Goal: Communication & Community: Answer question/provide support

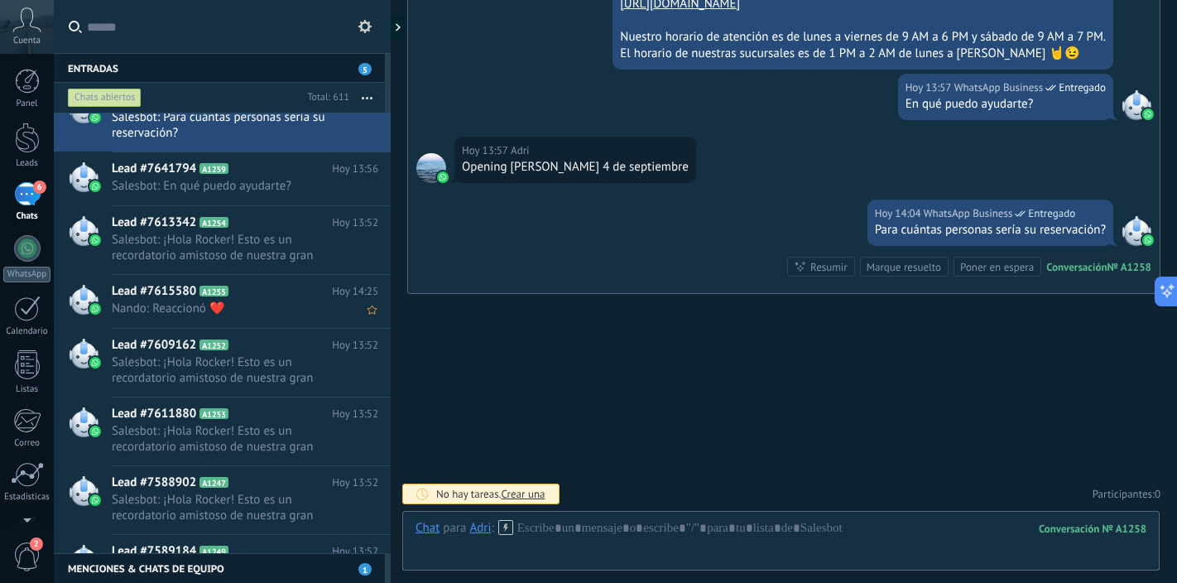
scroll to position [529, 0]
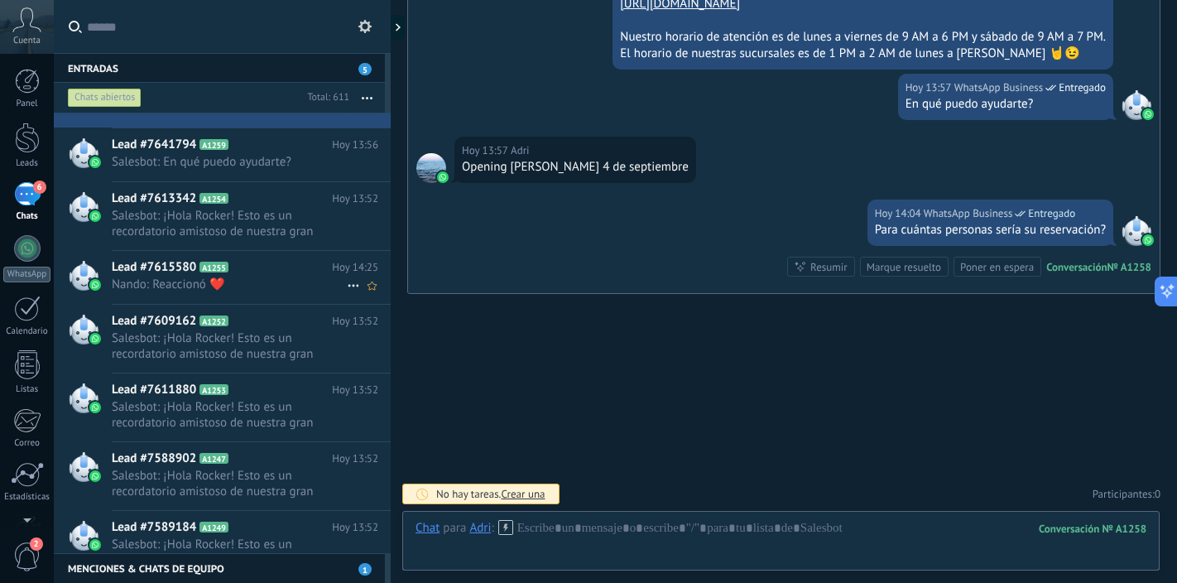
click at [269, 287] on span "Nando: Reaccionó ❤️" at bounding box center [229, 285] width 235 height 16
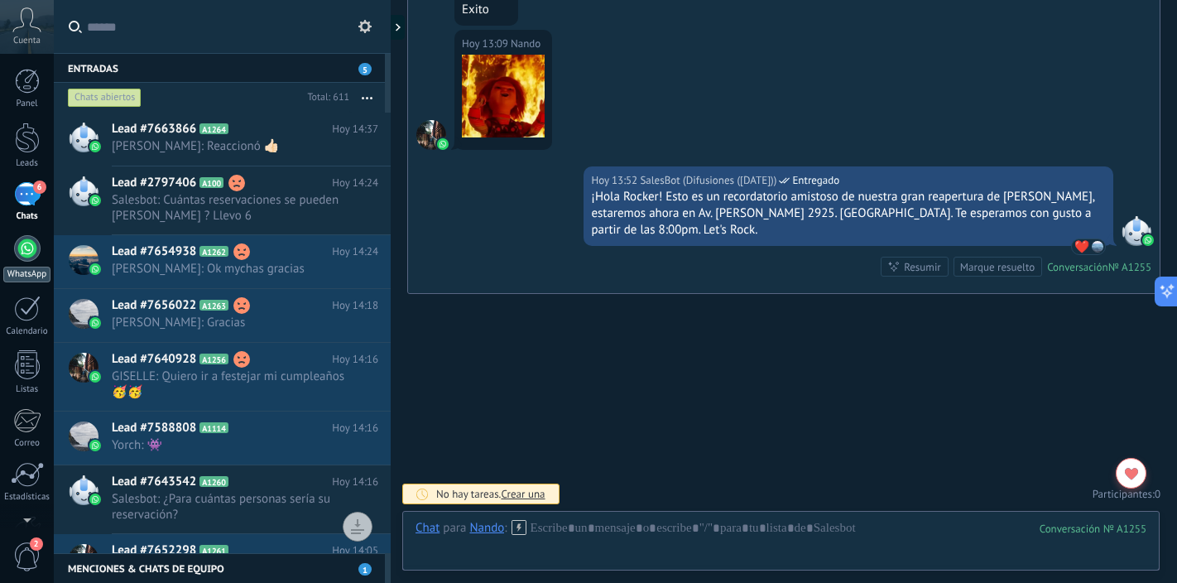
click at [22, 246] on div at bounding box center [27, 248] width 26 height 26
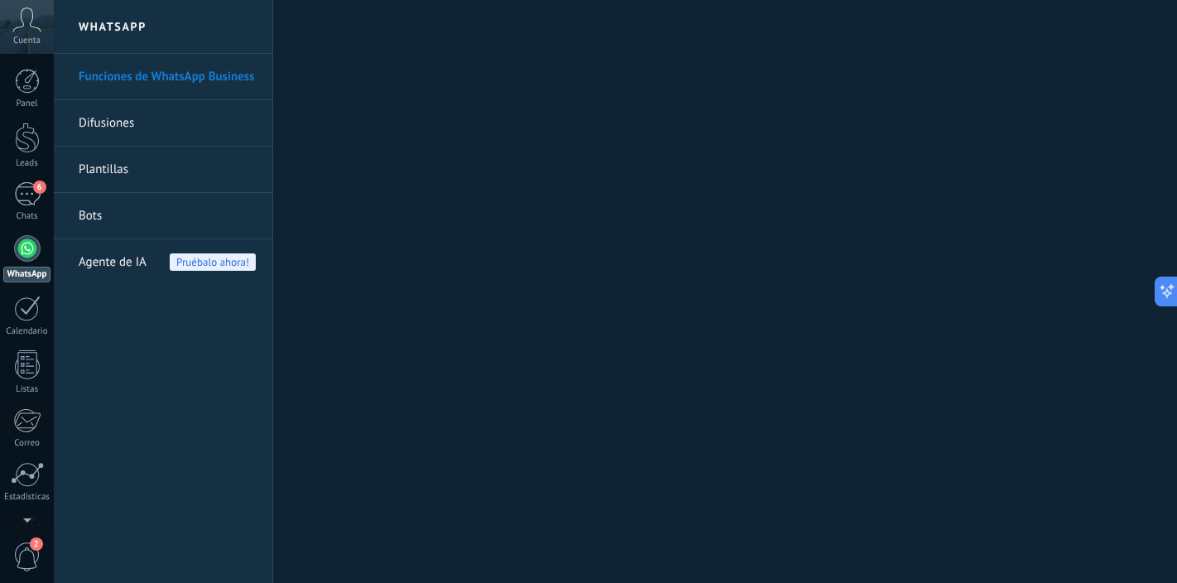
click at [188, 128] on link "Difusiones" at bounding box center [167, 123] width 177 height 46
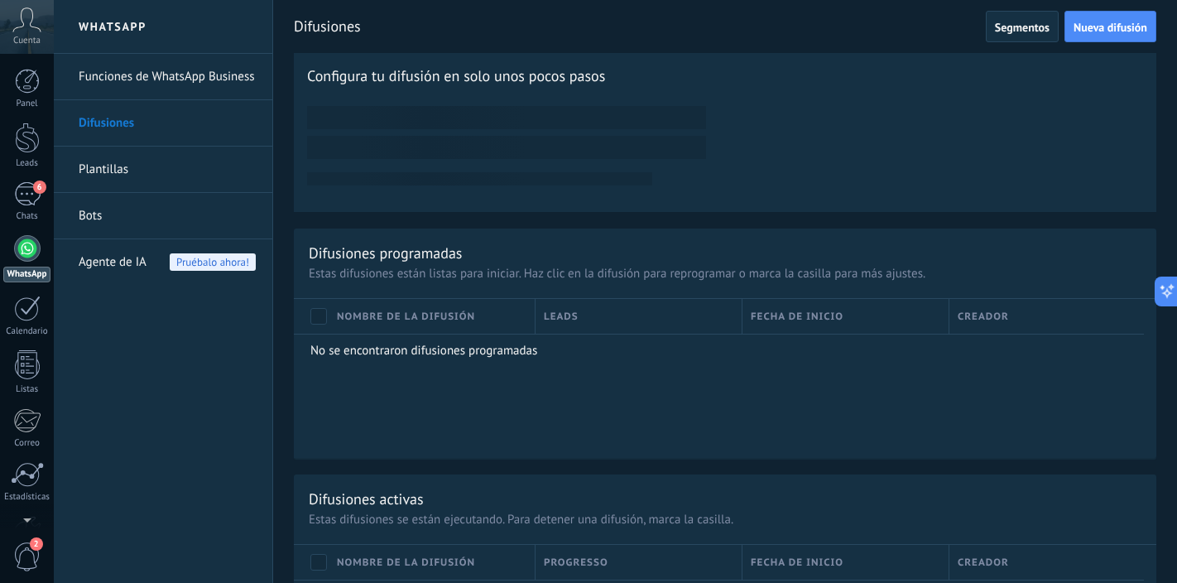
scroll to position [955, 0]
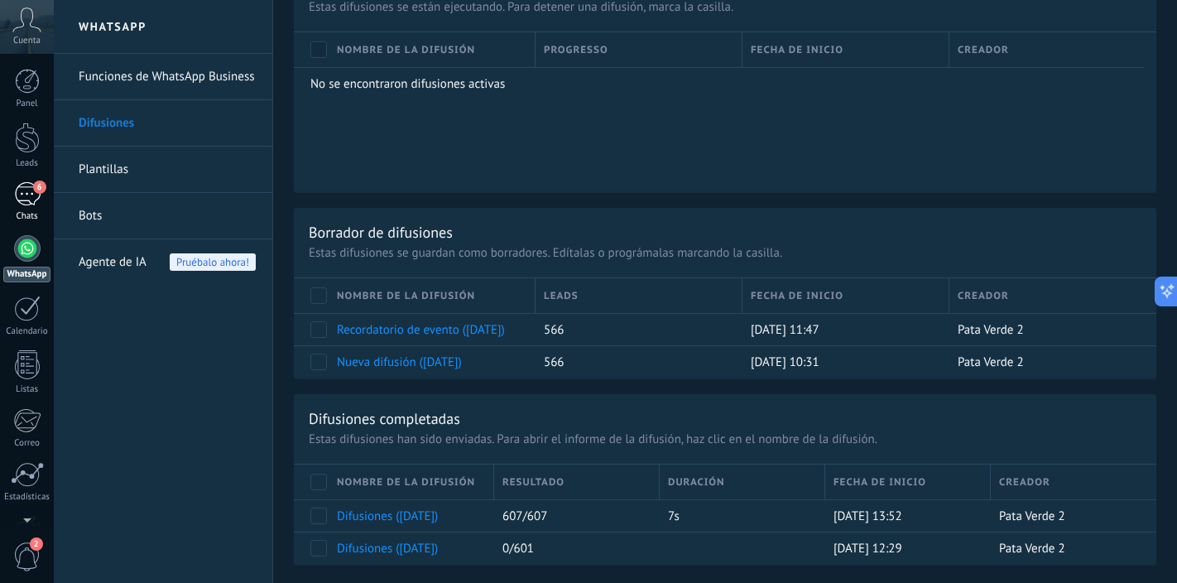
click at [27, 194] on div "6" at bounding box center [27, 194] width 26 height 24
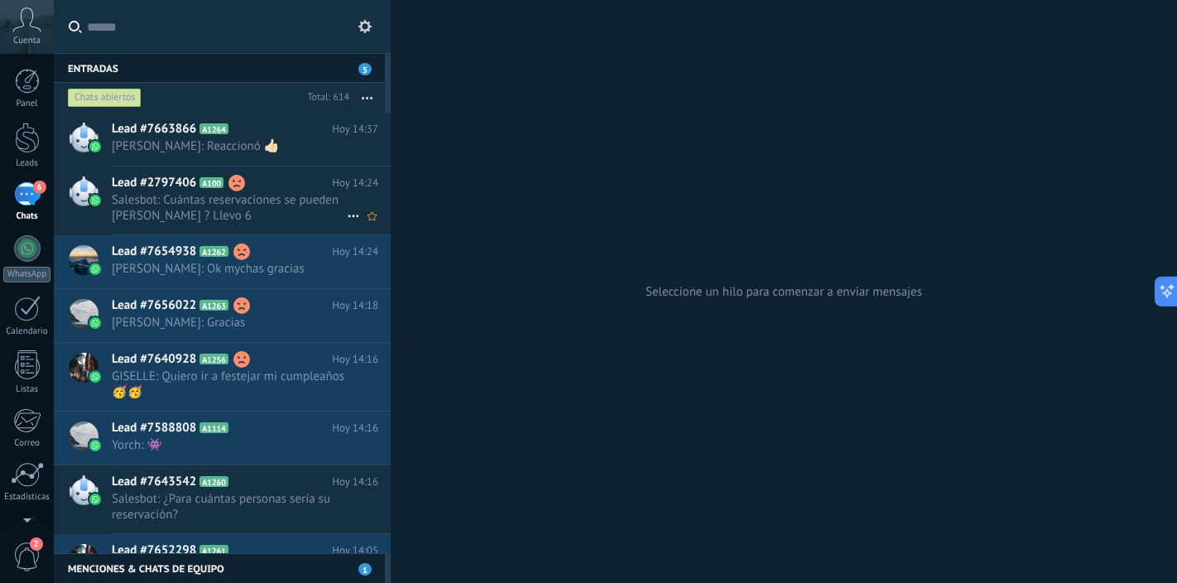
click at [273, 214] on span "Salesbot: Cuántas reservaciones se pueden [PERSON_NAME] ? Llevo 6" at bounding box center [229, 207] width 235 height 31
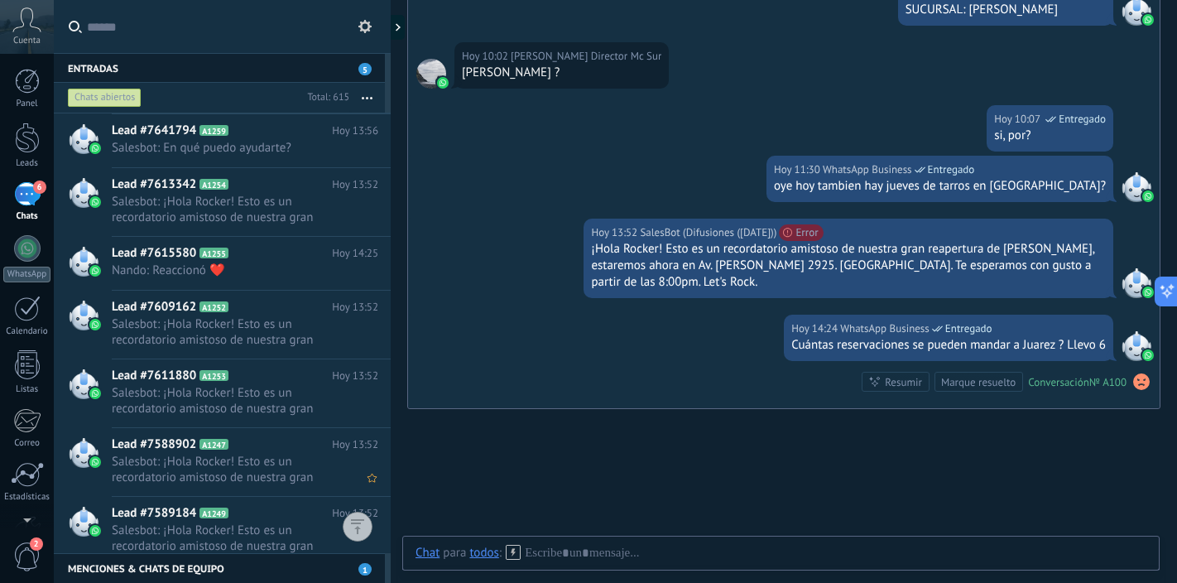
scroll to position [655, 0]
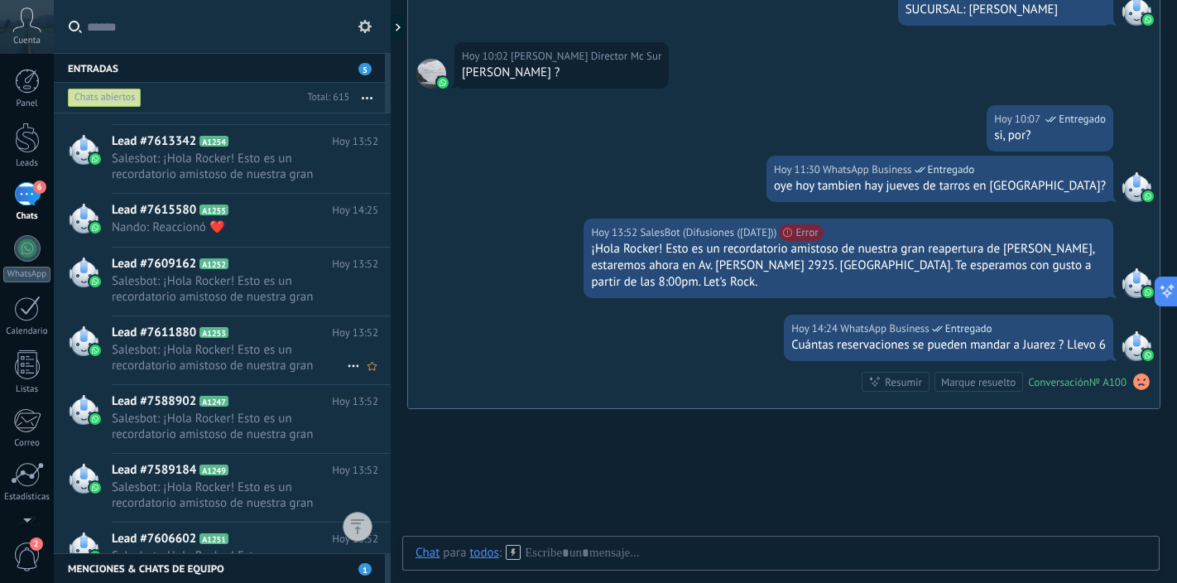
click at [274, 352] on span "Salesbot: ¡Hola Rocker! Esto es un recordatorio amistoso de nuestra gran reaper…" at bounding box center [229, 357] width 235 height 31
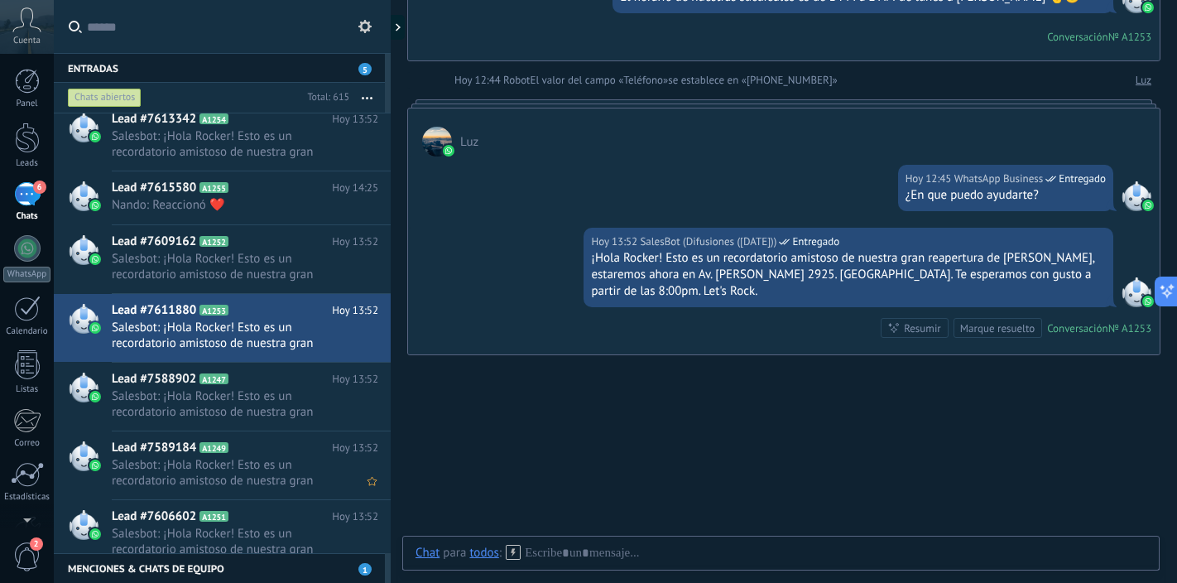
scroll to position [679, 0]
click at [268, 399] on span "Salesbot: ¡Hola Rocker! Esto es un recordatorio amistoso de nuestra gran reaper…" at bounding box center [229, 402] width 235 height 31
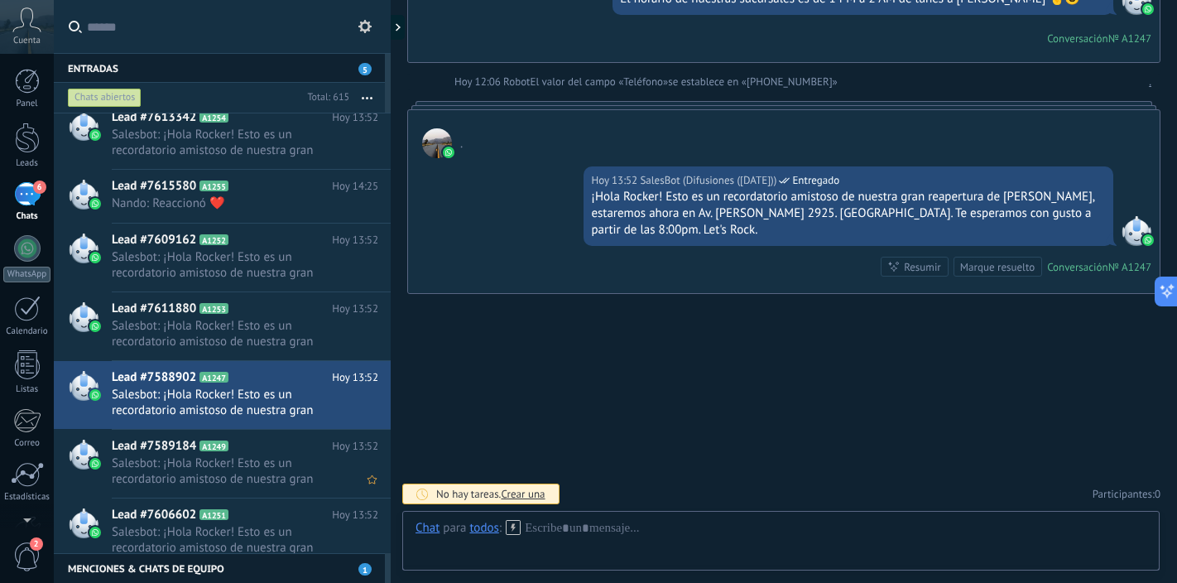
scroll to position [729, 0]
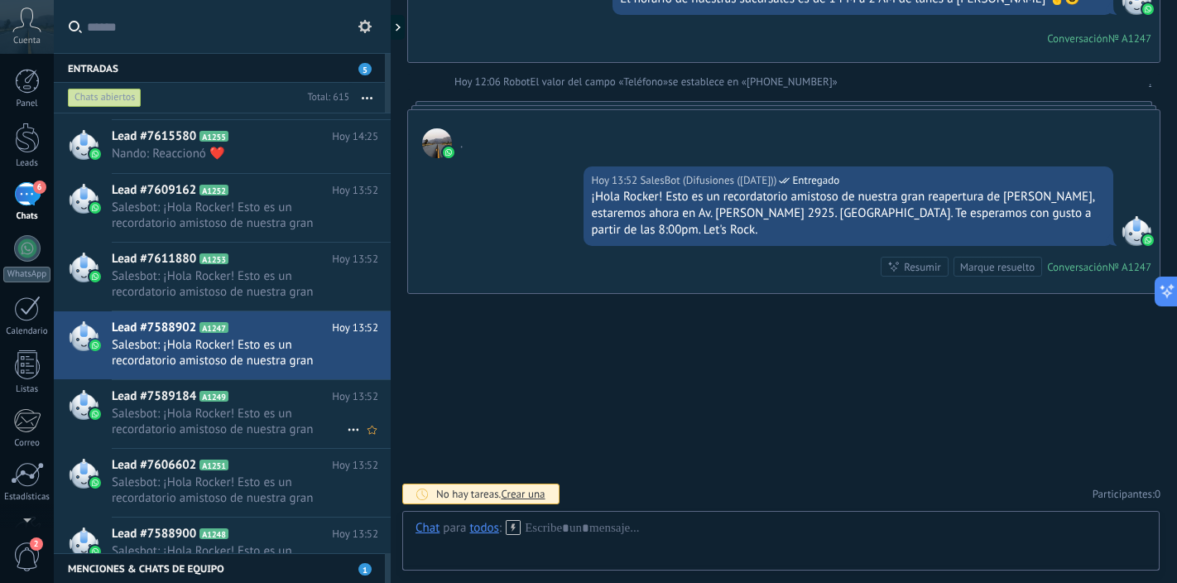
click at [267, 401] on h2 "Lead #7589184 A1249" at bounding box center [222, 396] width 220 height 17
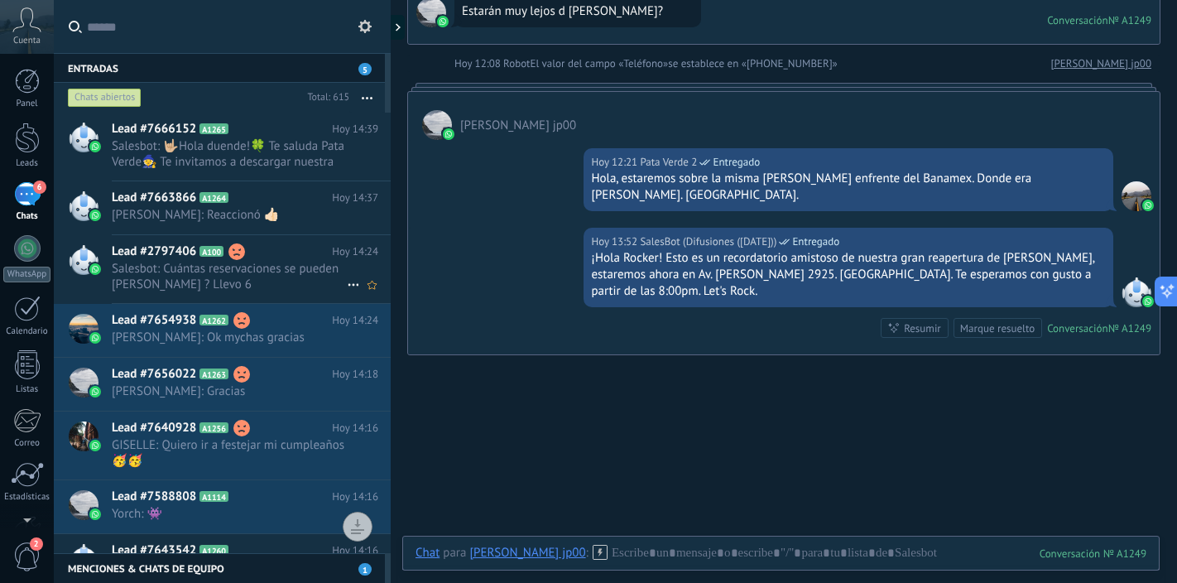
click at [278, 279] on span "Salesbot: Cuántas reservaciones se pueden [PERSON_NAME] ? Llevo 6" at bounding box center [229, 276] width 235 height 31
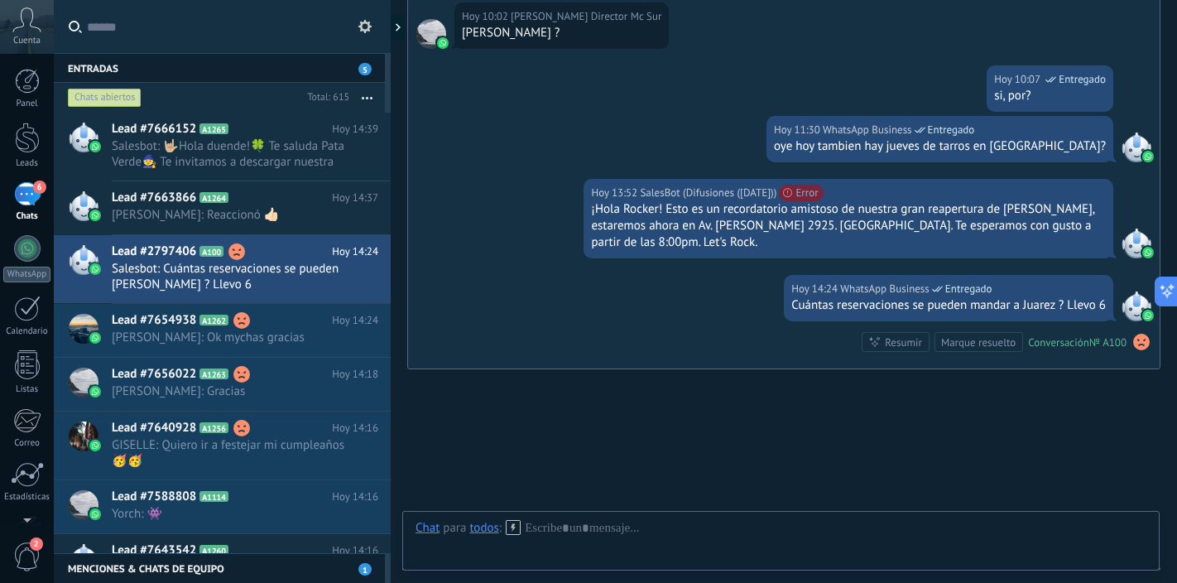
scroll to position [2834, 0]
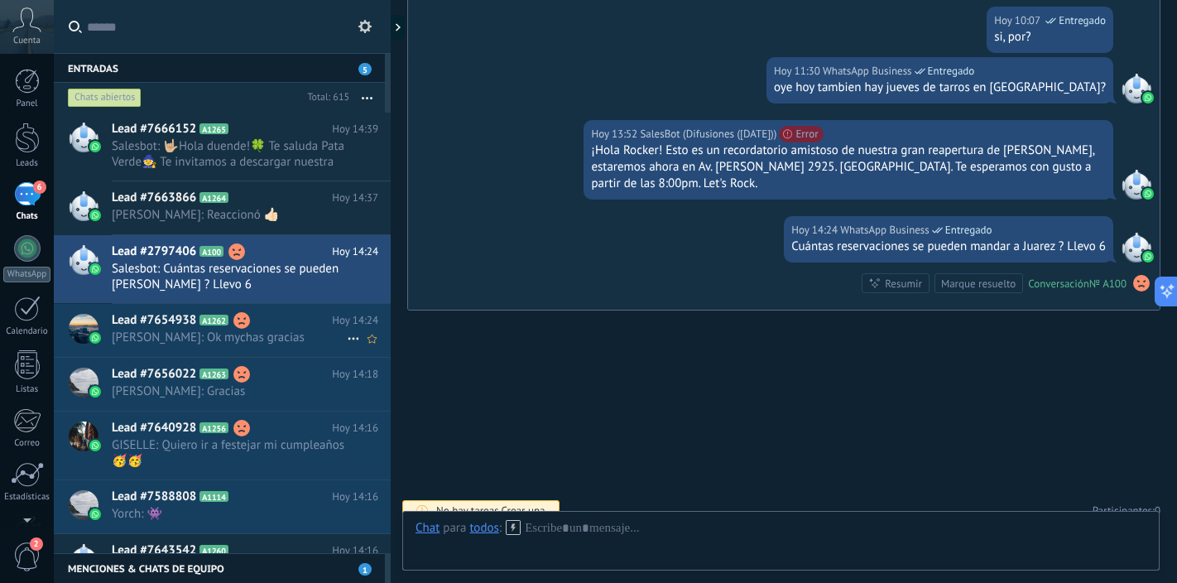
click at [289, 334] on span "[PERSON_NAME]: Ok mychas gracias" at bounding box center [229, 337] width 235 height 16
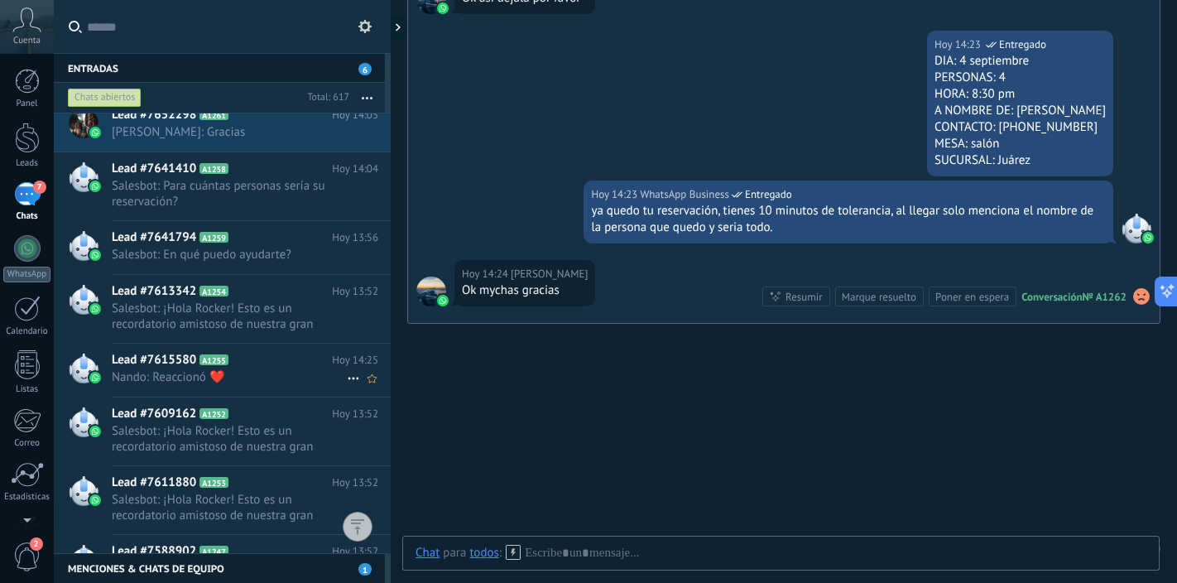
scroll to position [677, 0]
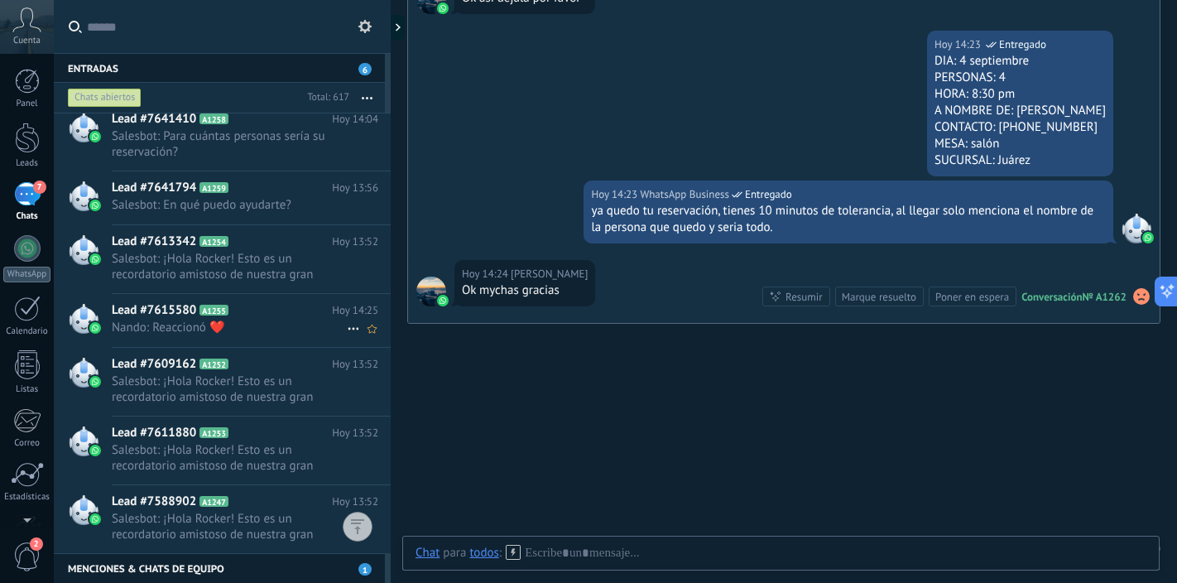
click at [265, 334] on span "Nando: Reaccionó ❤️" at bounding box center [229, 328] width 235 height 16
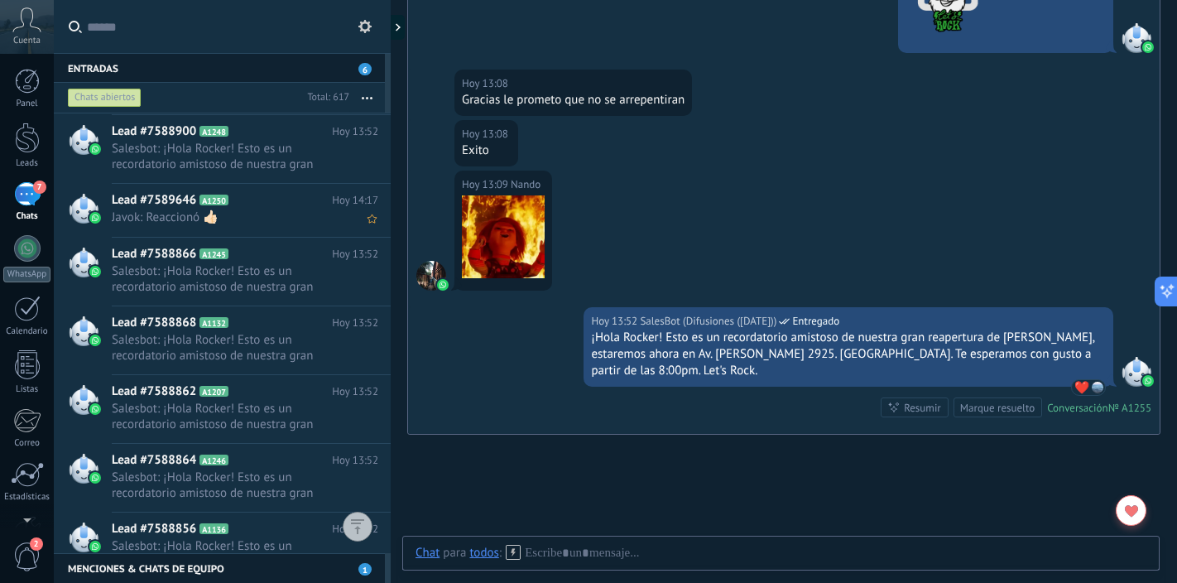
scroll to position [1215, 0]
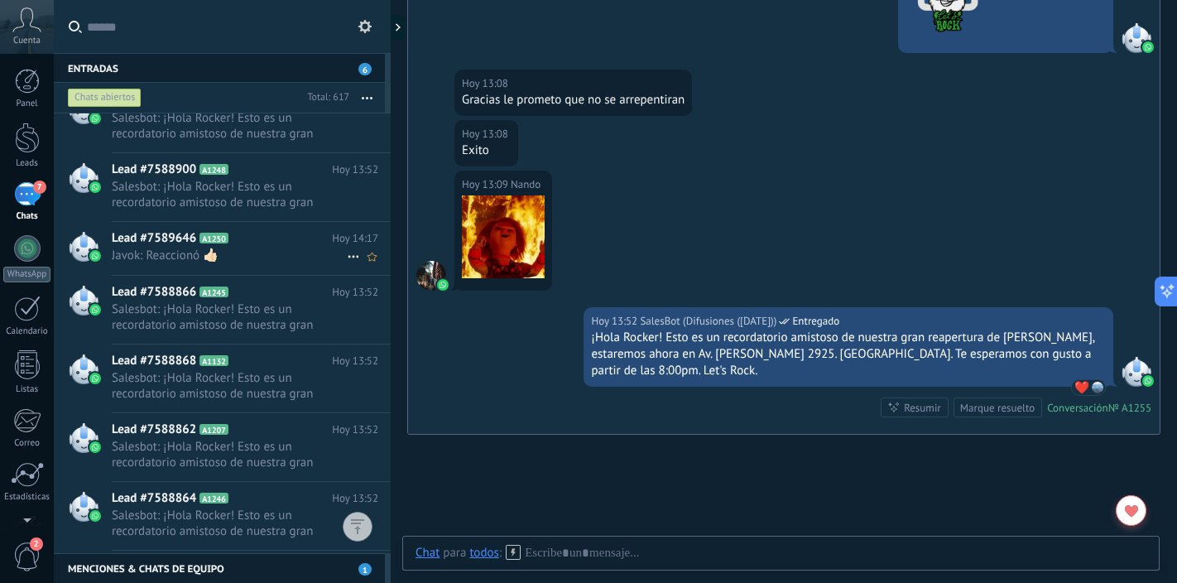
click at [288, 248] on span "Javok: Reaccionó 👍🏻" at bounding box center [229, 256] width 235 height 16
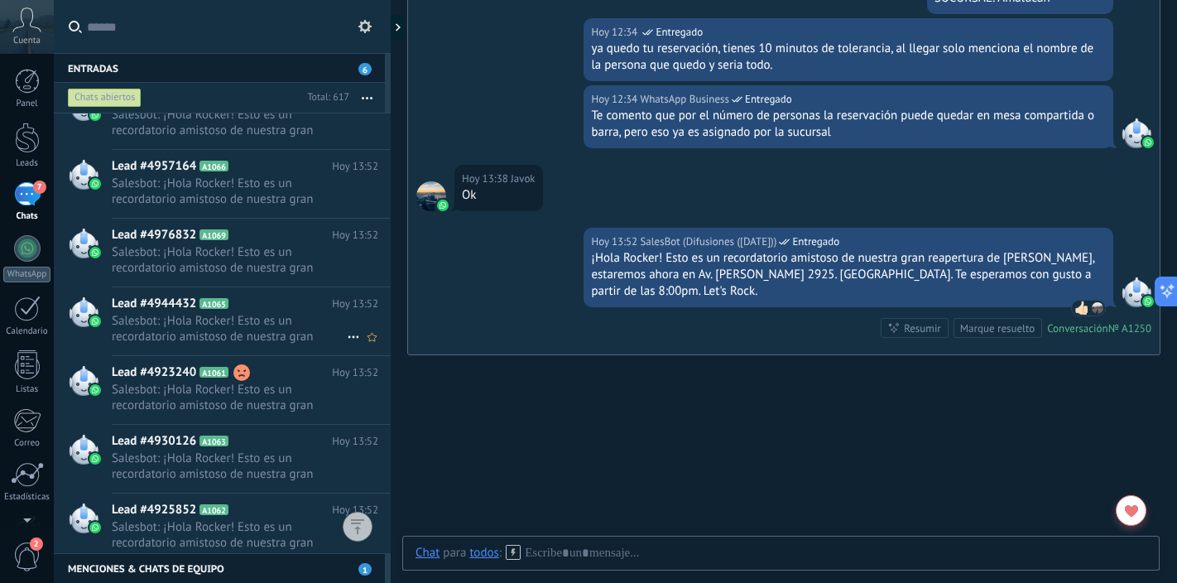
scroll to position [5246, 0]
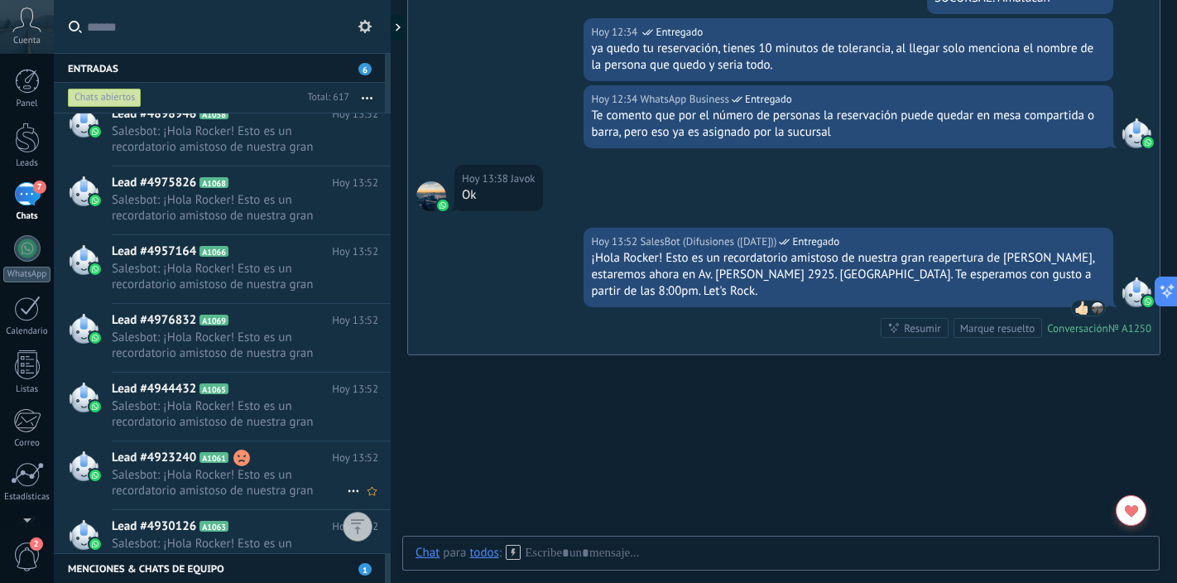
click at [266, 459] on h2 "Lead #4923240 A1061" at bounding box center [222, 458] width 220 height 17
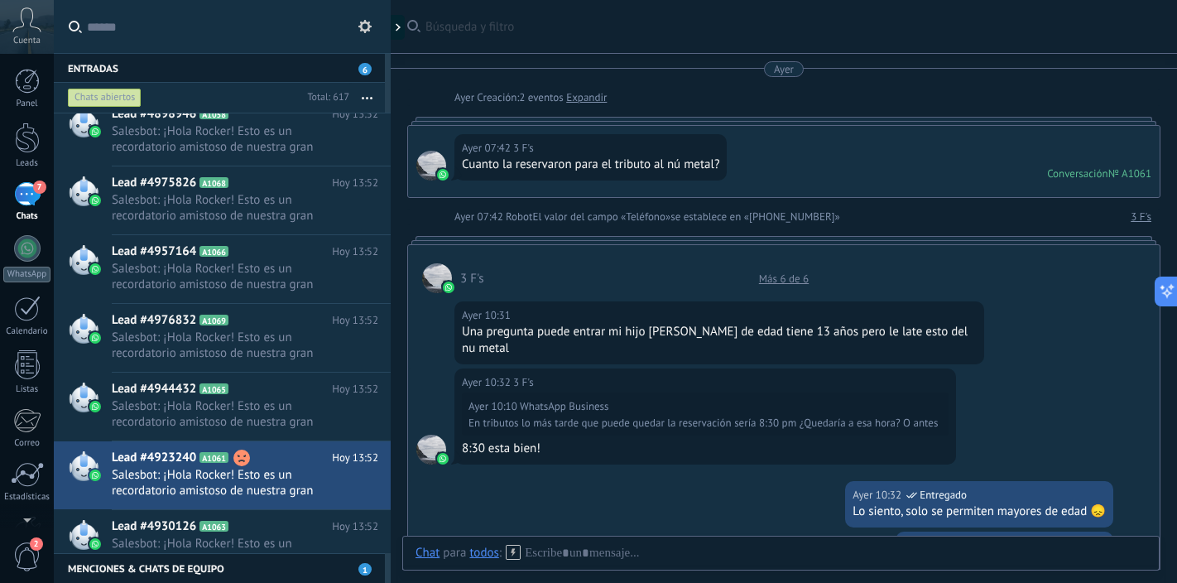
scroll to position [956, 0]
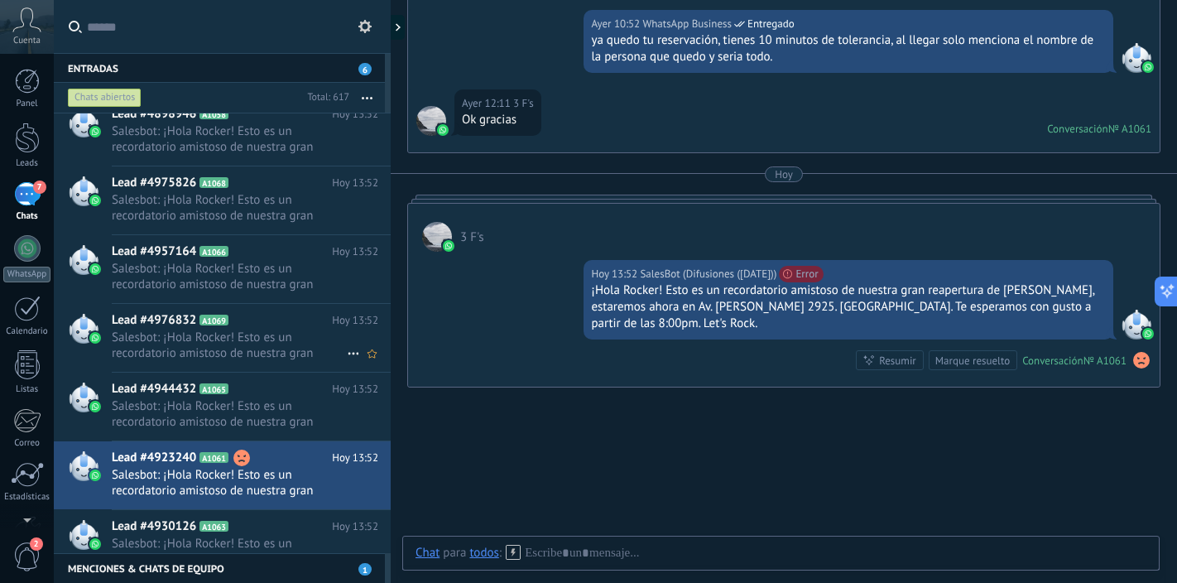
click at [275, 352] on span "Salesbot: ¡Hola Rocker! Esto es un recordatorio amistoso de nuestra gran reaper…" at bounding box center [229, 344] width 235 height 31
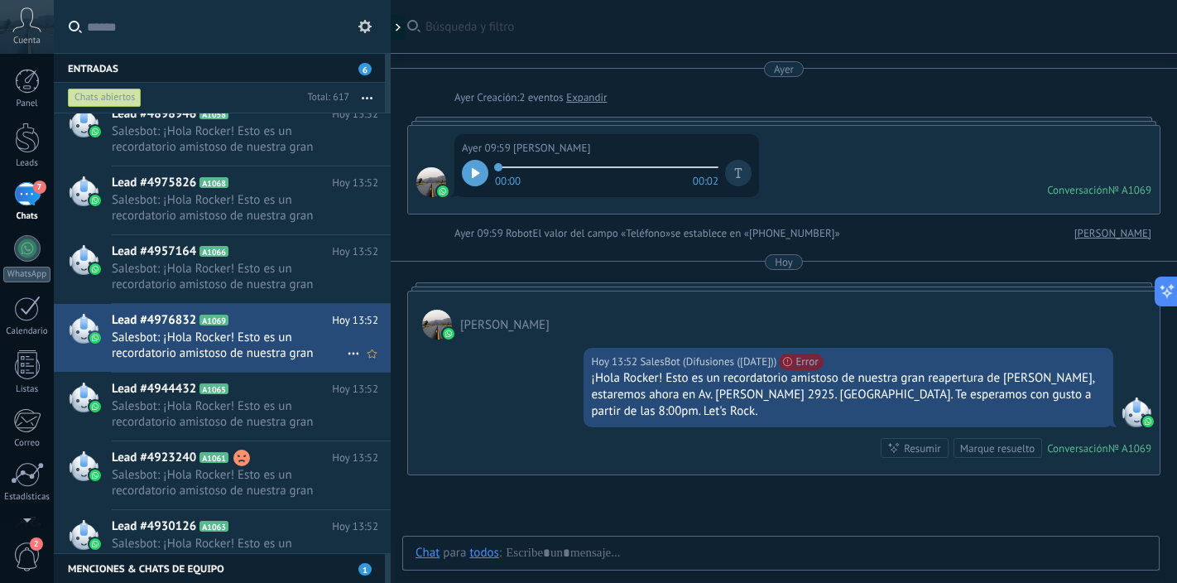
scroll to position [88, 0]
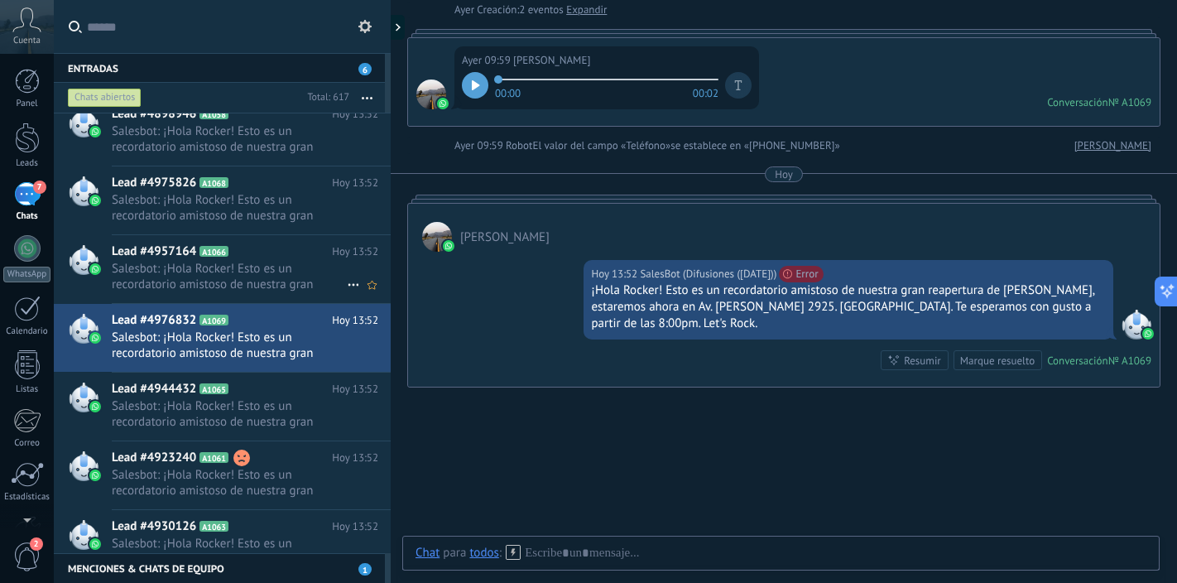
click at [265, 281] on span "Salesbot: ¡Hola Rocker! Esto es un recordatorio amistoso de nuestra gran reaper…" at bounding box center [229, 276] width 235 height 31
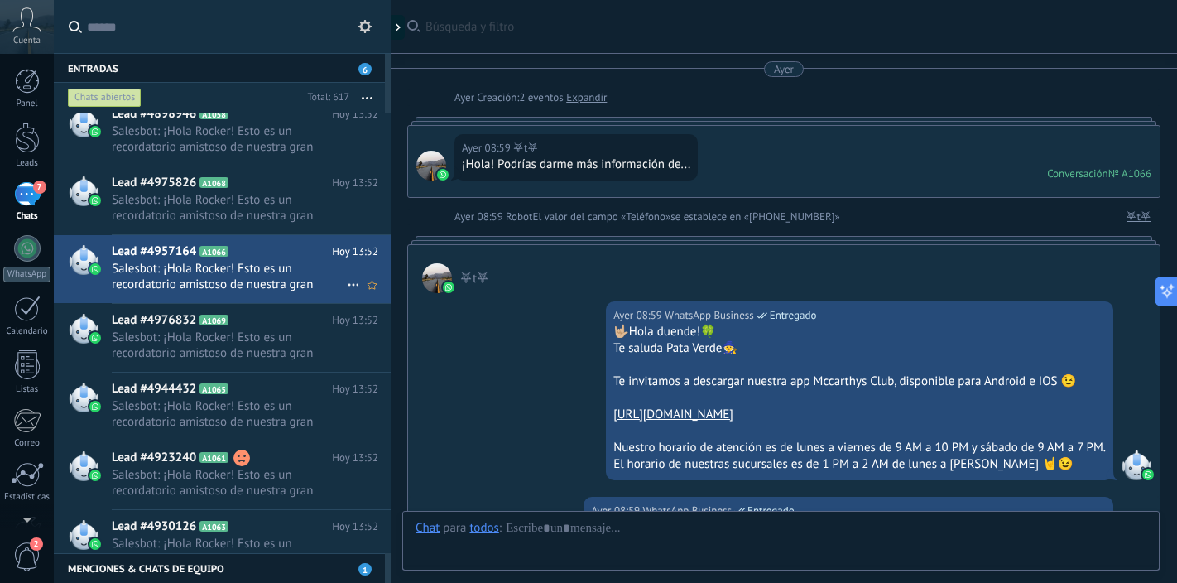
scroll to position [565, 0]
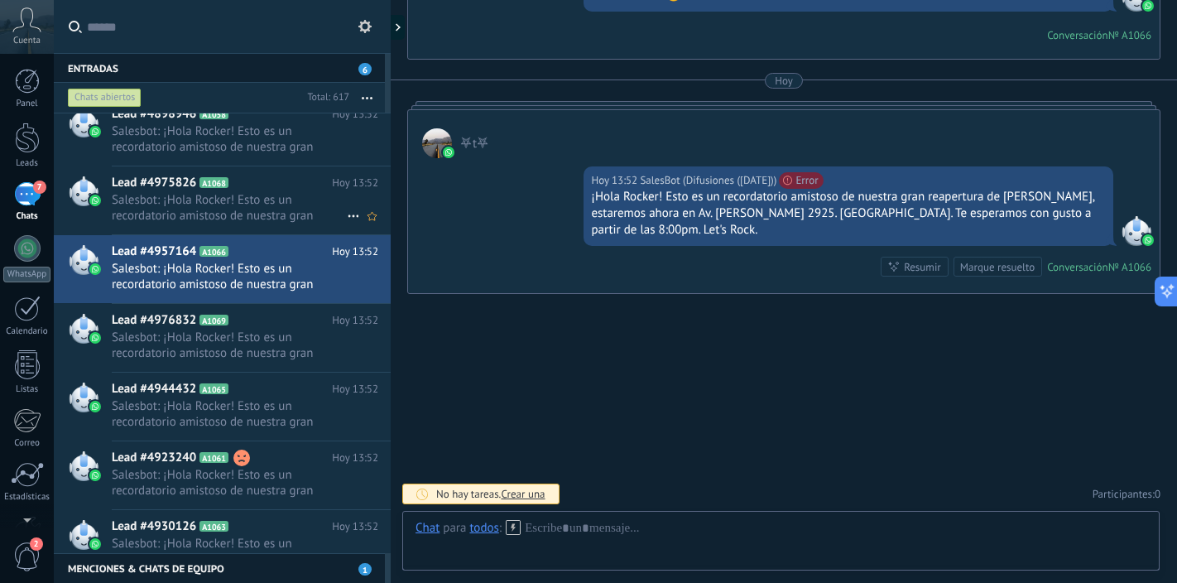
click at [270, 209] on span "Salesbot: ¡Hola Rocker! Esto es un recordatorio amistoso de nuestra gran reaper…" at bounding box center [229, 207] width 235 height 31
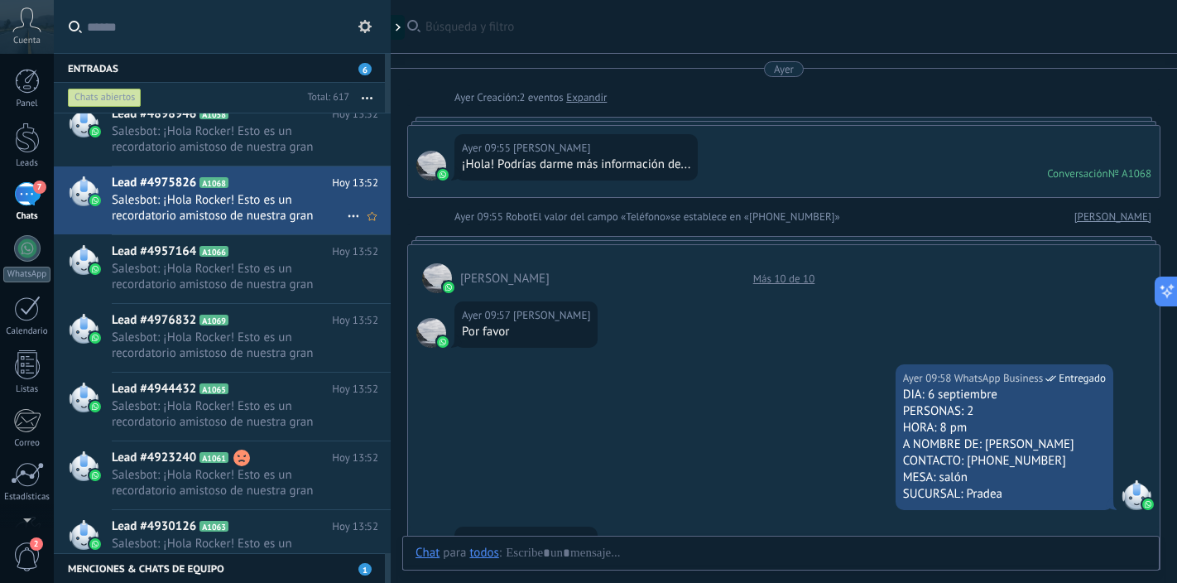
scroll to position [964, 0]
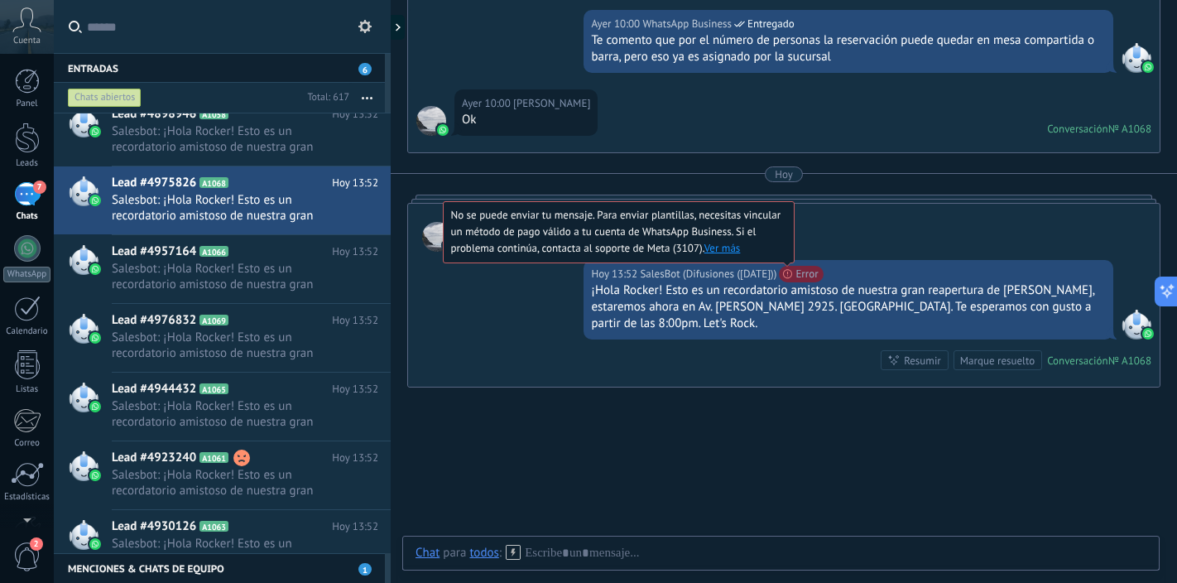
click at [741, 248] on link "Ver más" at bounding box center [723, 248] width 36 height 14
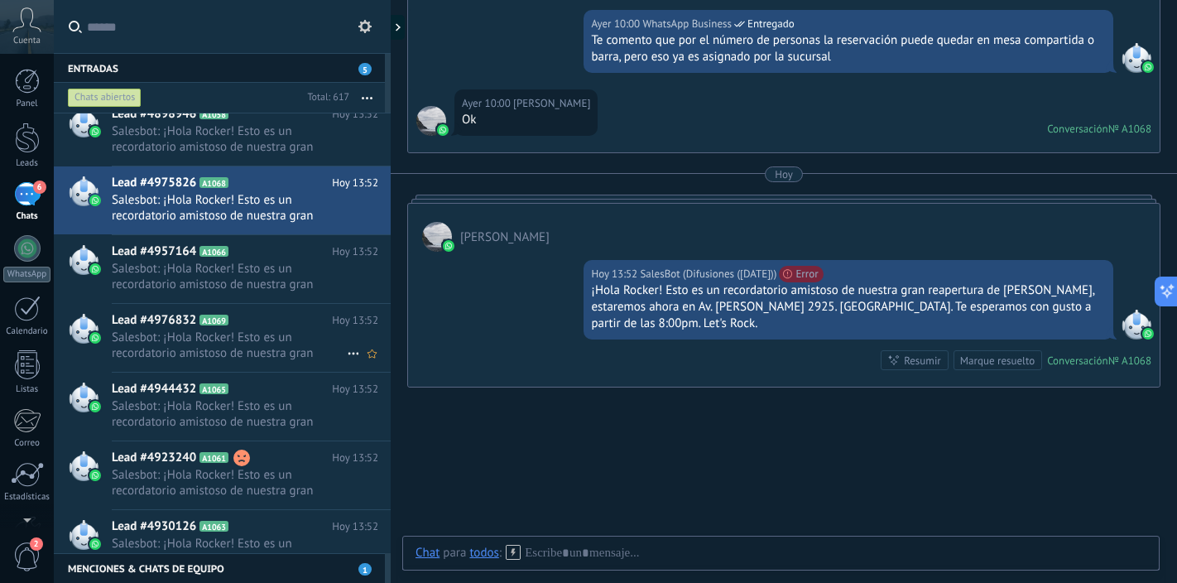
scroll to position [5283, 0]
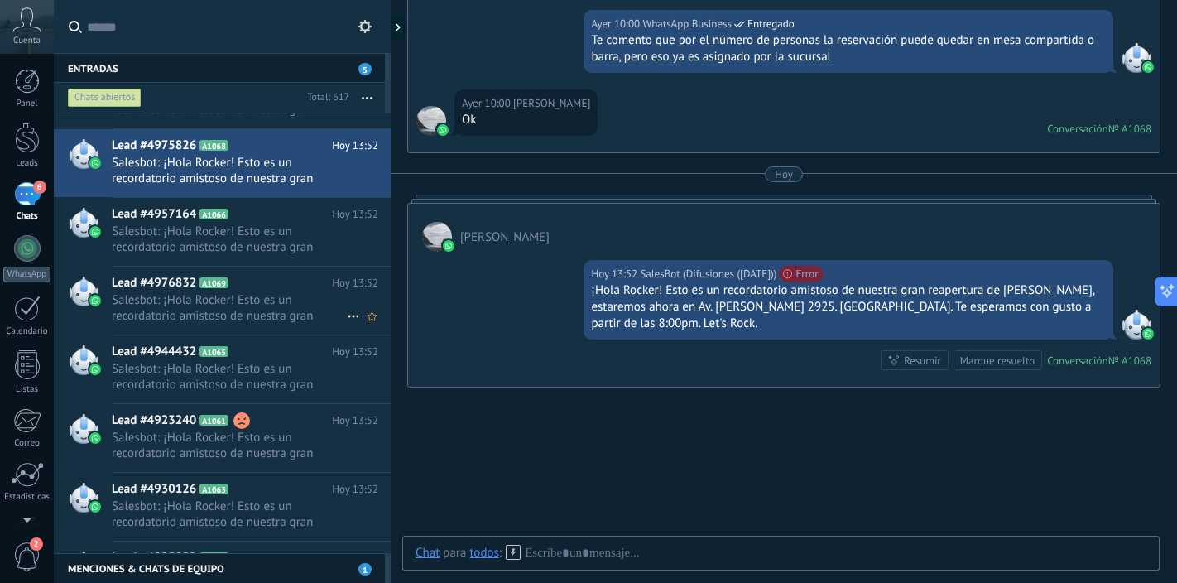
click at [256, 298] on span "Salesbot: ¡Hola Rocker! Esto es un recordatorio amistoso de nuestra gran reaper…" at bounding box center [229, 307] width 235 height 31
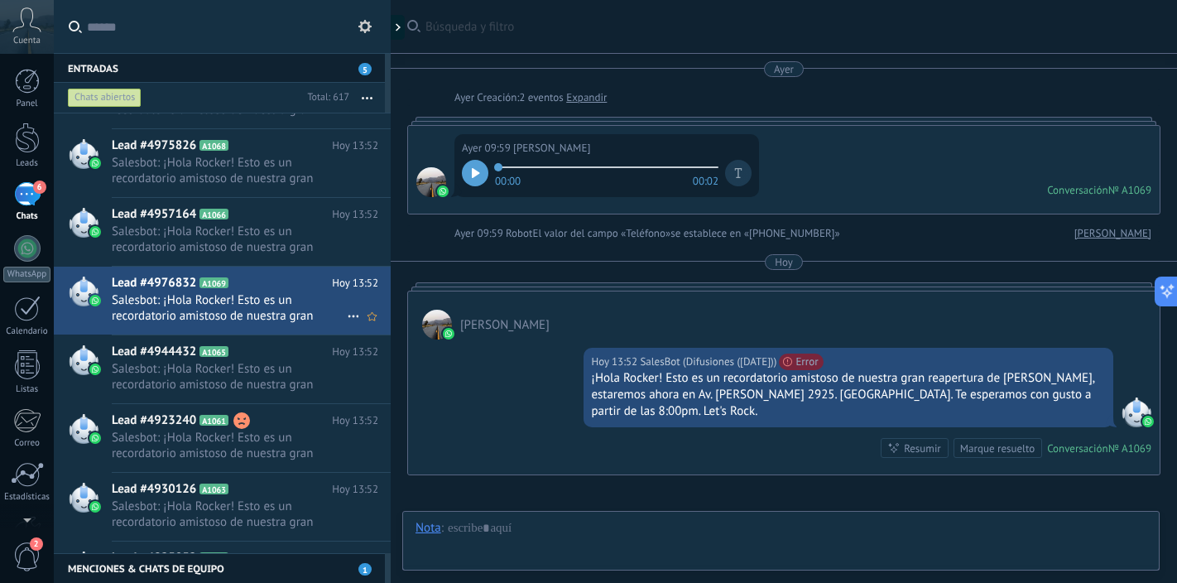
scroll to position [181, 0]
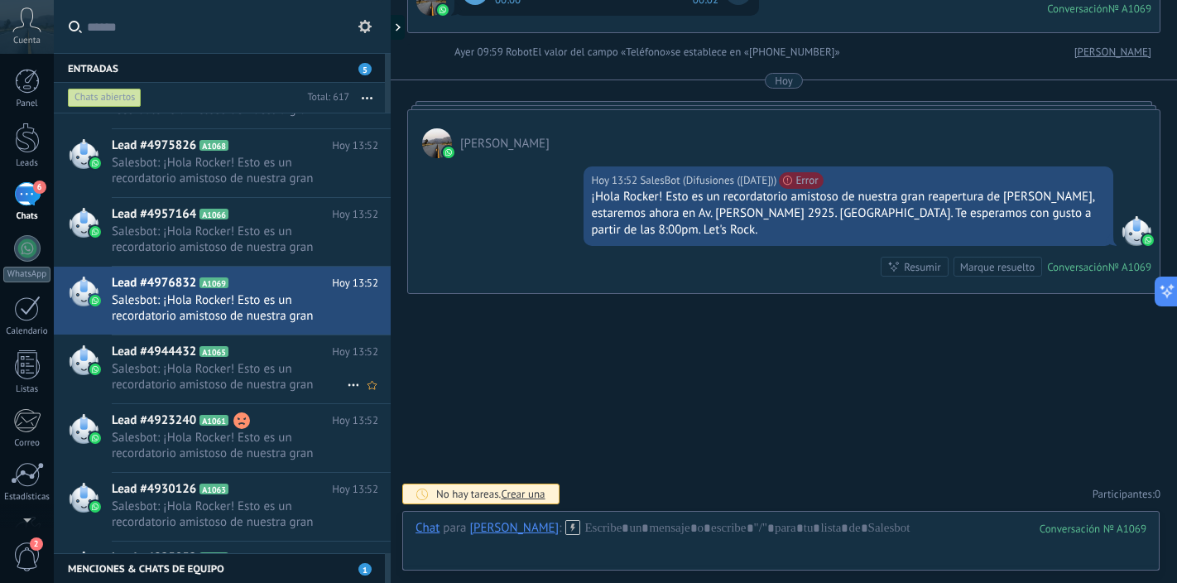
click at [248, 364] on span "Salesbot: ¡Hola Rocker! Esto es un recordatorio amistoso de nuestra gran reaper…" at bounding box center [229, 376] width 235 height 31
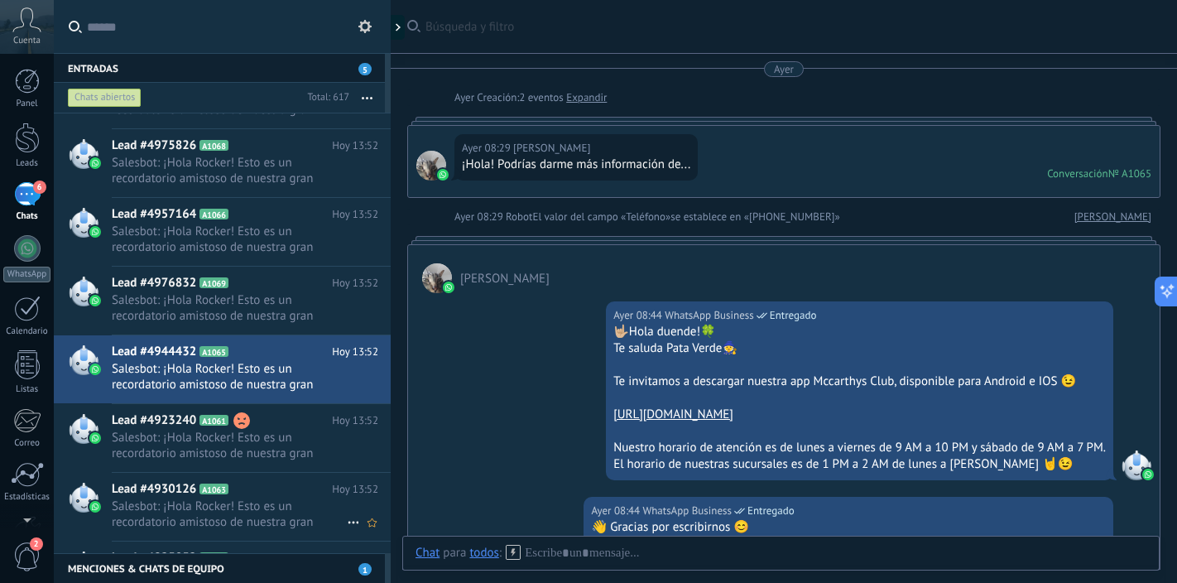
scroll to position [471, 0]
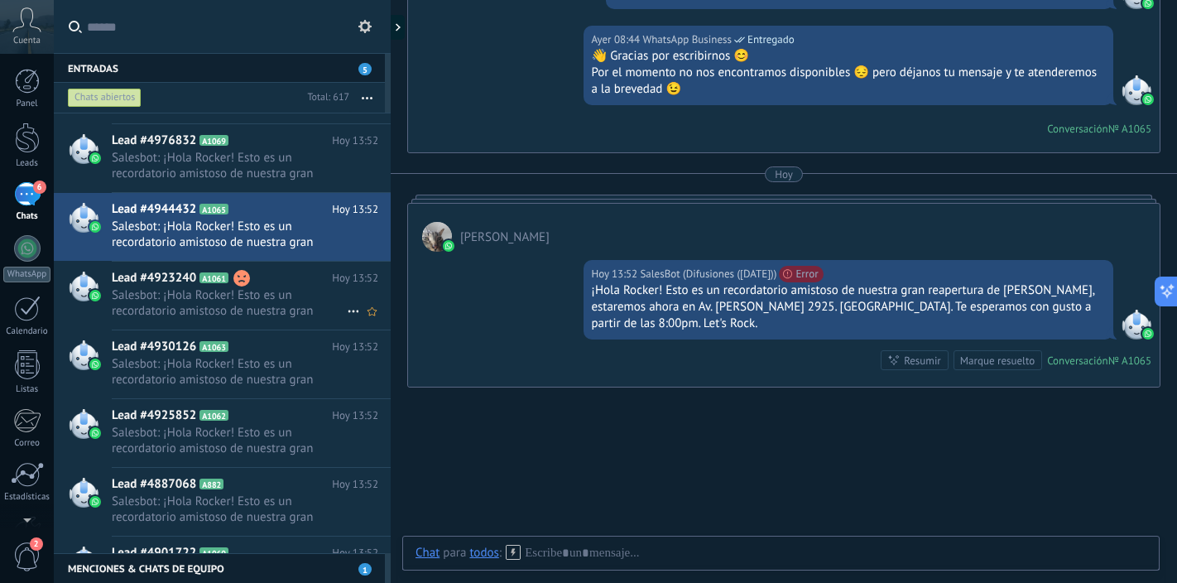
click at [263, 315] on span "Salesbot: ¡Hola Rocker! Esto es un recordatorio amistoso de nuestra gran reaper…" at bounding box center [229, 302] width 235 height 31
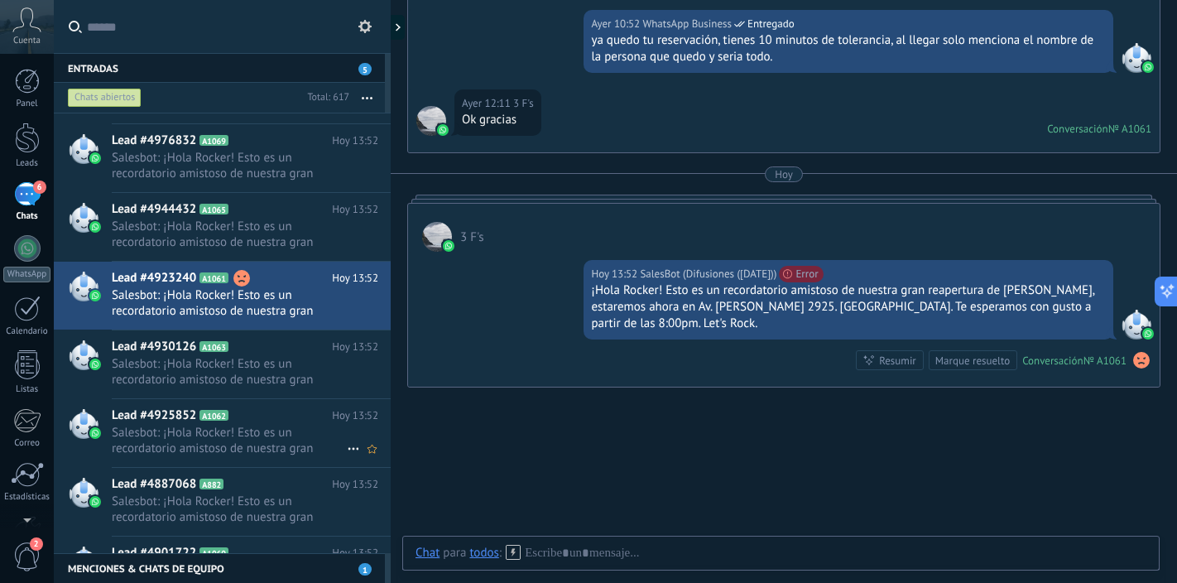
scroll to position [5603, 0]
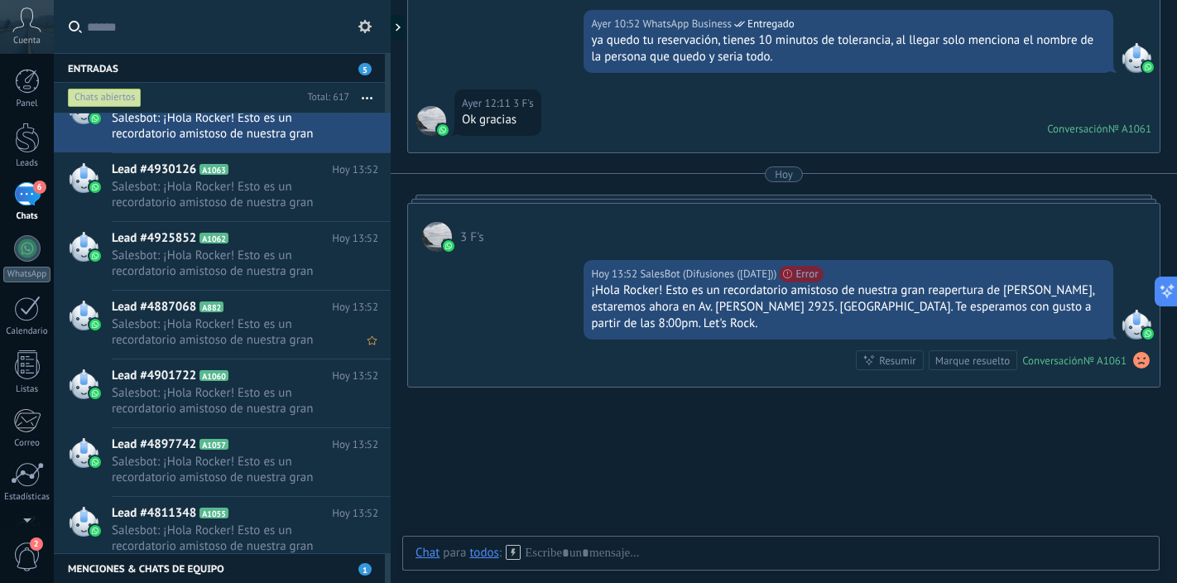
click at [242, 338] on span "Salesbot: ¡Hola Rocker! Esto es un recordatorio amistoso de nuestra gran reaper…" at bounding box center [229, 331] width 235 height 31
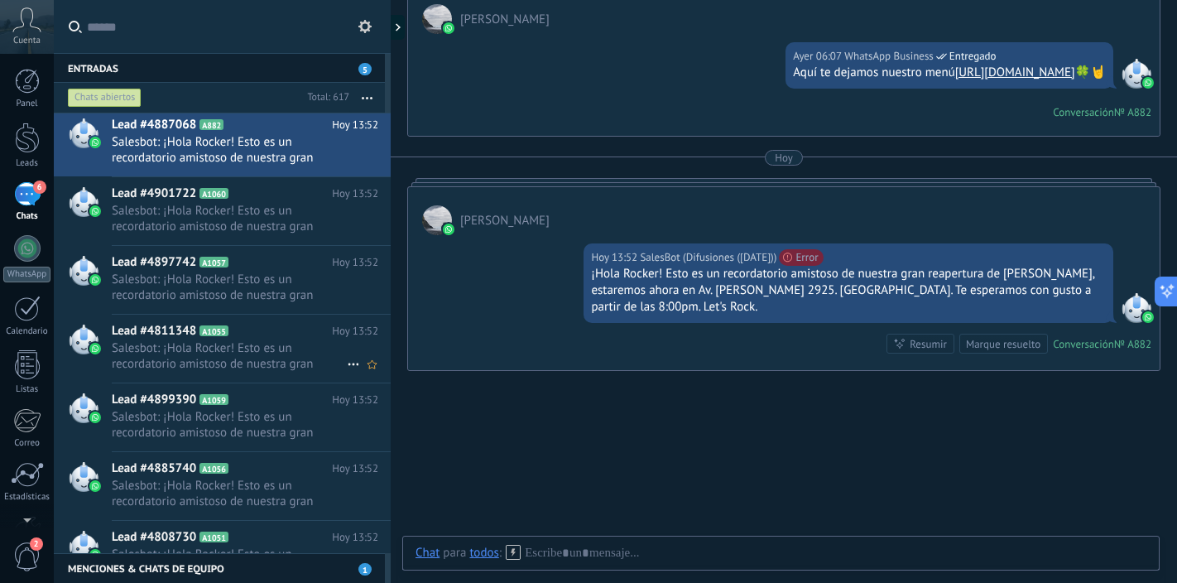
scroll to position [5828, 0]
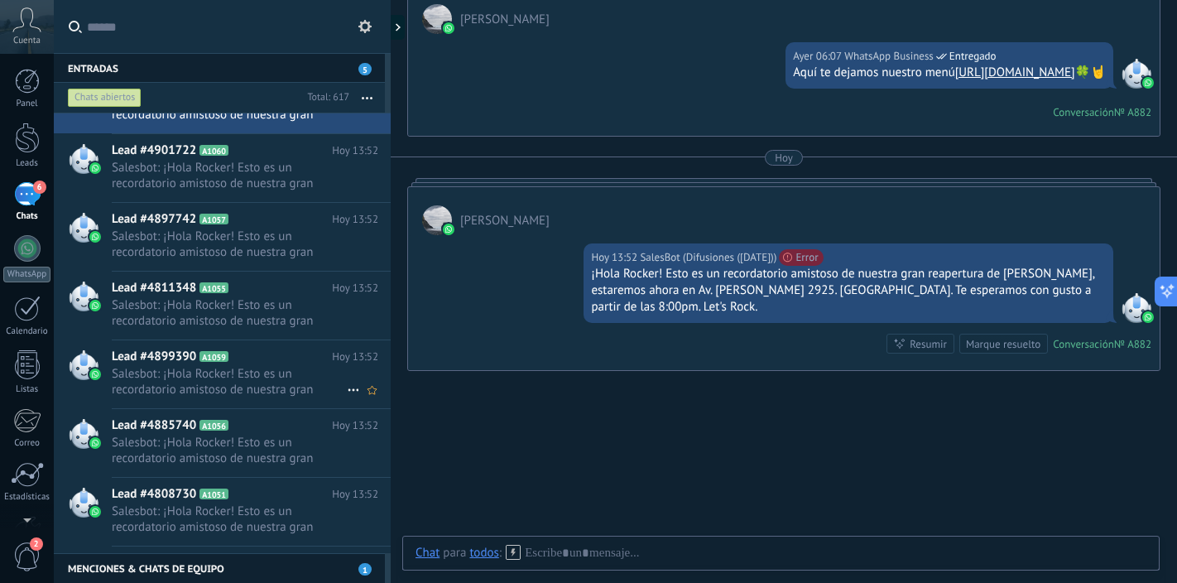
click at [216, 388] on span "Salesbot: ¡Hola Rocker! Esto es un recordatorio amistoso de nuestra gran reaper…" at bounding box center [229, 381] width 235 height 31
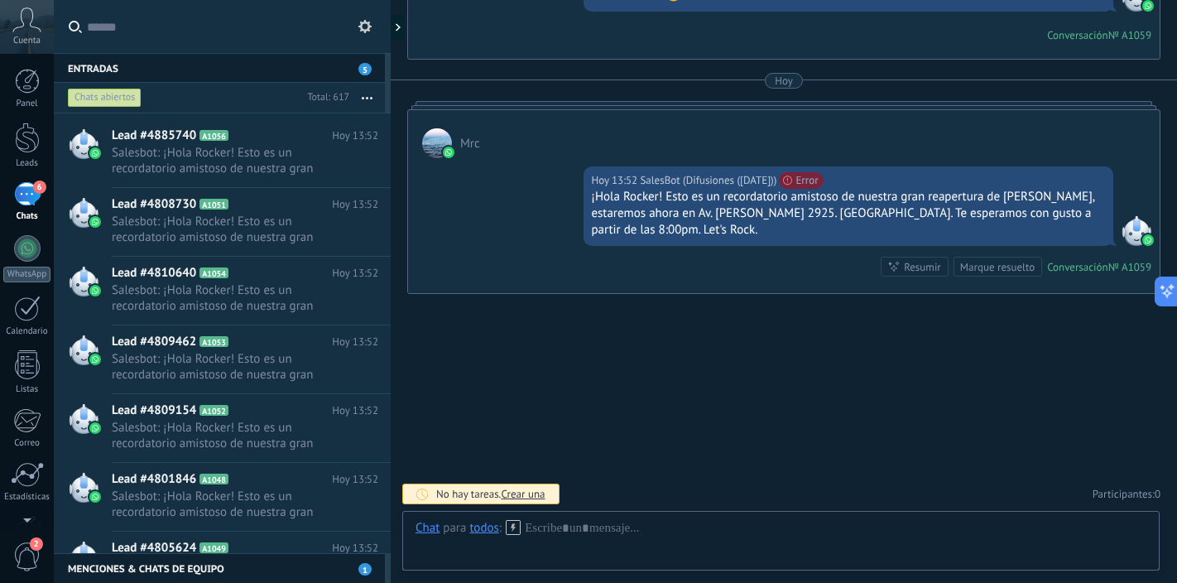
scroll to position [6596, 0]
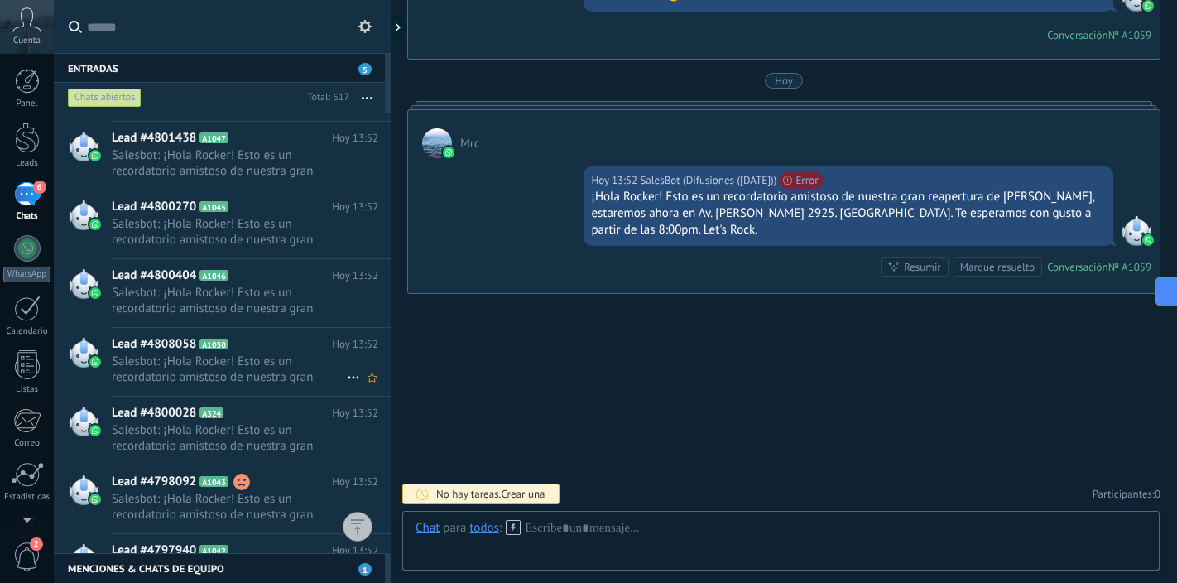
click at [234, 348] on icon at bounding box center [241, 344] width 17 height 17
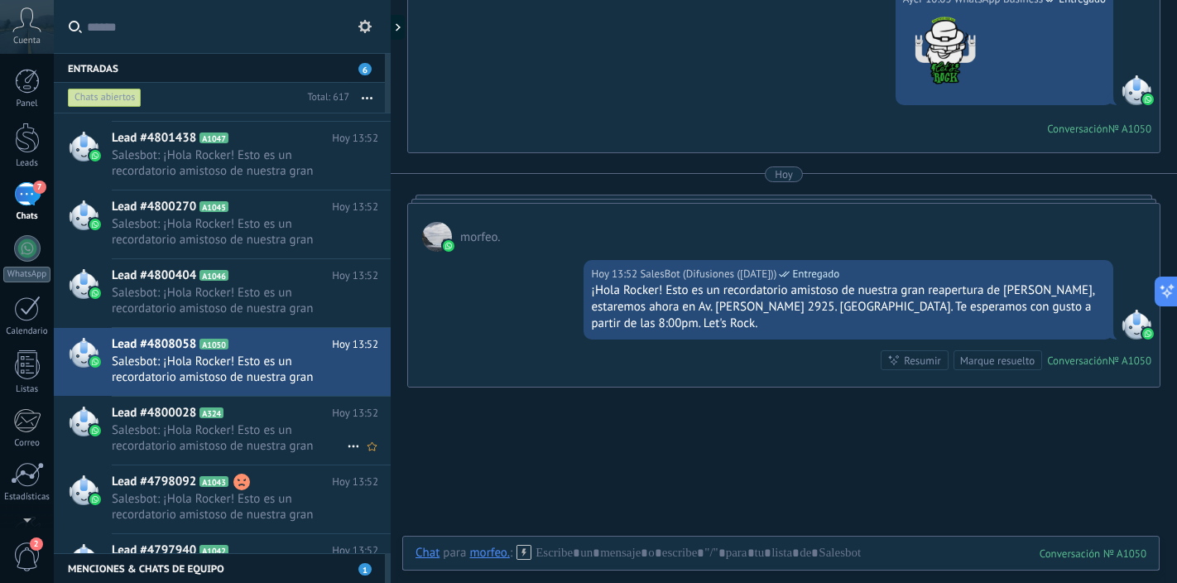
scroll to position [6650, 0]
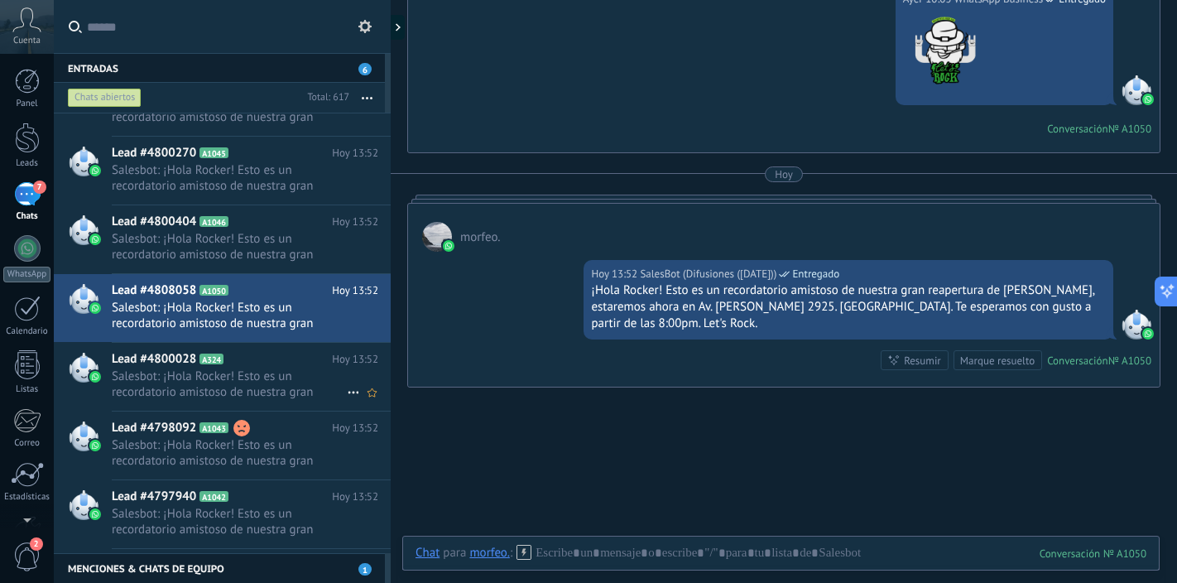
click at [229, 370] on span "Salesbot: ¡Hola Rocker! Esto es un recordatorio amistoso de nuestra gran reaper…" at bounding box center [229, 383] width 235 height 31
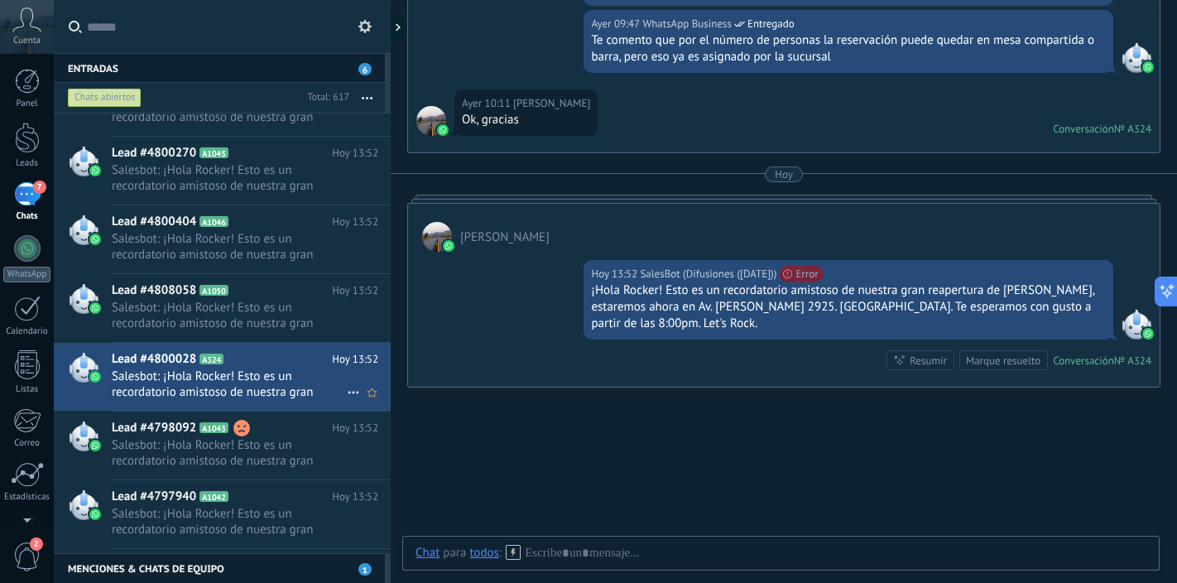
scroll to position [6806, 0]
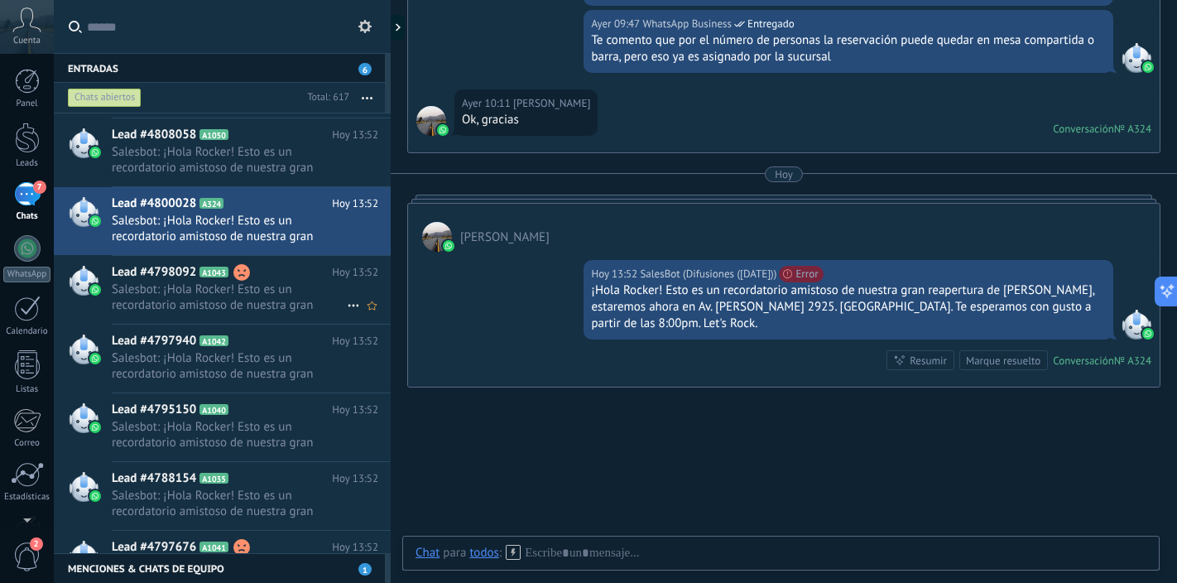
click at [257, 297] on span "Salesbot: ¡Hola Rocker! Esto es un recordatorio amistoso de nuestra gran reaper…" at bounding box center [229, 296] width 235 height 31
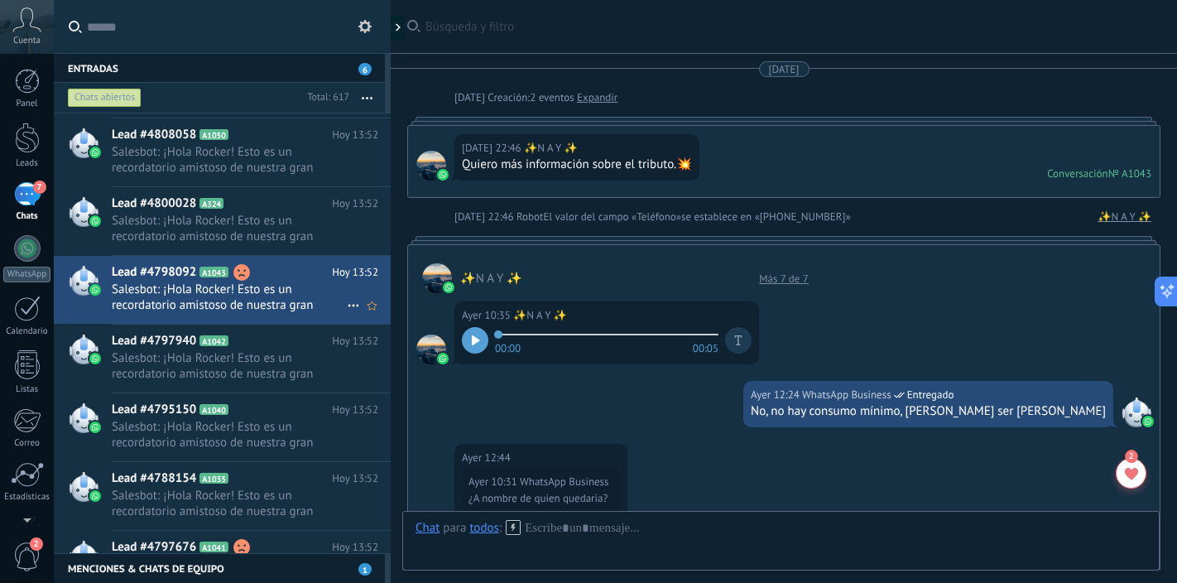
scroll to position [1076, 0]
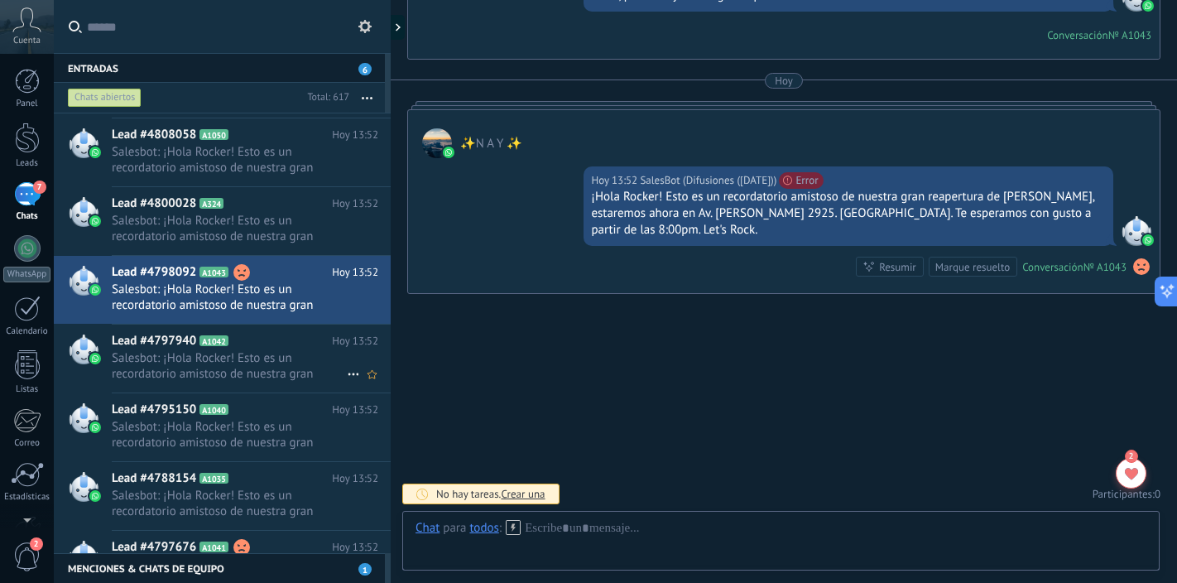
click at [250, 362] on span "Salesbot: ¡Hola Rocker! Esto es un recordatorio amistoso de nuestra gran reaper…" at bounding box center [229, 365] width 235 height 31
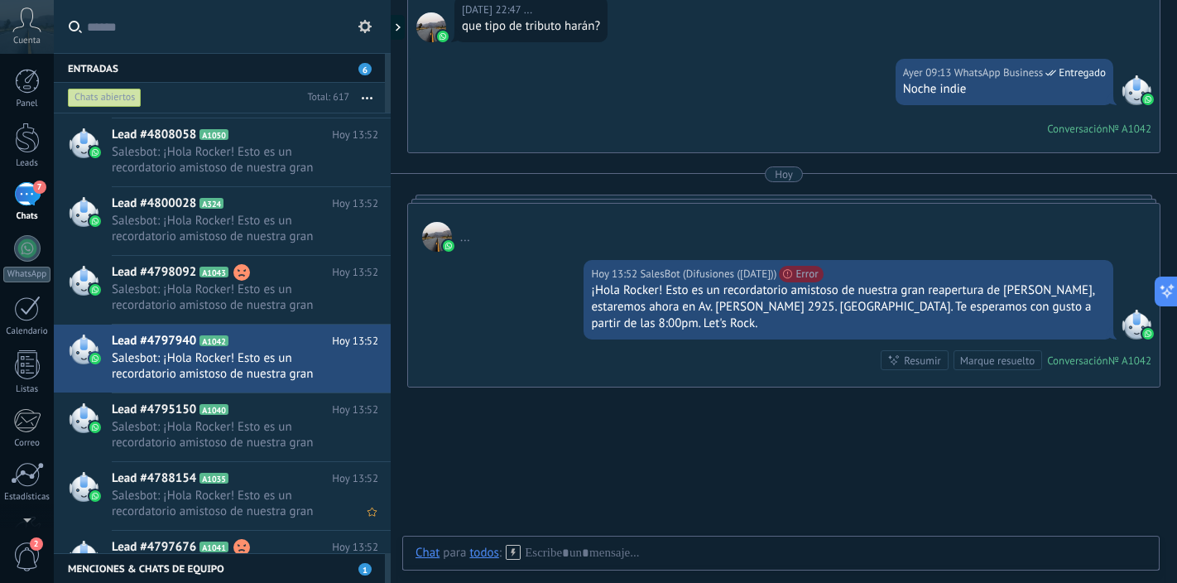
scroll to position [6952, 0]
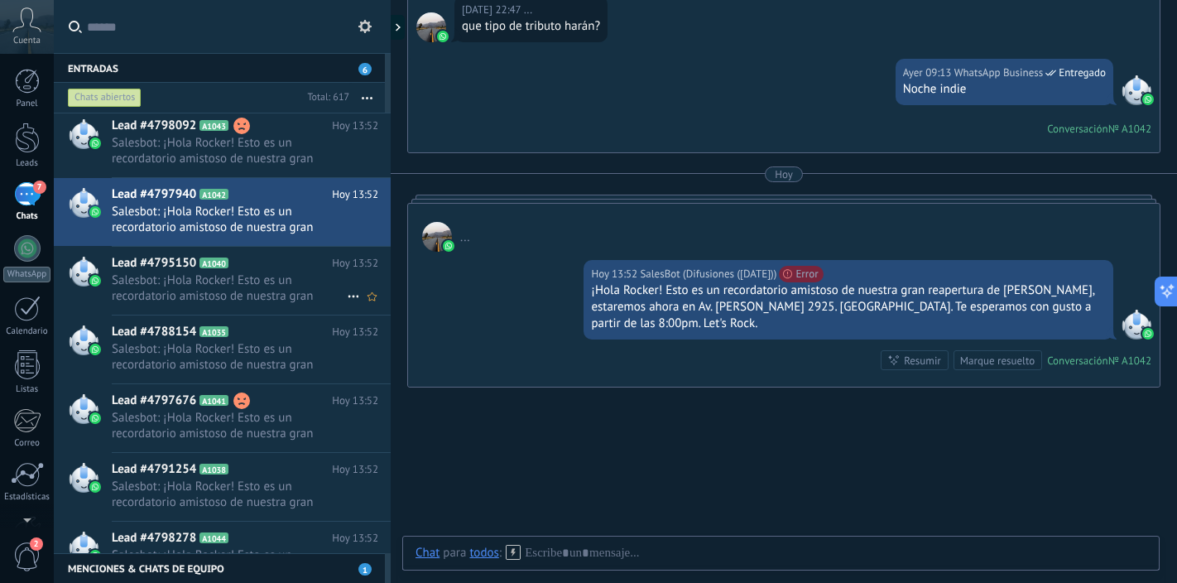
click at [265, 285] on span "Salesbot: ¡Hola Rocker! Esto es un recordatorio amistoso de nuestra gran reaper…" at bounding box center [229, 287] width 235 height 31
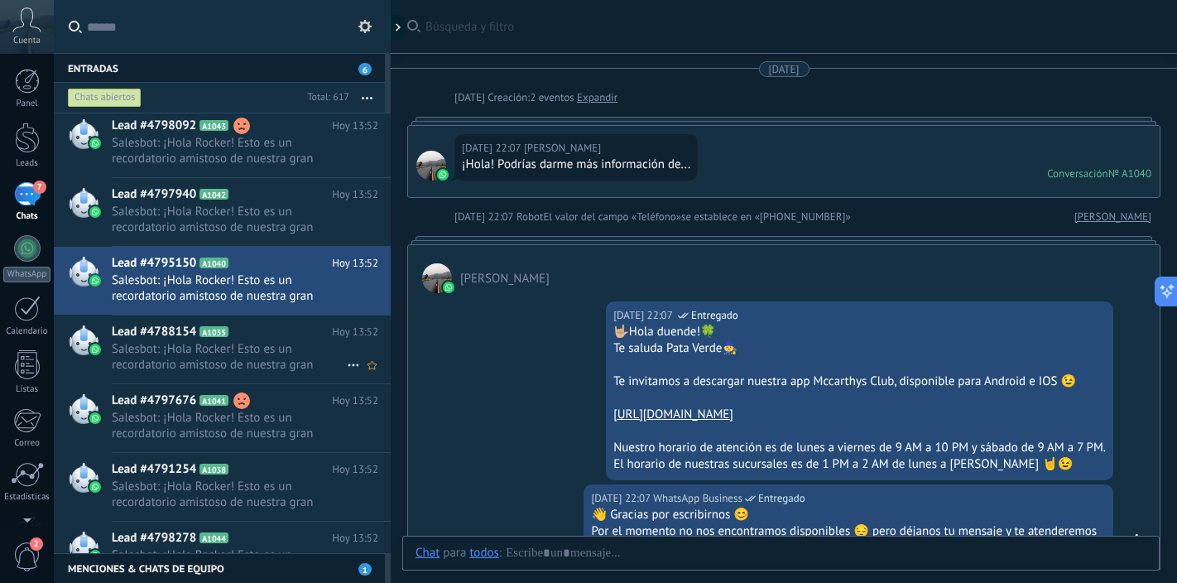
scroll to position [507, 0]
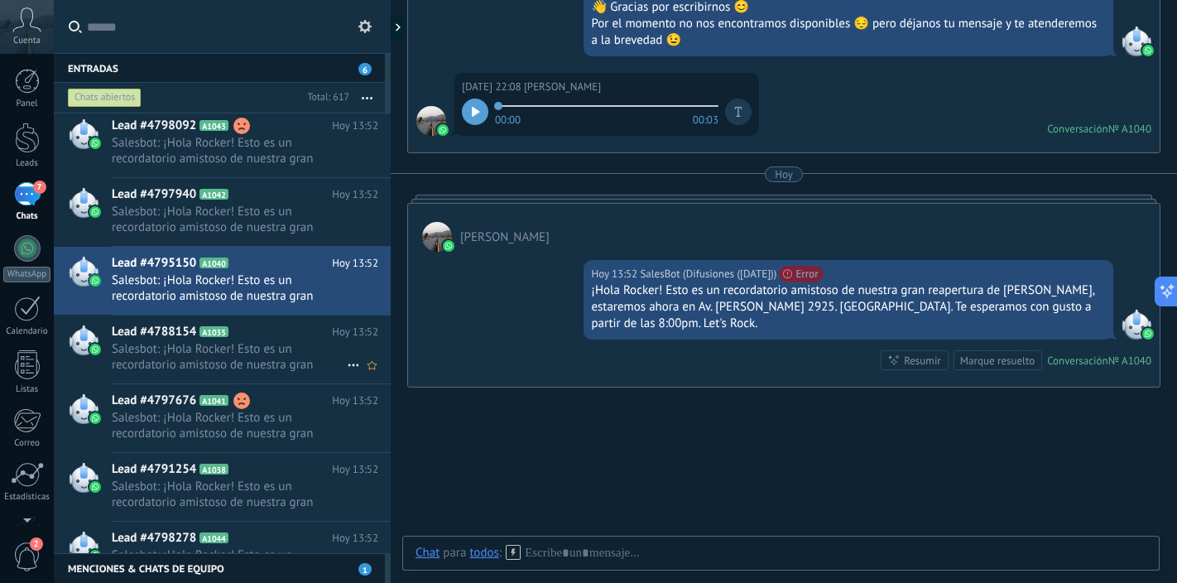
click at [256, 343] on span "Salesbot: ¡Hola Rocker! Esto es un recordatorio amistoso de nuestra gran reaper…" at bounding box center [229, 356] width 235 height 31
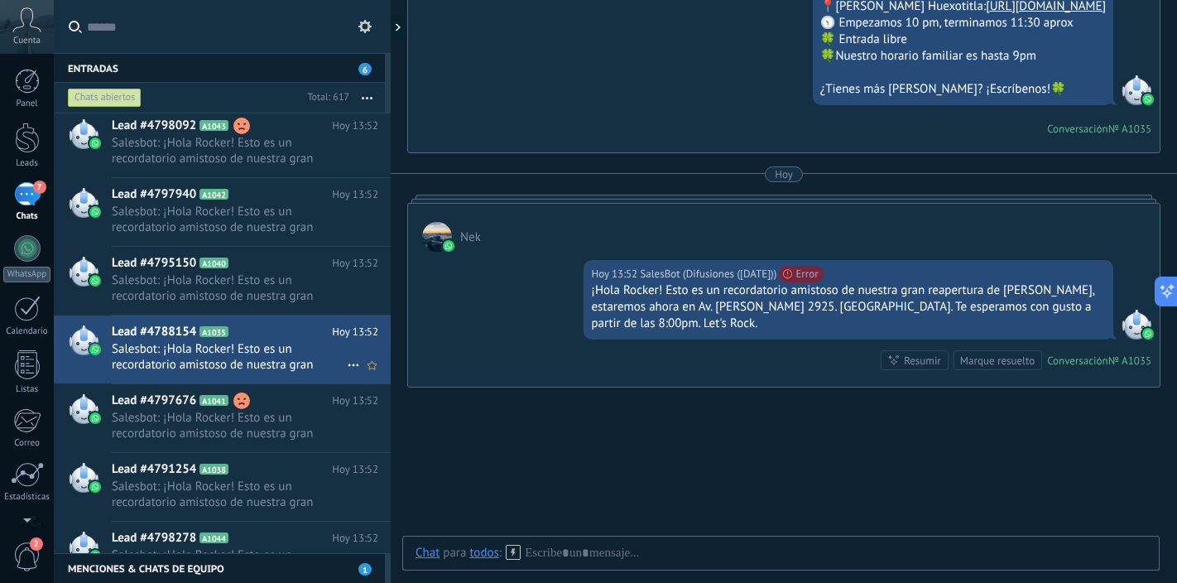
scroll to position [7002, 0]
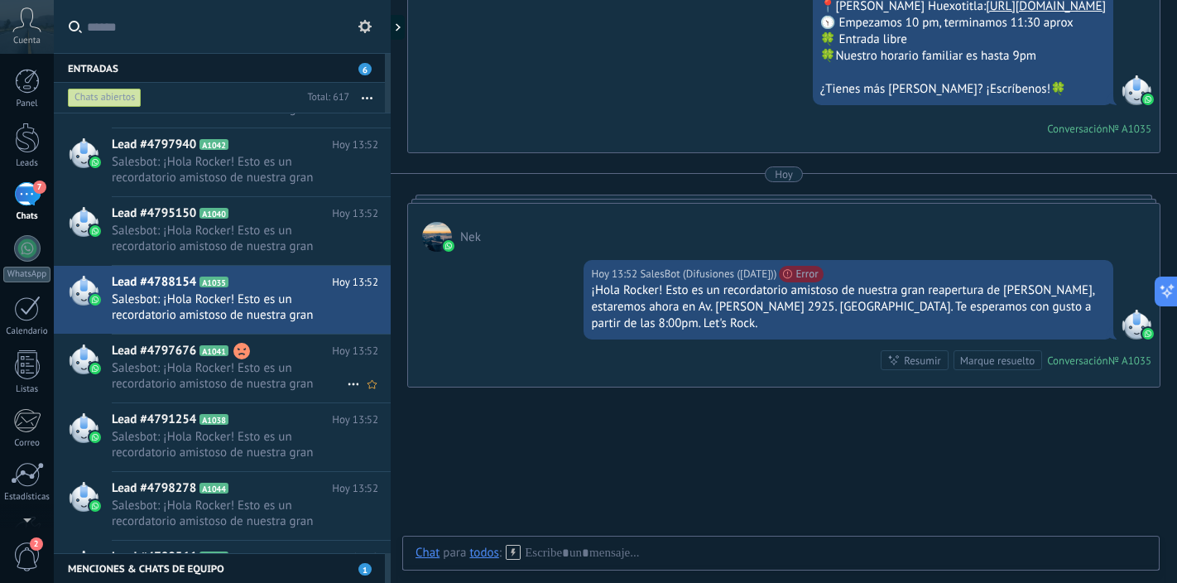
click at [229, 363] on span "Salesbot: ¡Hola Rocker! Esto es un recordatorio amistoso de nuestra gran reaper…" at bounding box center [229, 375] width 235 height 31
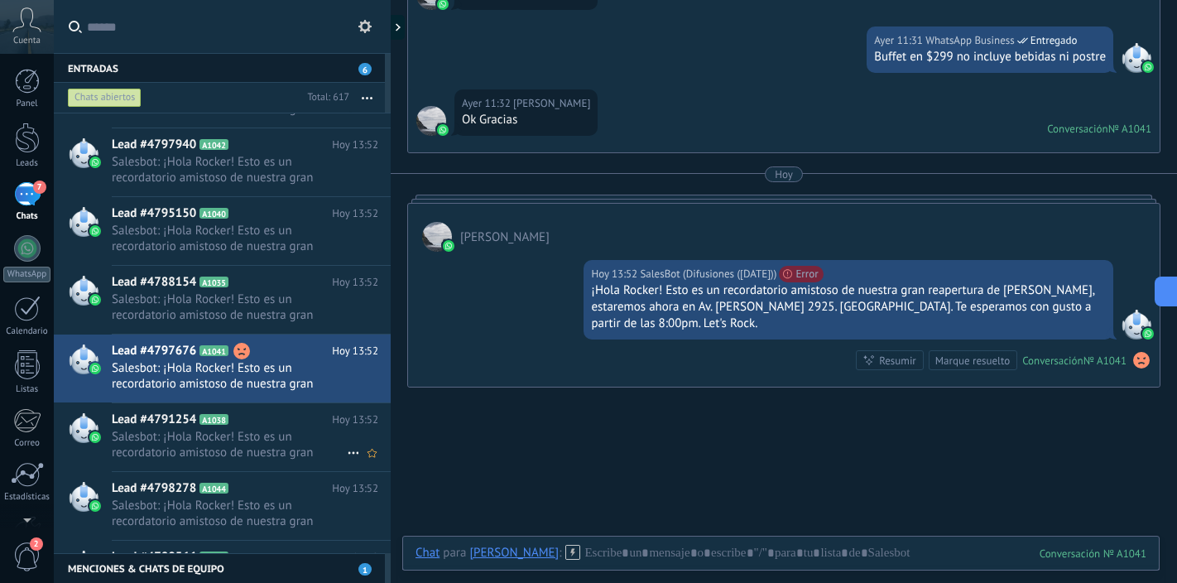
scroll to position [7113, 0]
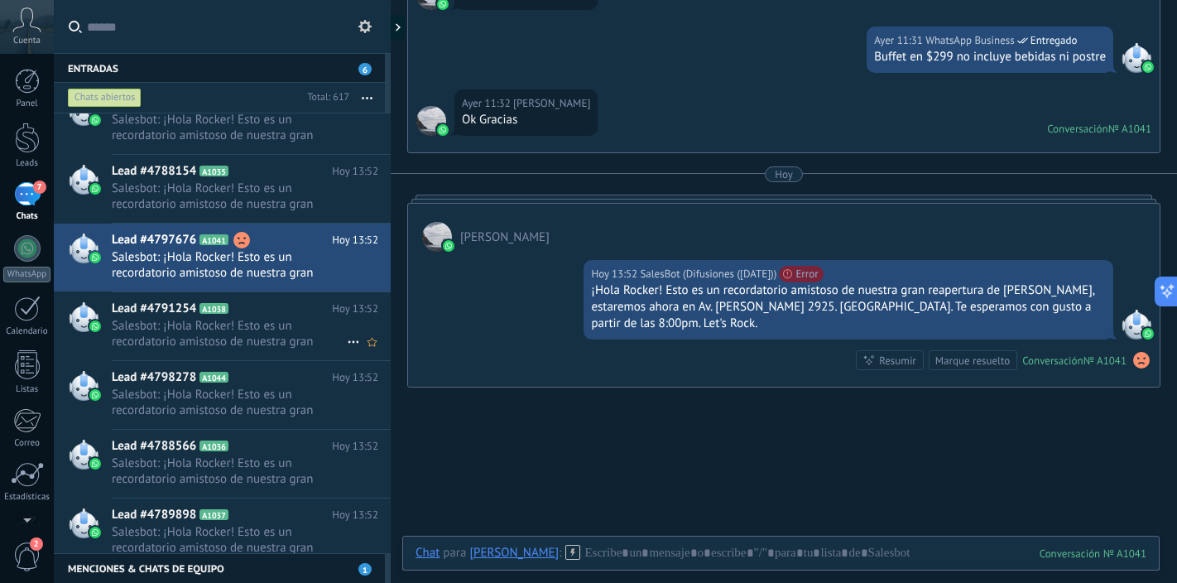
click at [252, 336] on span "Salesbot: ¡Hola Rocker! Esto es un recordatorio amistoso de nuestra gran reaper…" at bounding box center [229, 333] width 235 height 31
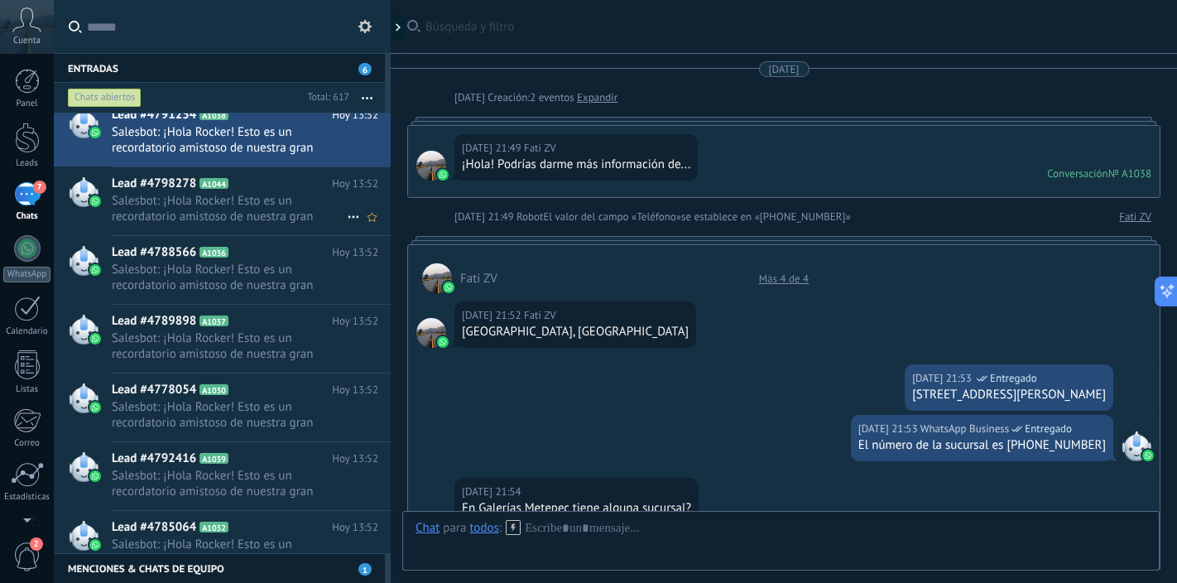
scroll to position [917, 0]
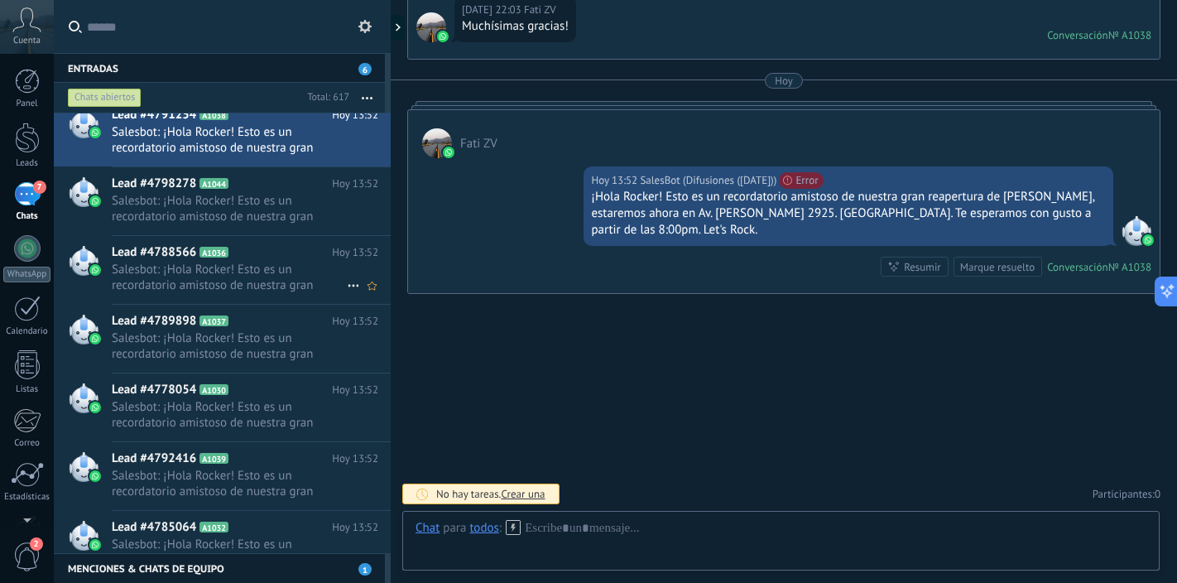
click at [246, 286] on span "Salesbot: ¡Hola Rocker! Esto es un recordatorio amistoso de nuestra gran reaper…" at bounding box center [229, 277] width 235 height 31
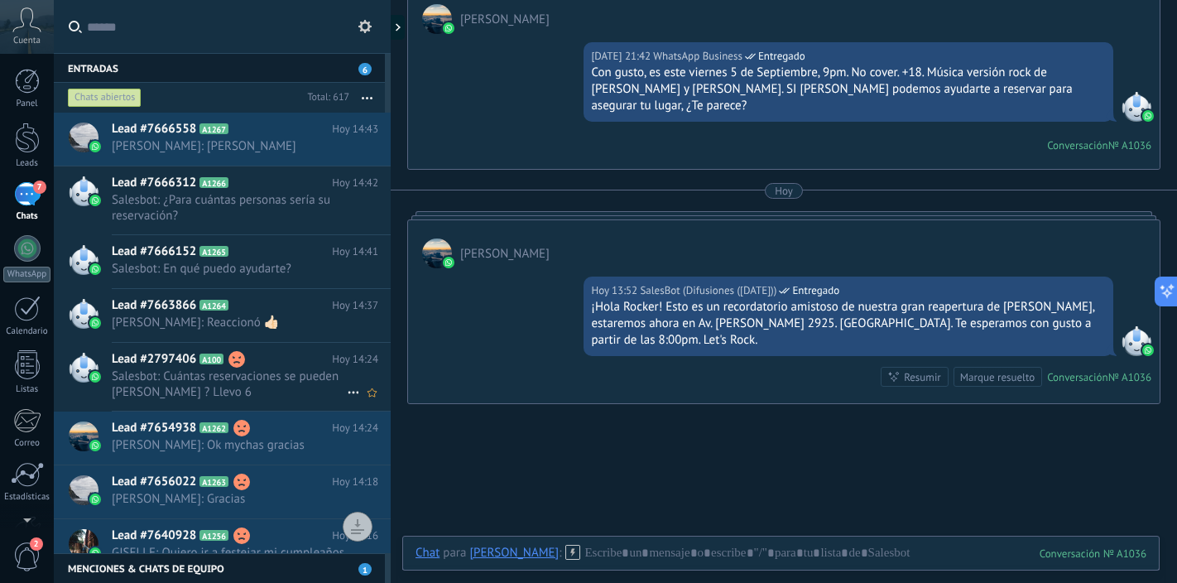
click at [268, 383] on span "Salesbot: Cuántas reservaciones se pueden [PERSON_NAME] ? Llevo 6" at bounding box center [229, 383] width 235 height 31
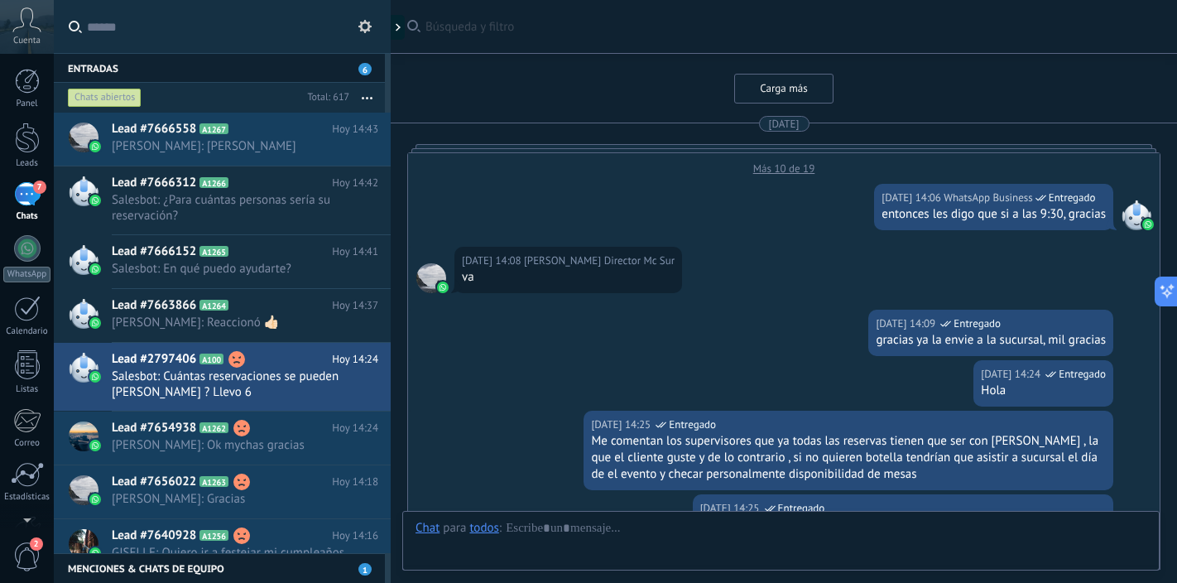
scroll to position [2834, 0]
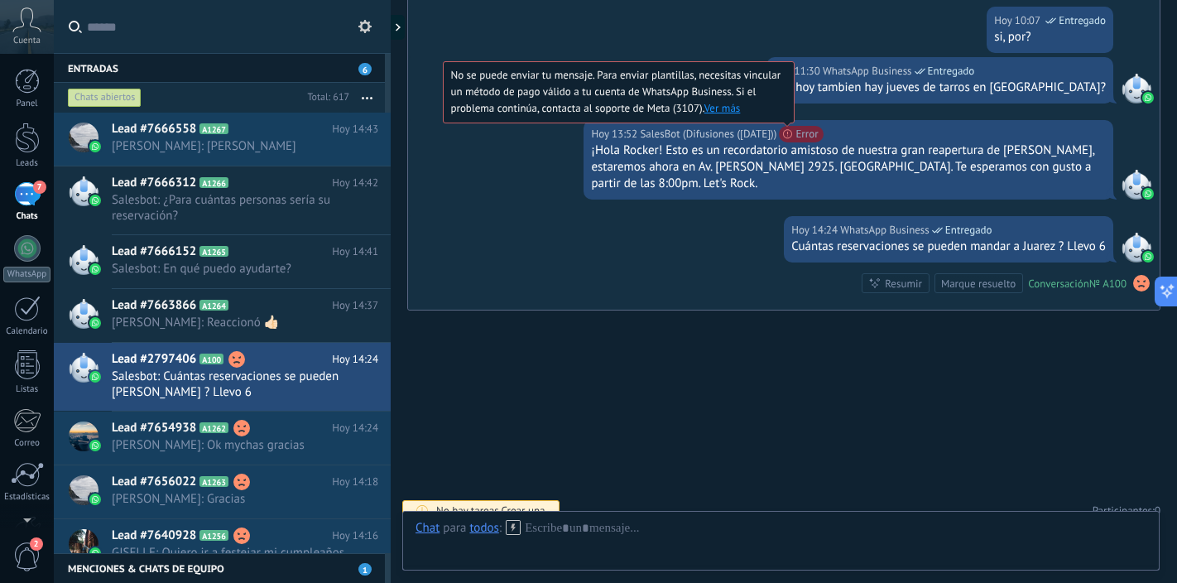
click at [741, 101] on link "Ver más" at bounding box center [723, 108] width 36 height 14
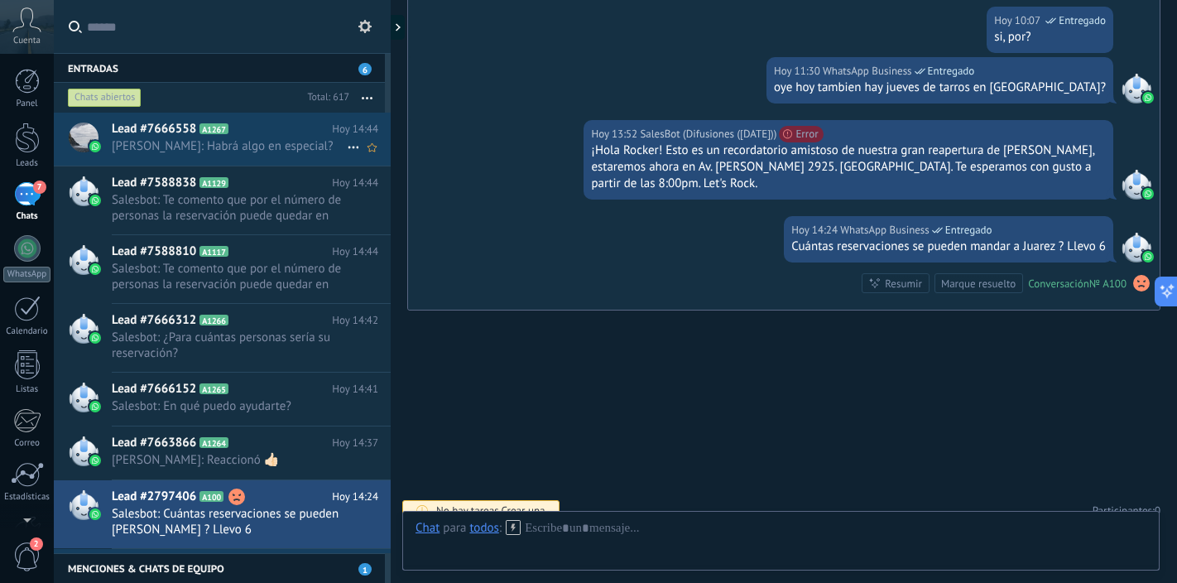
click at [265, 149] on span "[PERSON_NAME]: Habrá algo en especial?" at bounding box center [229, 146] width 235 height 16
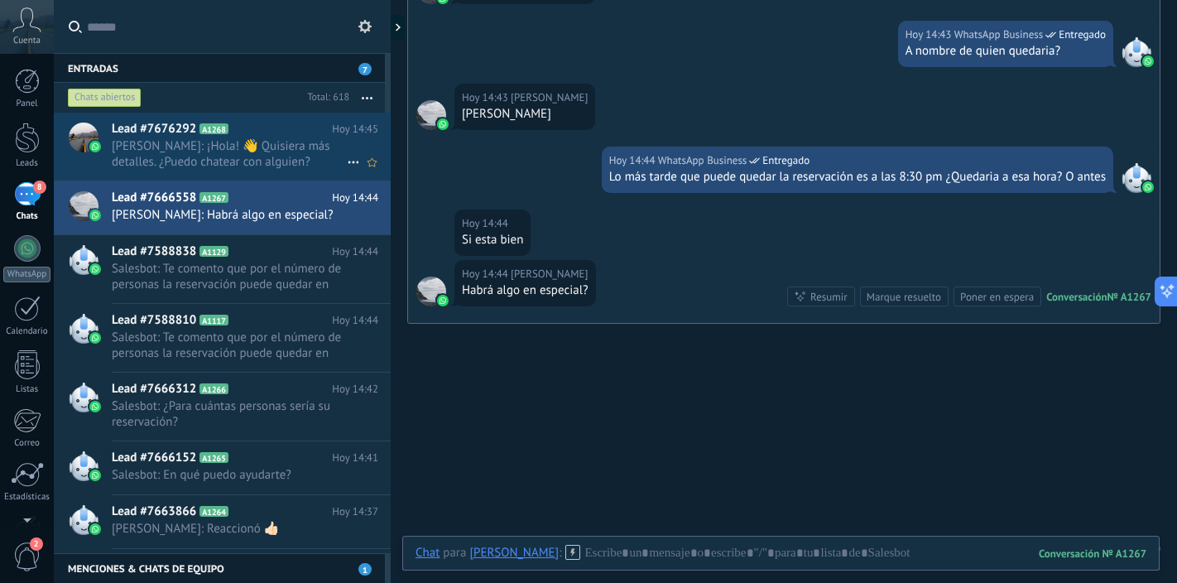
click at [283, 166] on span "[PERSON_NAME]: ¡Hola! 👋 Quisiera más detalles. ¿Puedo chatear con alguien?" at bounding box center [229, 153] width 235 height 31
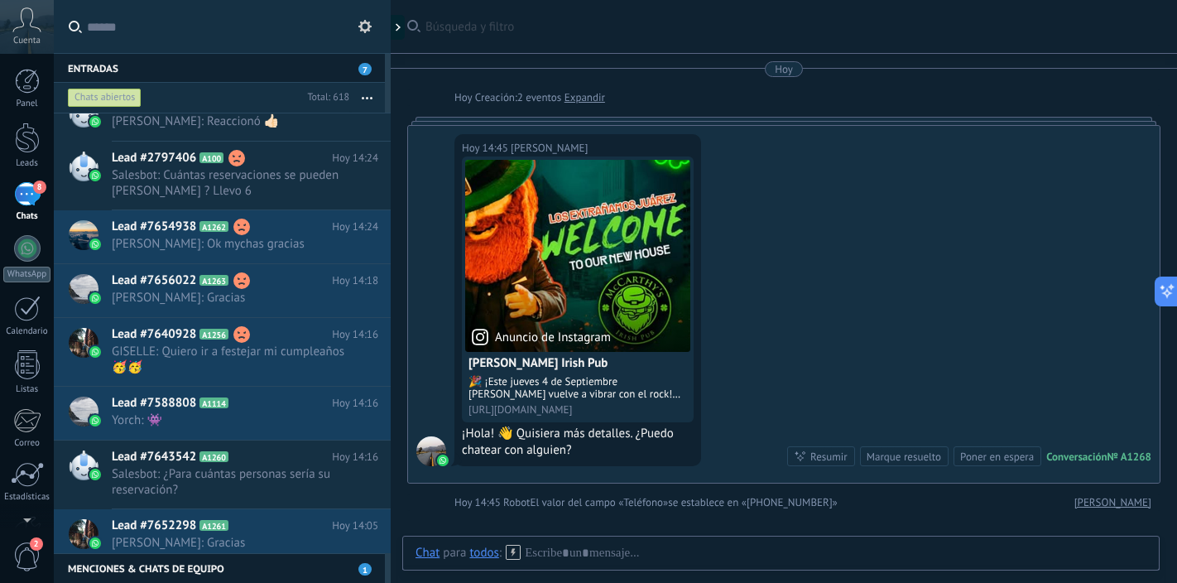
scroll to position [419, 0]
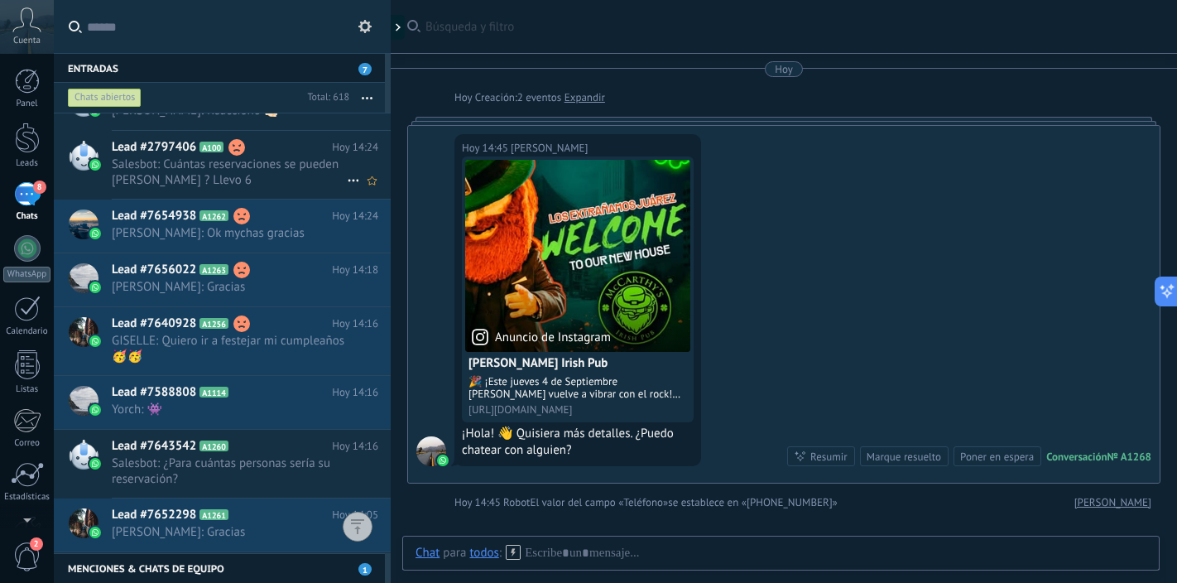
click at [295, 181] on span "Salesbot: Cuántas reservaciones se pueden [PERSON_NAME] ? Llevo 6" at bounding box center [229, 171] width 235 height 31
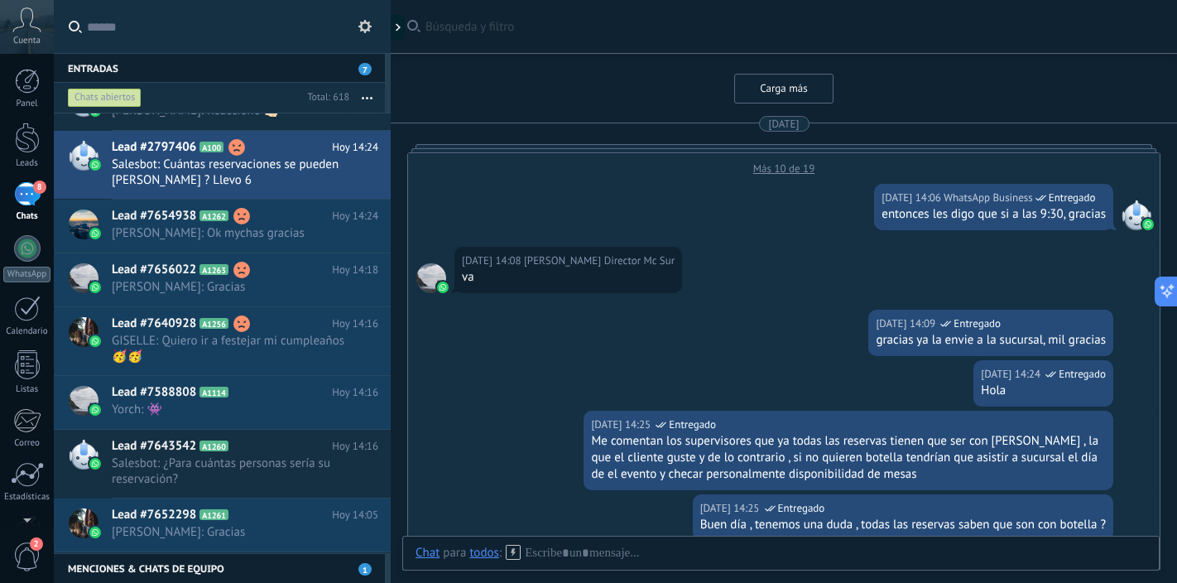
scroll to position [2789, 0]
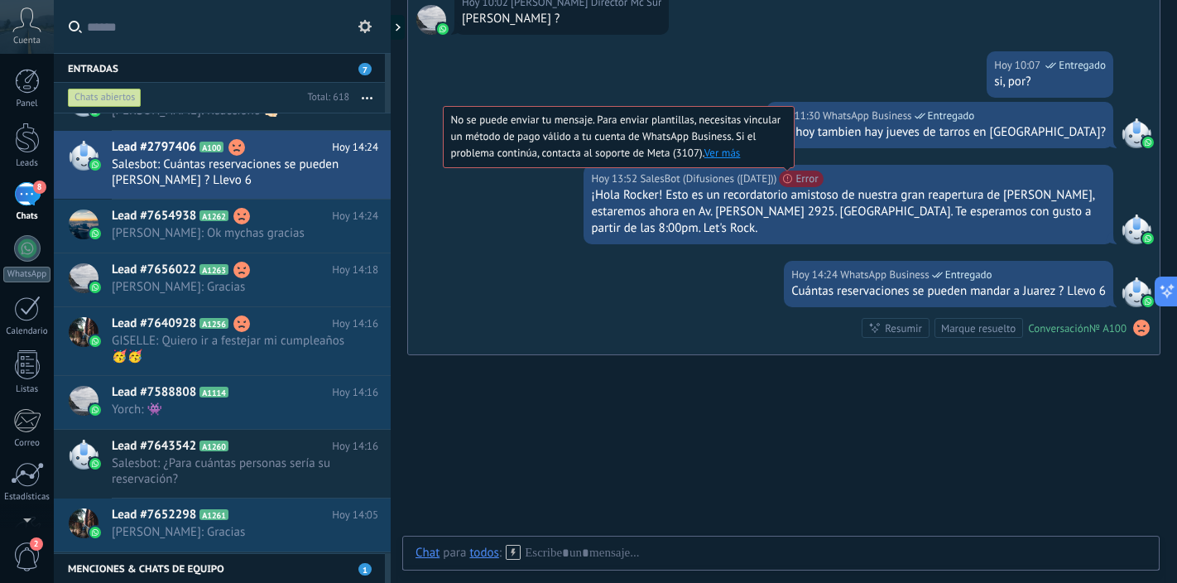
click at [741, 146] on link "Ver más" at bounding box center [723, 153] width 36 height 14
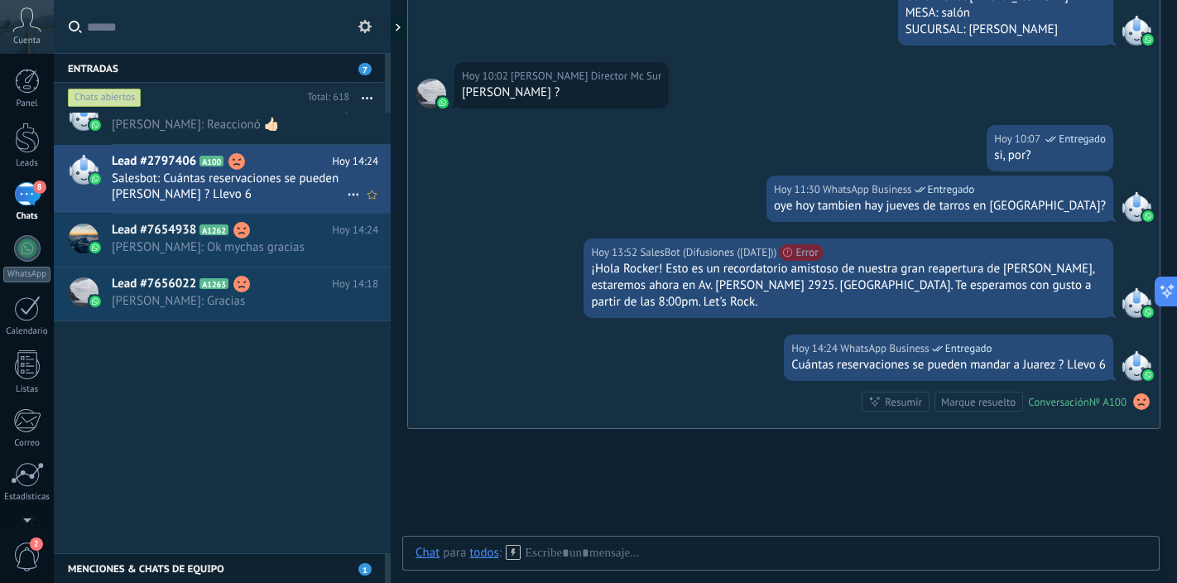
scroll to position [0, 0]
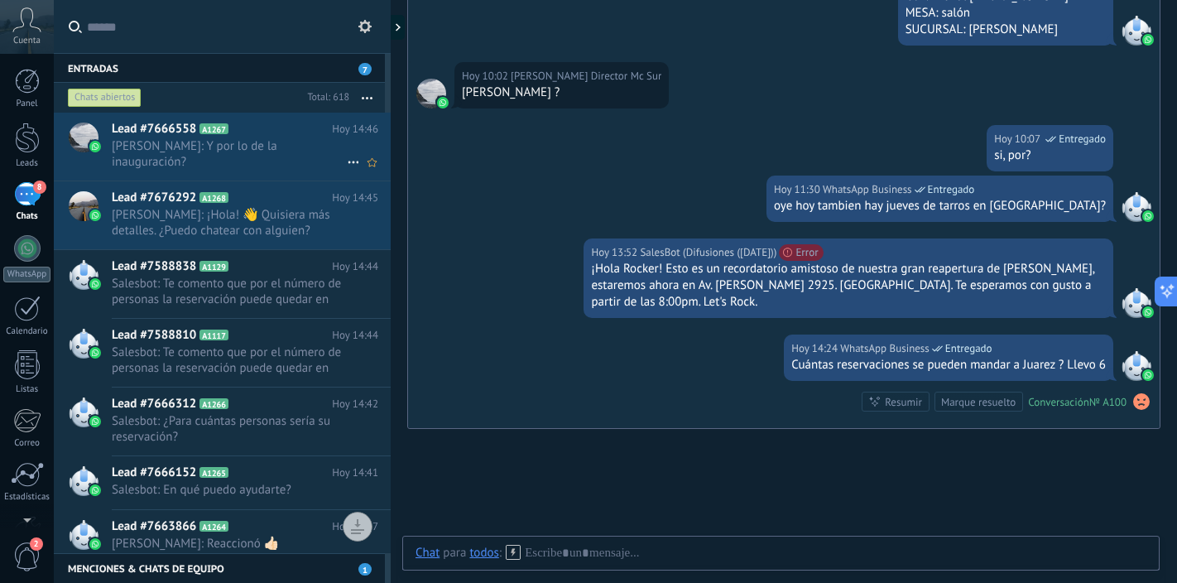
click at [244, 147] on span "[PERSON_NAME]: Y por lo de la inauguración?" at bounding box center [229, 153] width 235 height 31
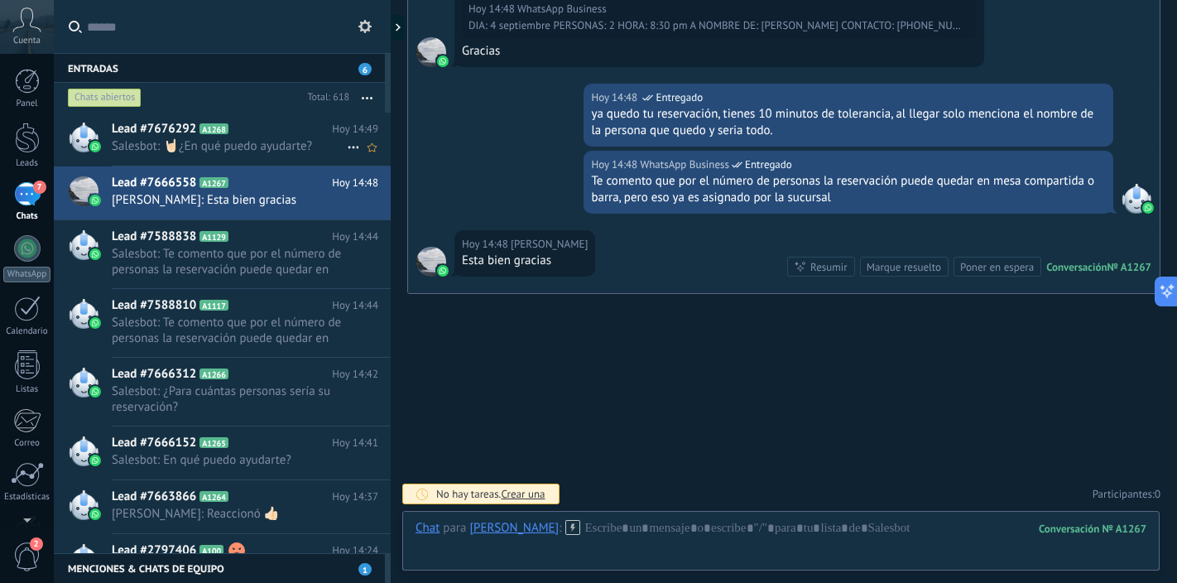
click at [264, 147] on span "Salesbot: 🤘🏻¿En qué puedo ayudarte?" at bounding box center [229, 146] width 235 height 16
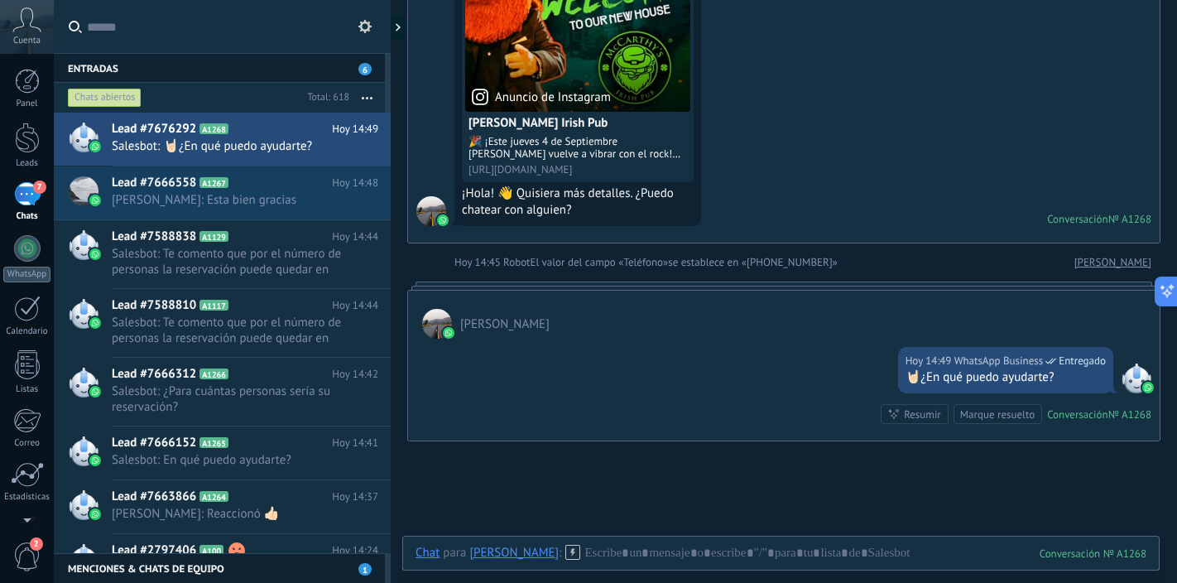
scroll to position [245, 0]
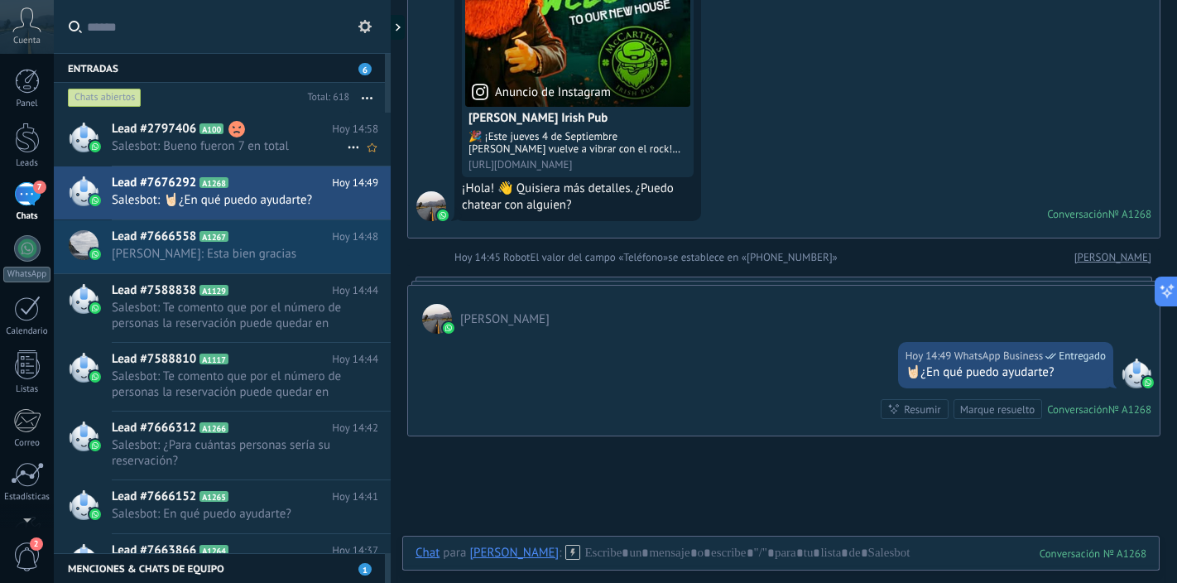
click at [267, 148] on span "Salesbot: Bueno fueron 7 en total" at bounding box center [229, 146] width 235 height 16
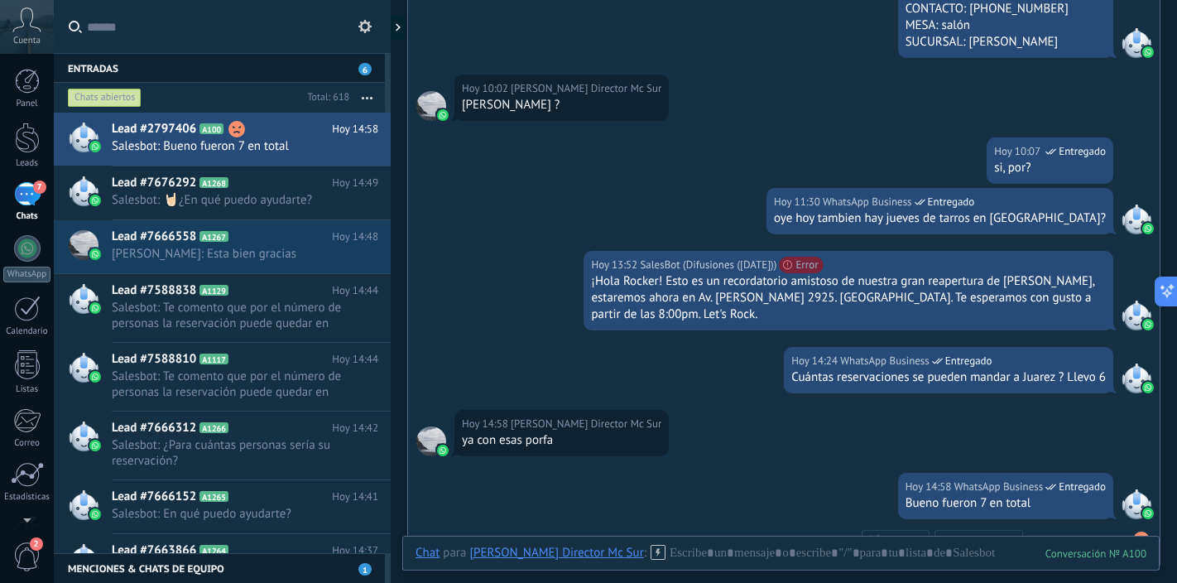
scroll to position [2985, 0]
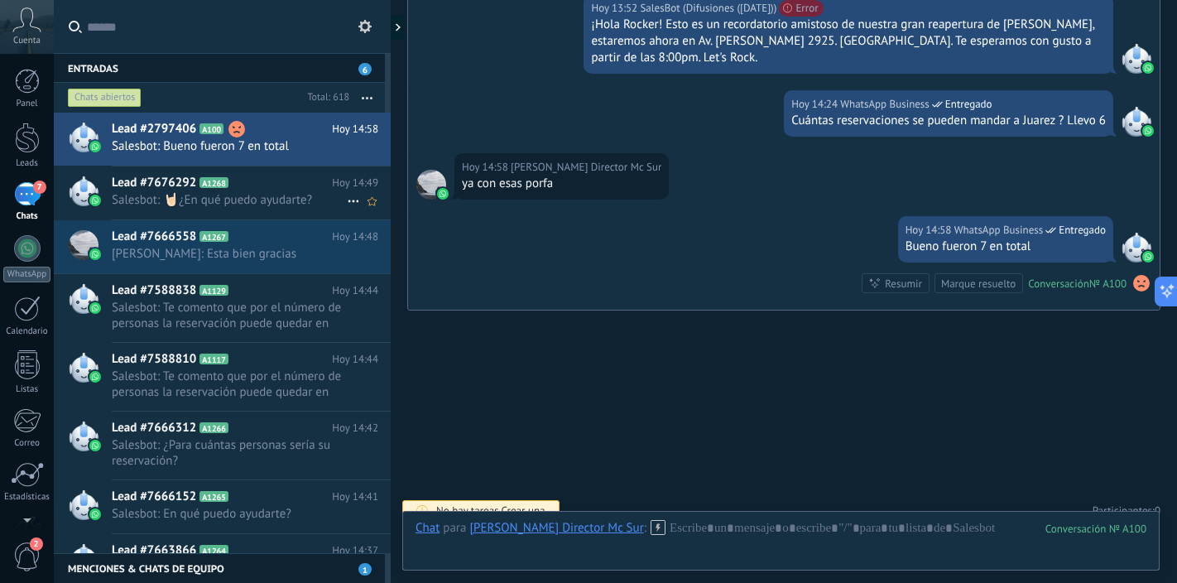
click at [273, 202] on span "Salesbot: 🤘🏻¿En qué puedo ayudarte?" at bounding box center [229, 200] width 235 height 16
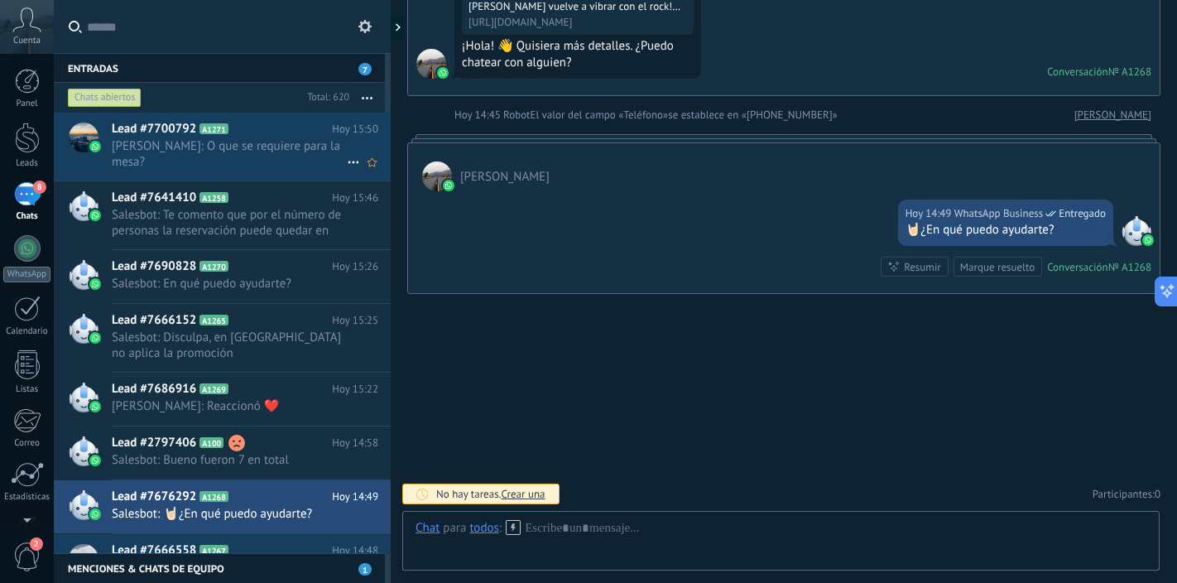
click at [279, 163] on span "[PERSON_NAME]: O que se requiere para la mesa?" at bounding box center [229, 153] width 235 height 31
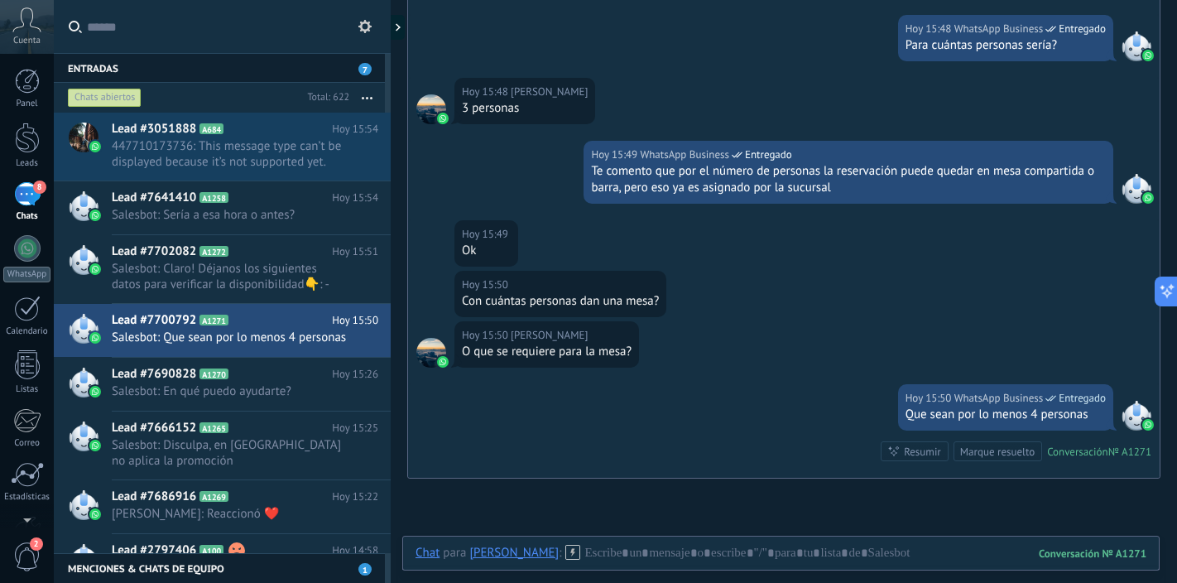
scroll to position [620, 0]
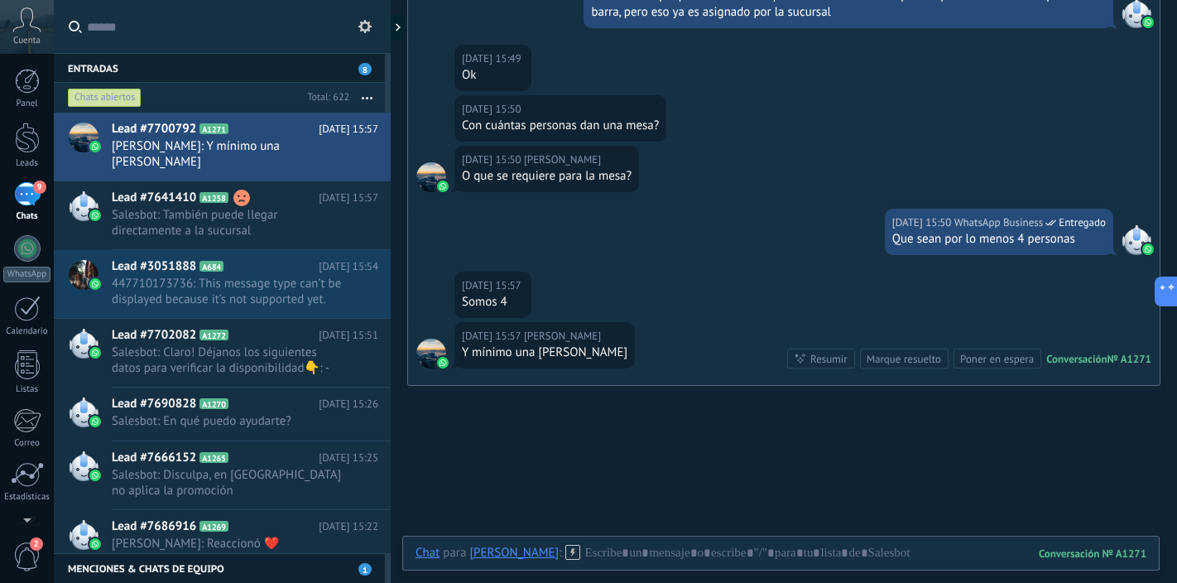
scroll to position [921, 0]
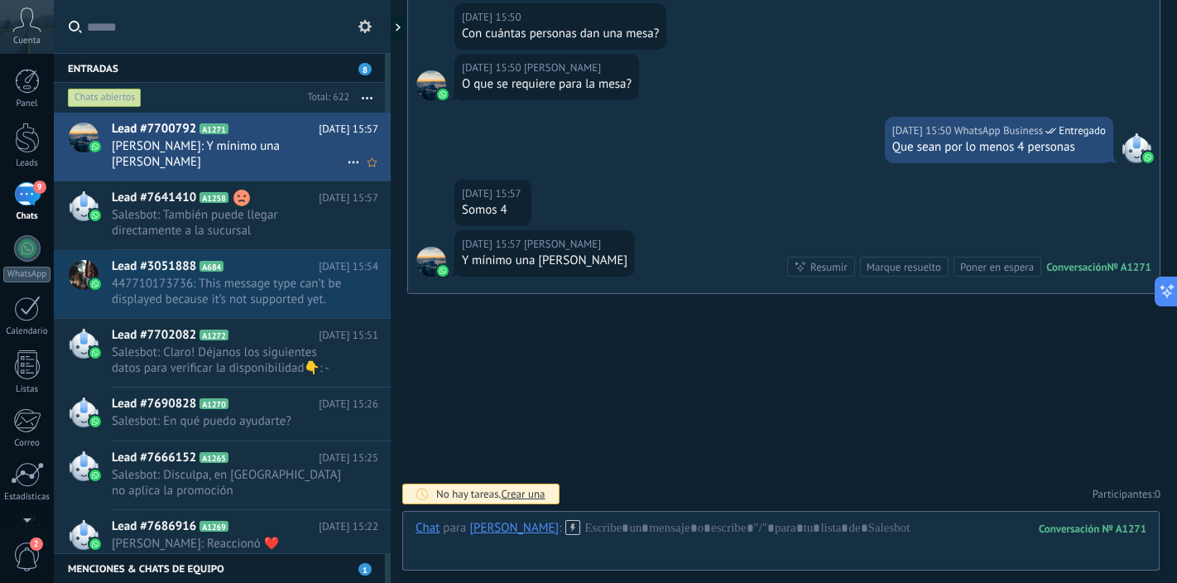
click at [296, 161] on span "Maru Pérez Peral: Y mínimo una botella de tomat" at bounding box center [229, 153] width 235 height 31
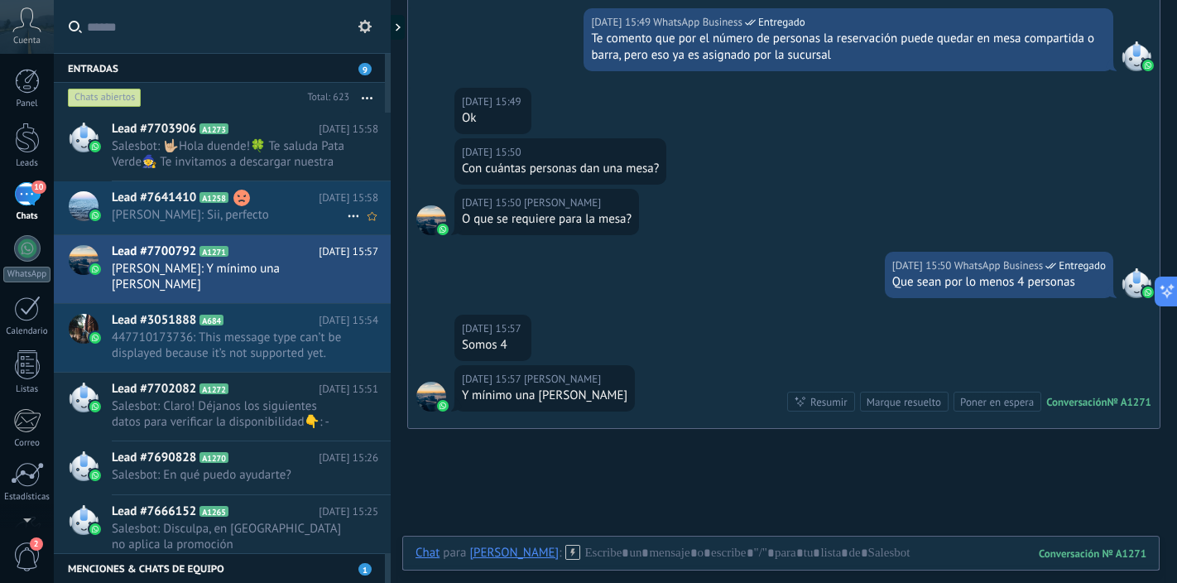
click at [284, 211] on span "Adri: Sii, perfecto" at bounding box center [229, 215] width 235 height 16
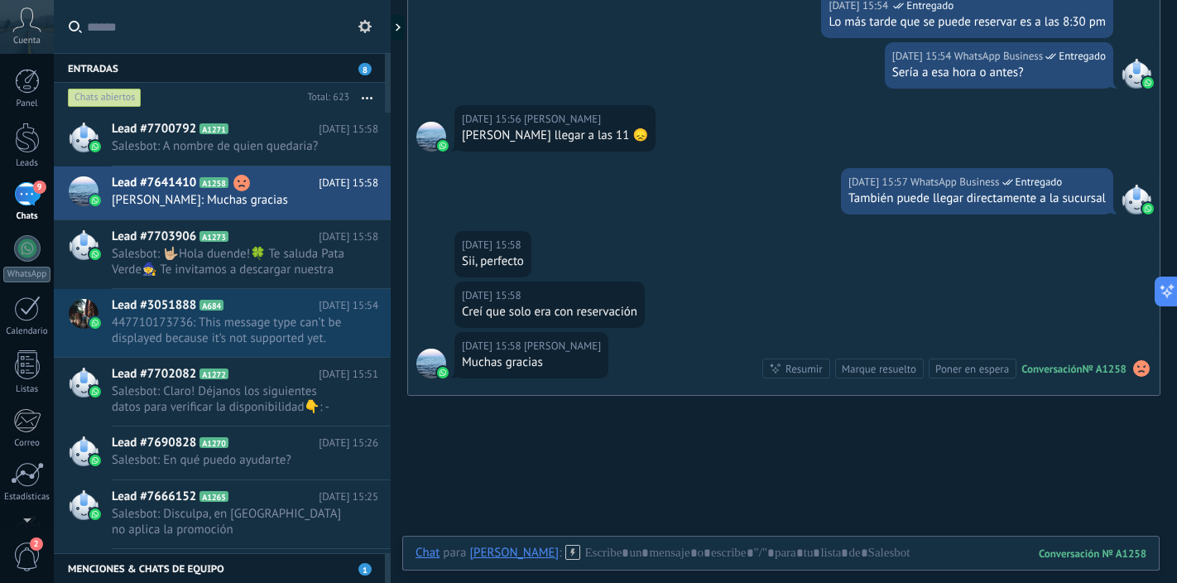
scroll to position [1061, 0]
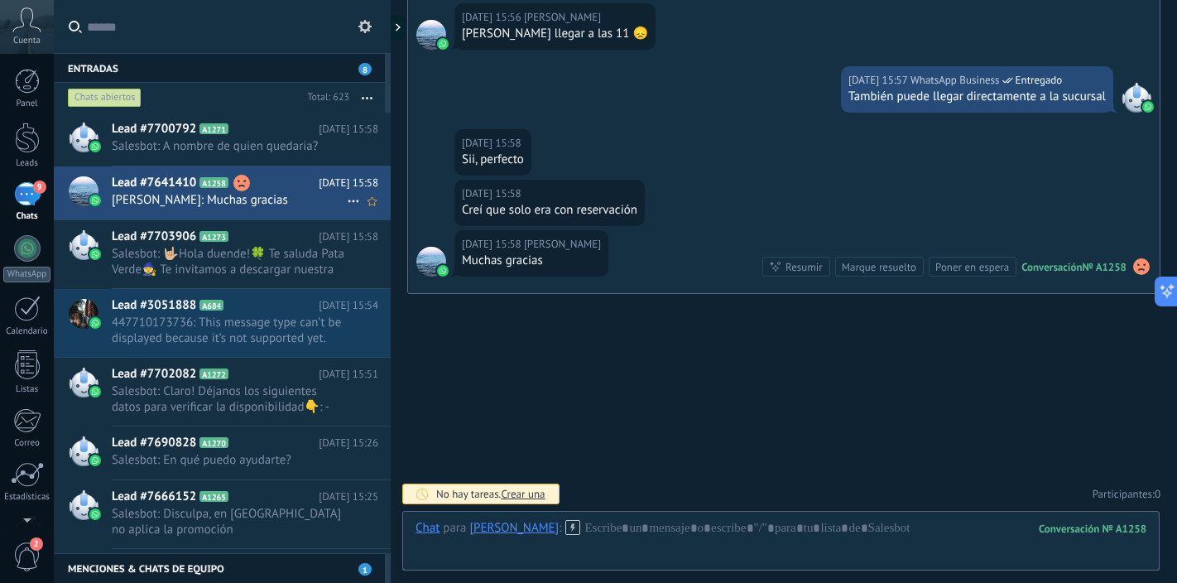
click at [276, 194] on span "Adri: Muchas gracias" at bounding box center [229, 200] width 235 height 16
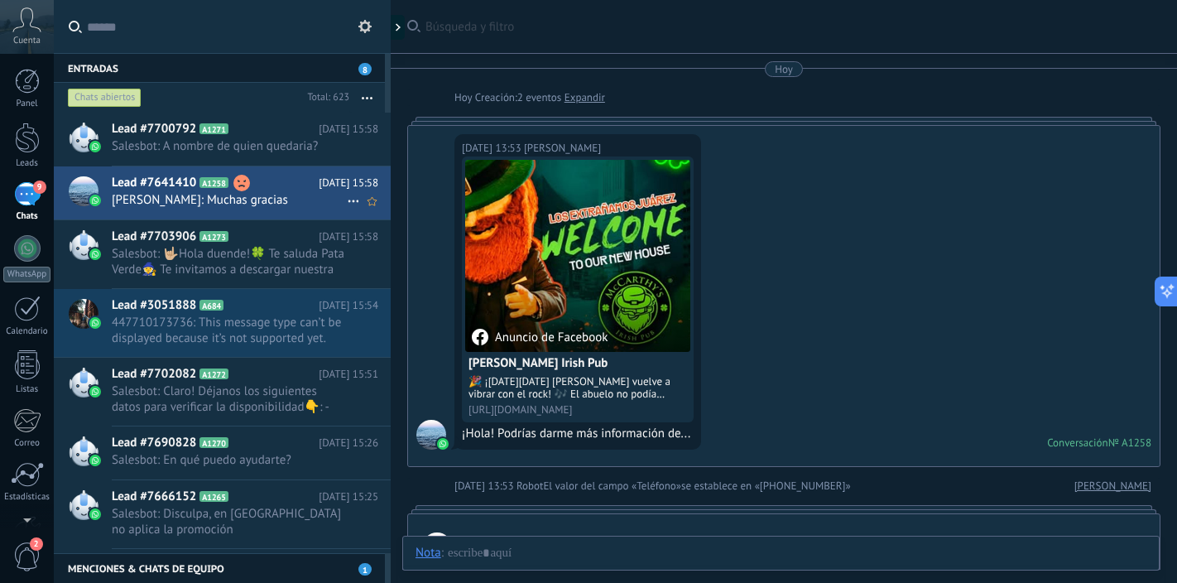
scroll to position [889, 0]
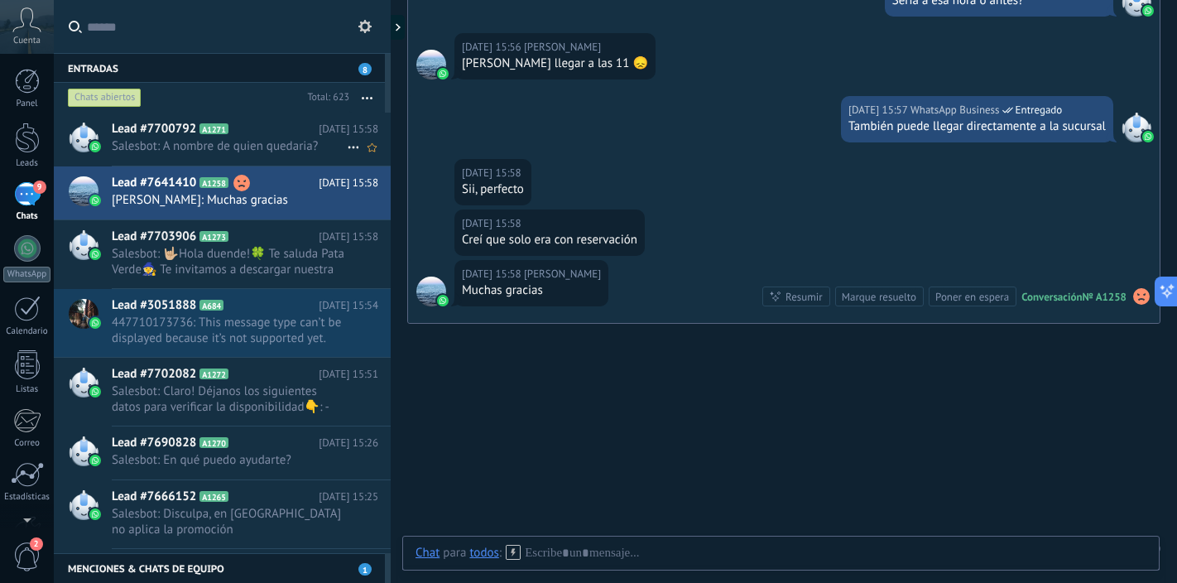
click at [291, 152] on span "Salesbot: A nombre de quien quedaria?" at bounding box center [229, 146] width 235 height 16
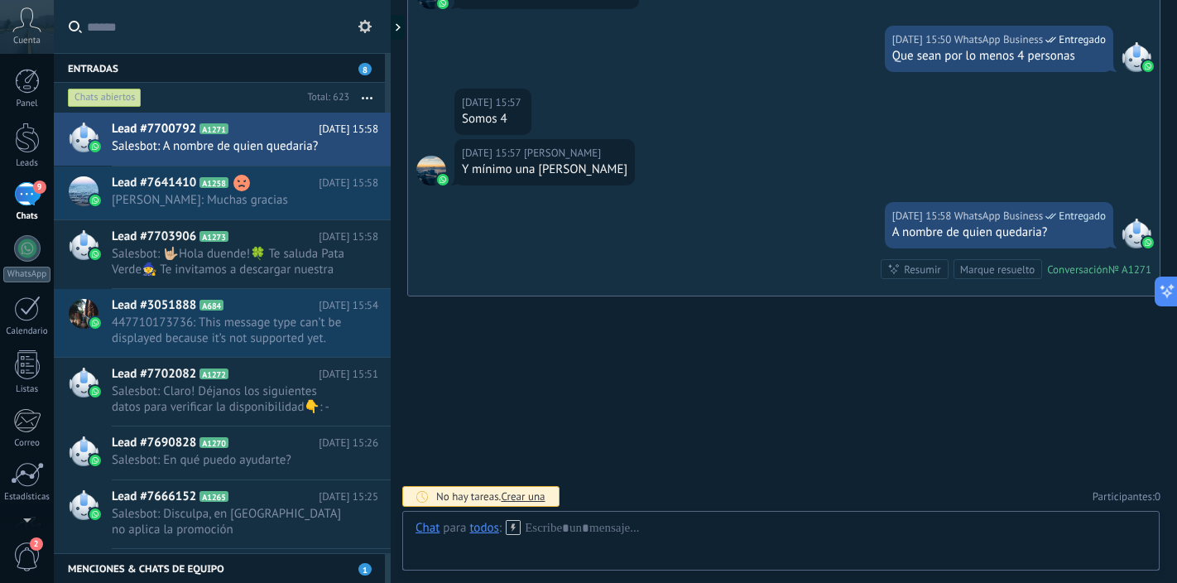
scroll to position [848, 0]
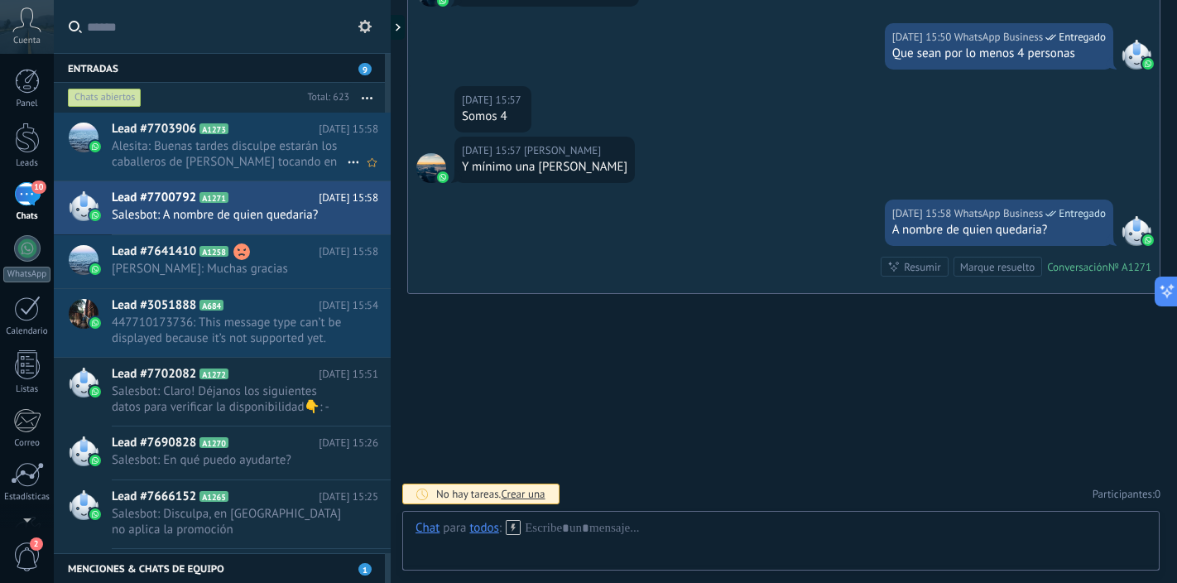
click at [272, 155] on span "Alesita: Buenas tardes disculpe estarán los caballeros de Athena tocando en alg…" at bounding box center [229, 153] width 235 height 31
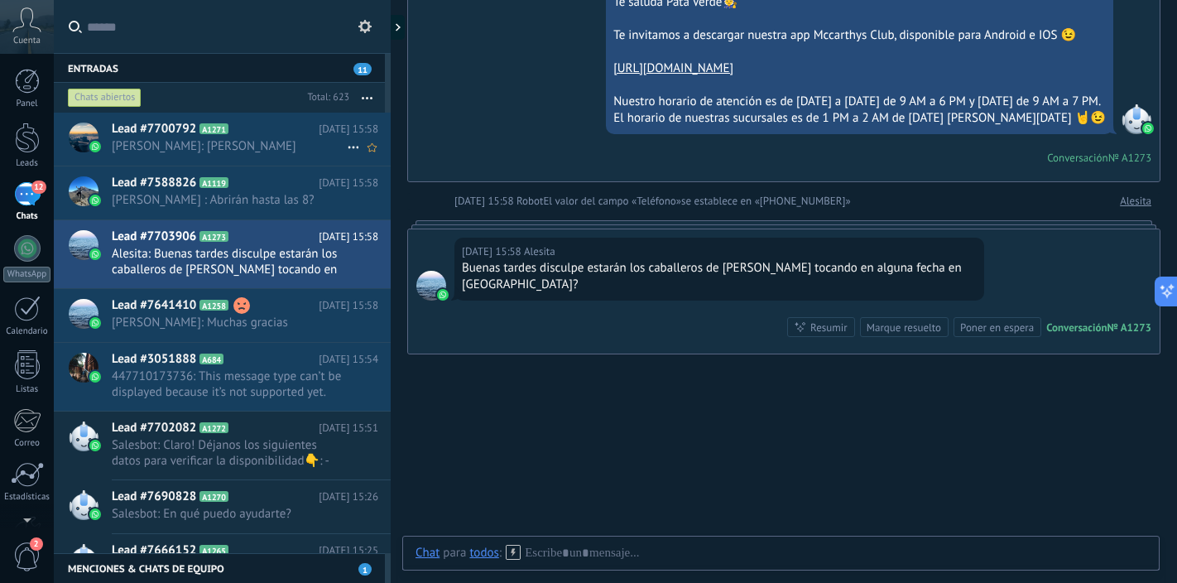
click at [293, 146] on span "Maru Pérez Peral: Jose Antonio Martínez" at bounding box center [229, 146] width 235 height 16
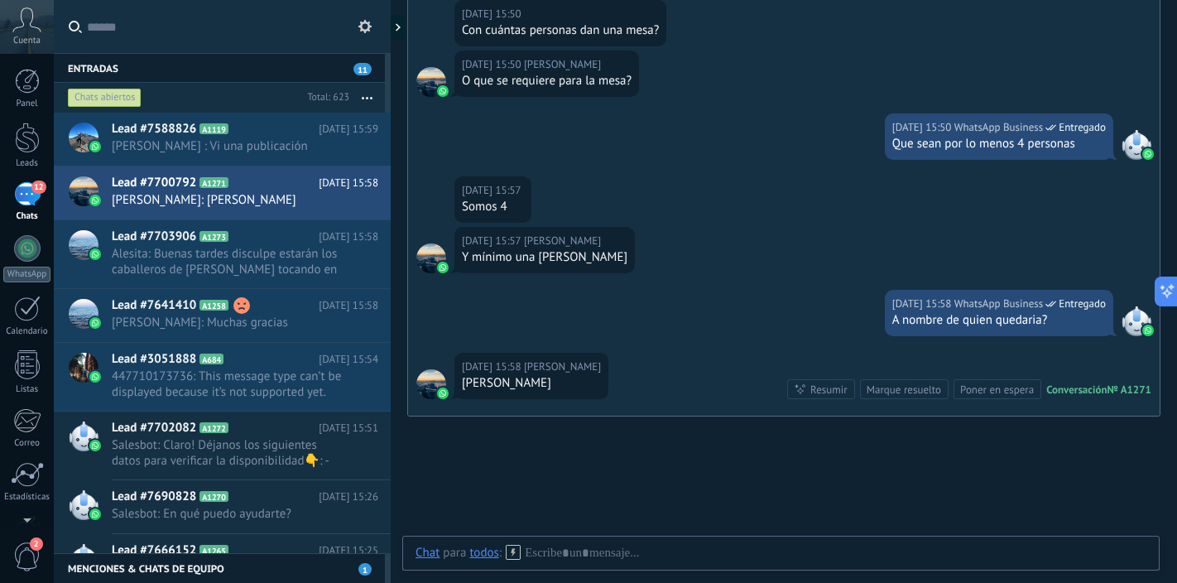
scroll to position [680, 0]
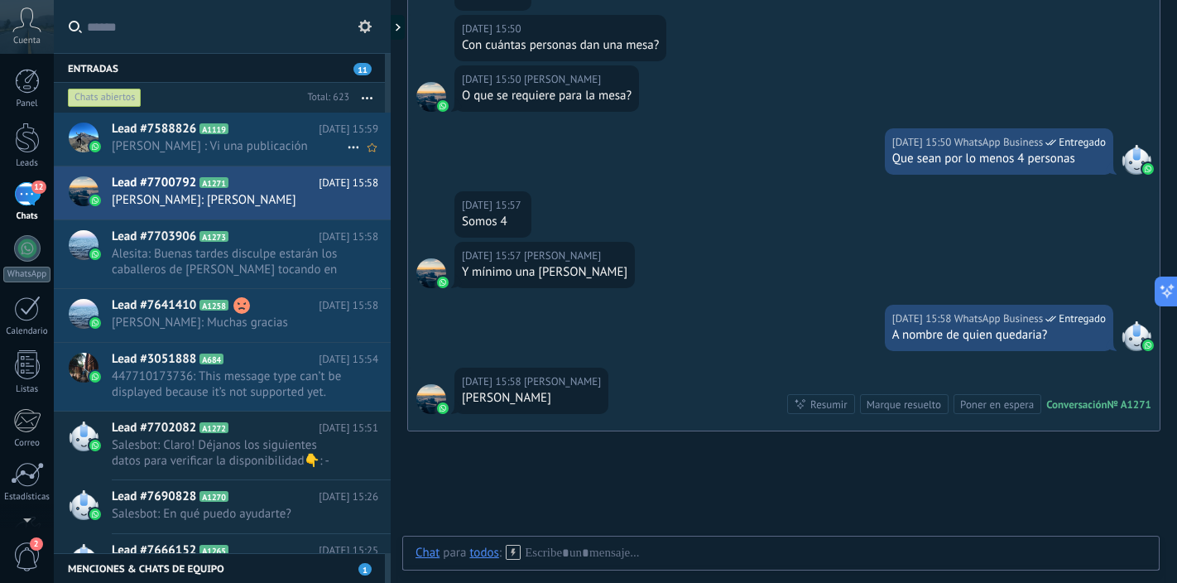
click at [300, 143] on span "Abraham : Vi una publicación" at bounding box center [229, 146] width 235 height 16
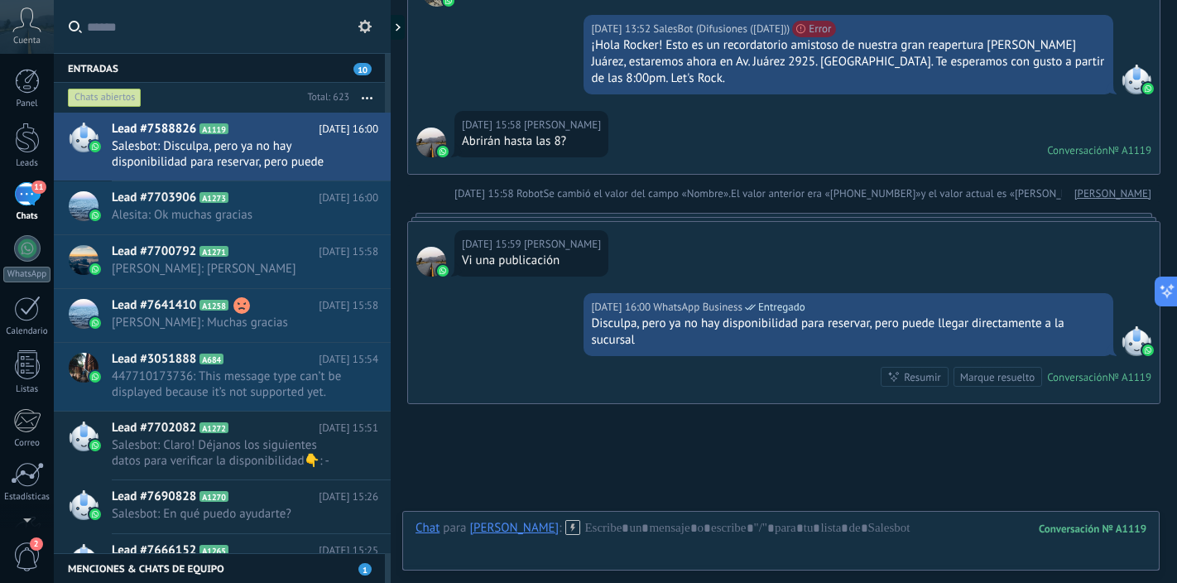
scroll to position [1014, 0]
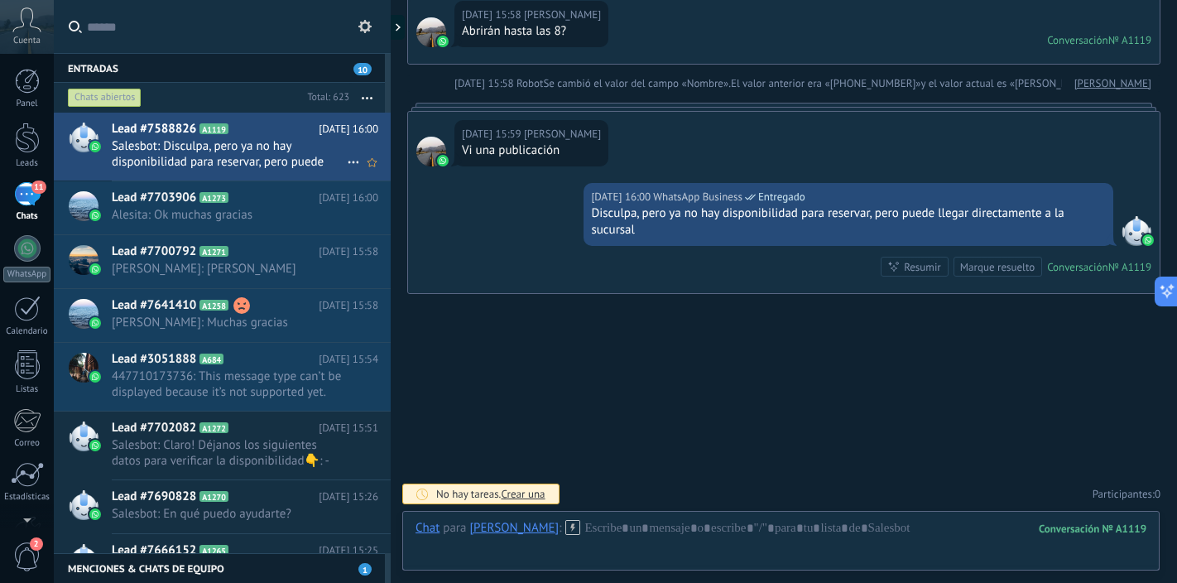
click at [288, 161] on span "Salesbot: Disculpa, pero ya no hay disponibilidad para reservar, pero puede lle…" at bounding box center [229, 153] width 235 height 31
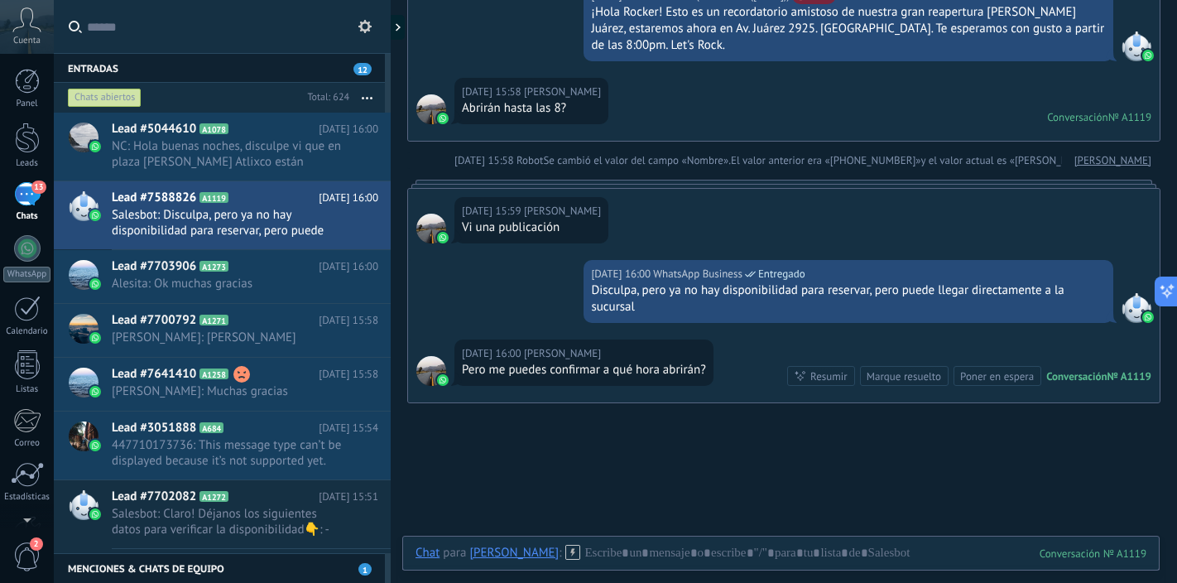
scroll to position [973, 0]
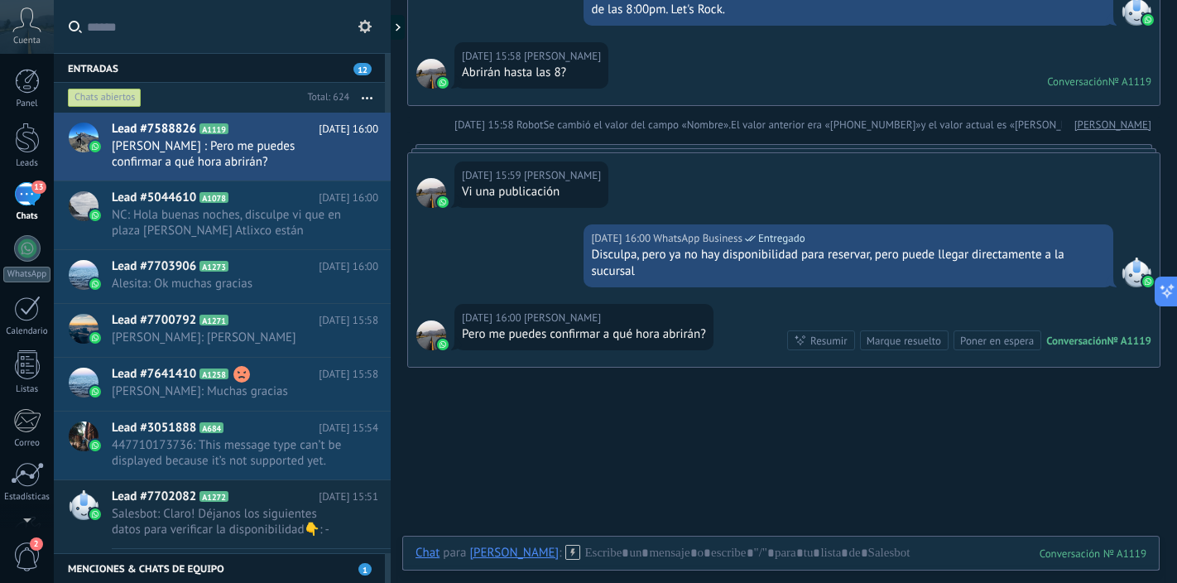
click at [24, 200] on div "13" at bounding box center [27, 194] width 26 height 24
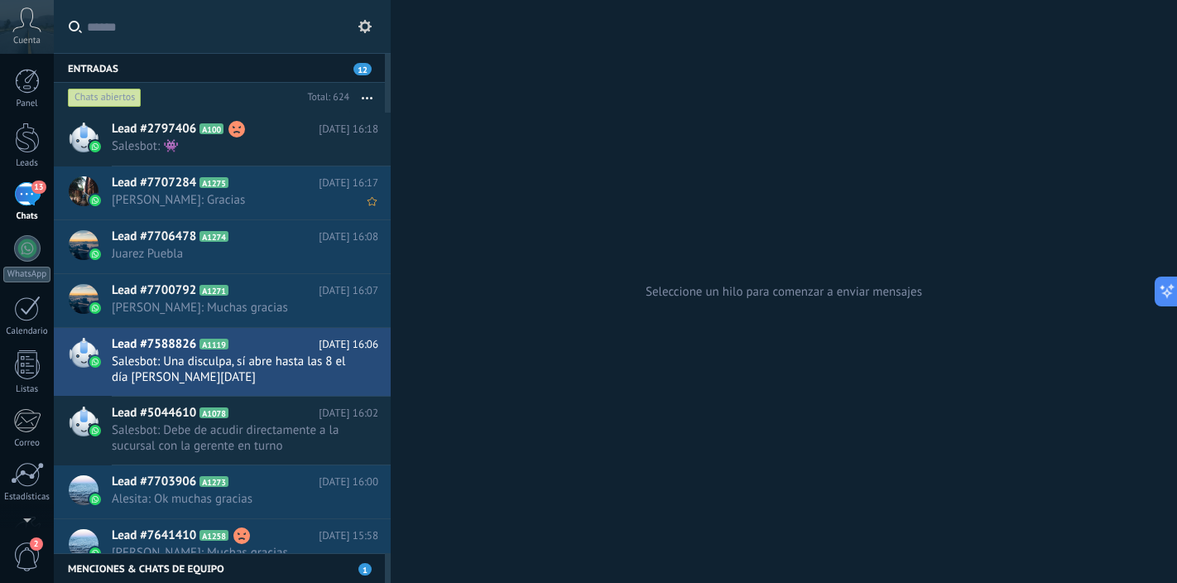
click at [268, 212] on div "Lead #7707284 A1275 Hoy 16:17 Jen: Gracias" at bounding box center [251, 192] width 279 height 52
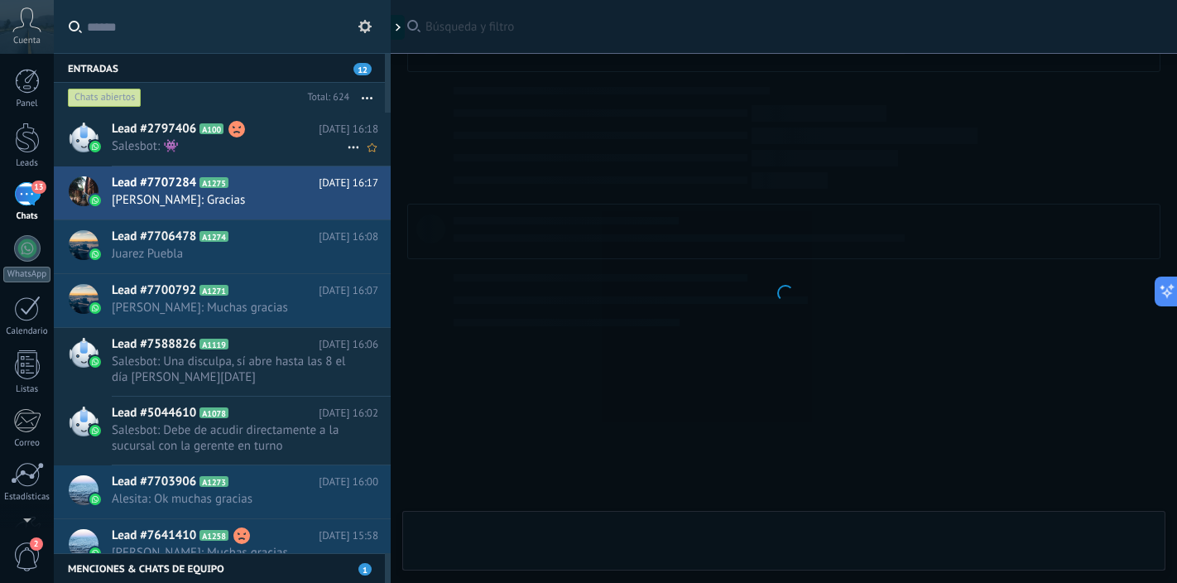
click at [277, 145] on span "Salesbot: 👾" at bounding box center [229, 146] width 235 height 16
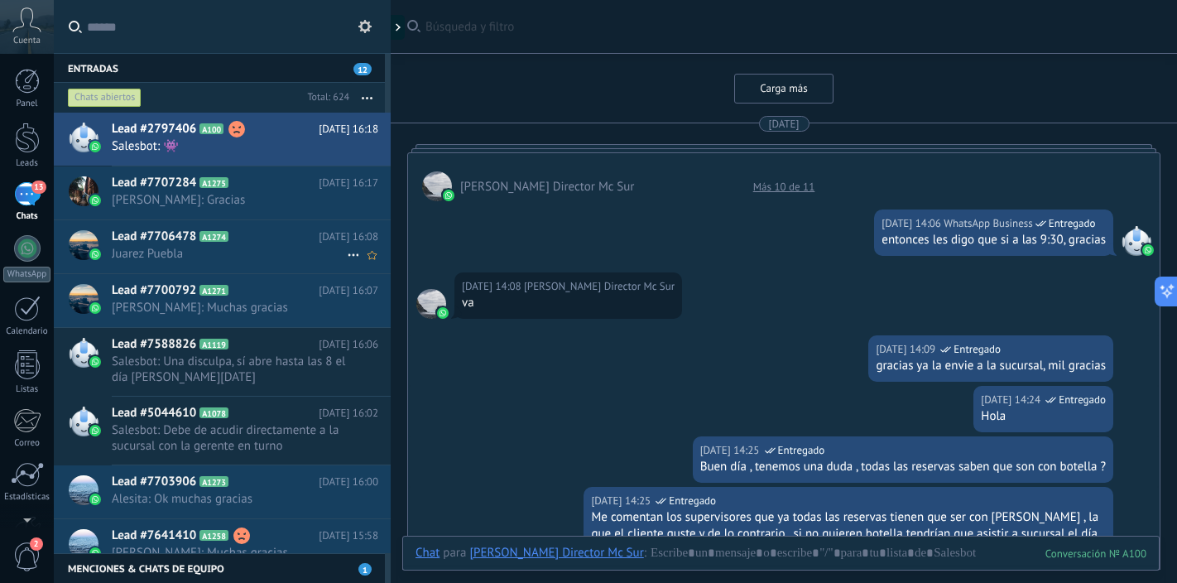
scroll to position [2955, 0]
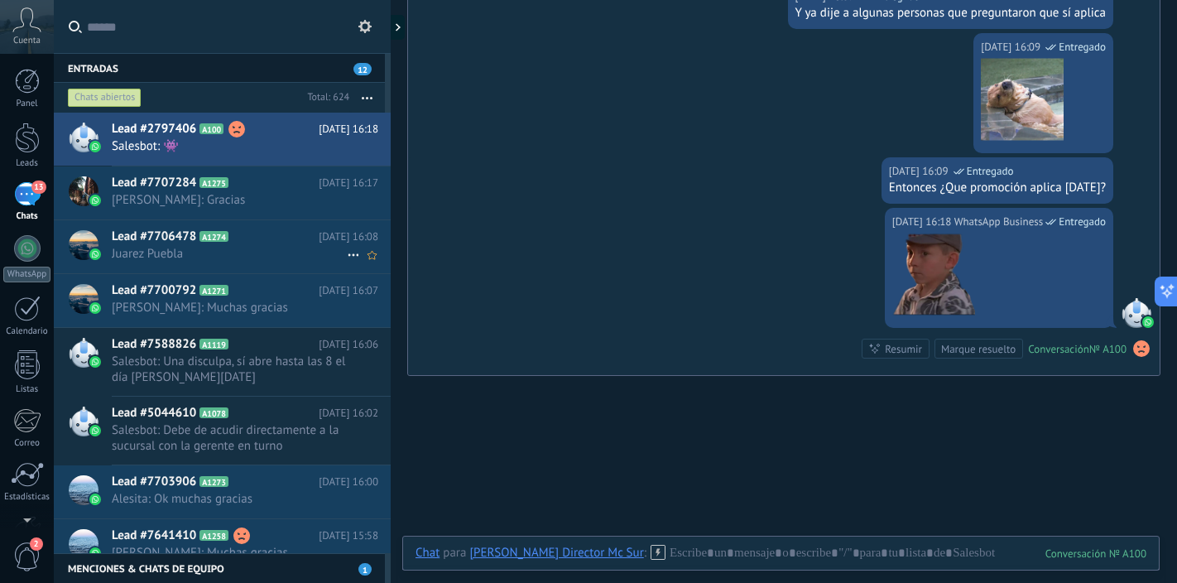
click at [278, 255] on span "Juarez Puebla" at bounding box center [229, 254] width 235 height 16
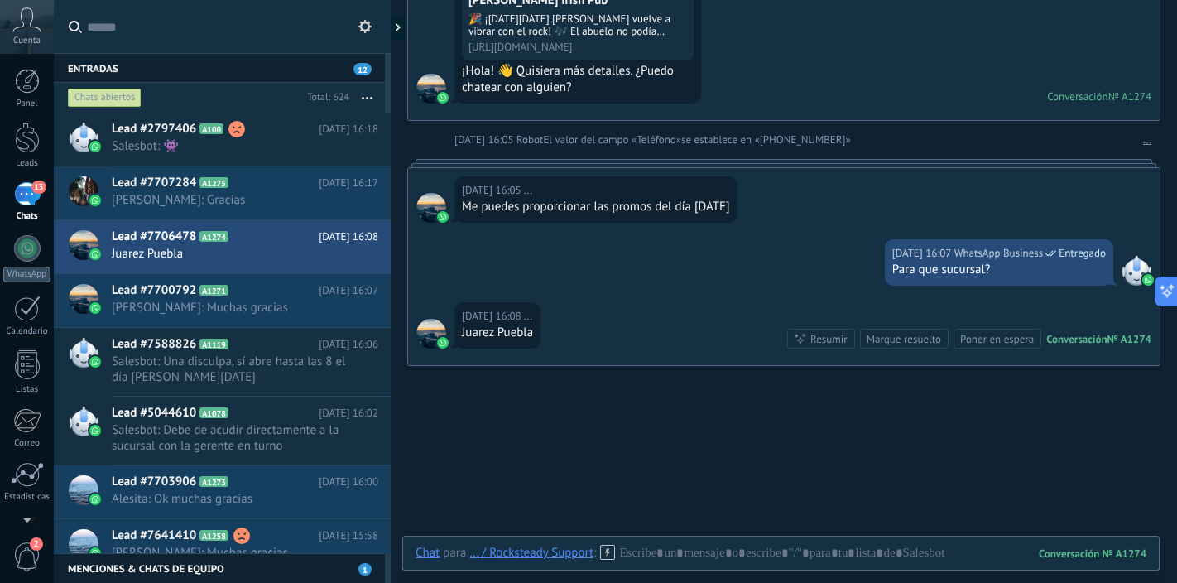
scroll to position [435, 0]
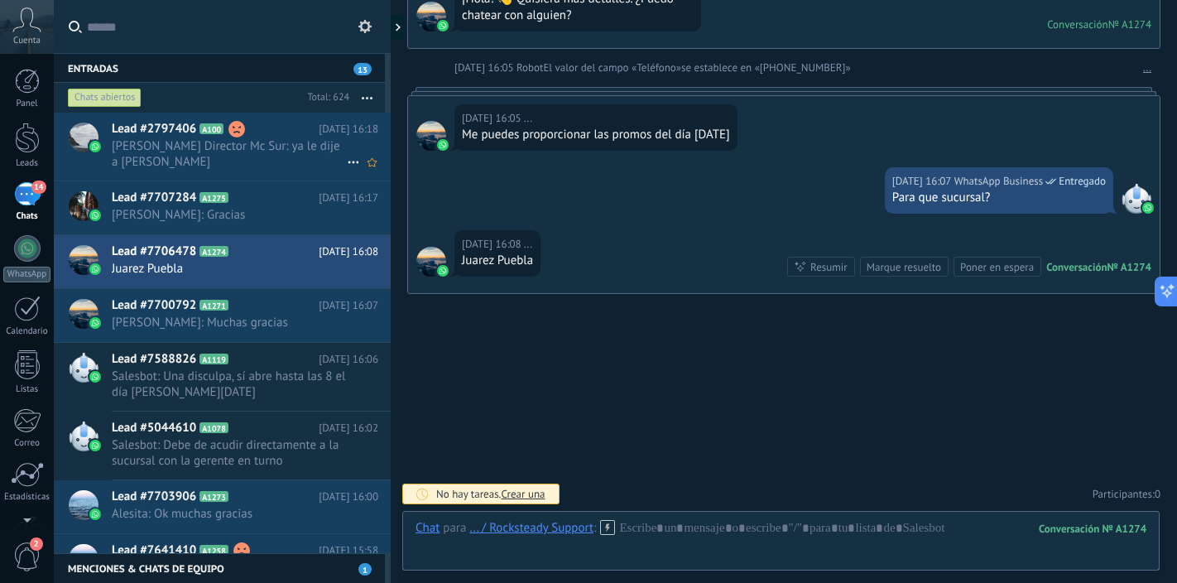
click at [266, 160] on span "David Aguilar Director Mc Sur: ya le dije a liz" at bounding box center [229, 153] width 235 height 31
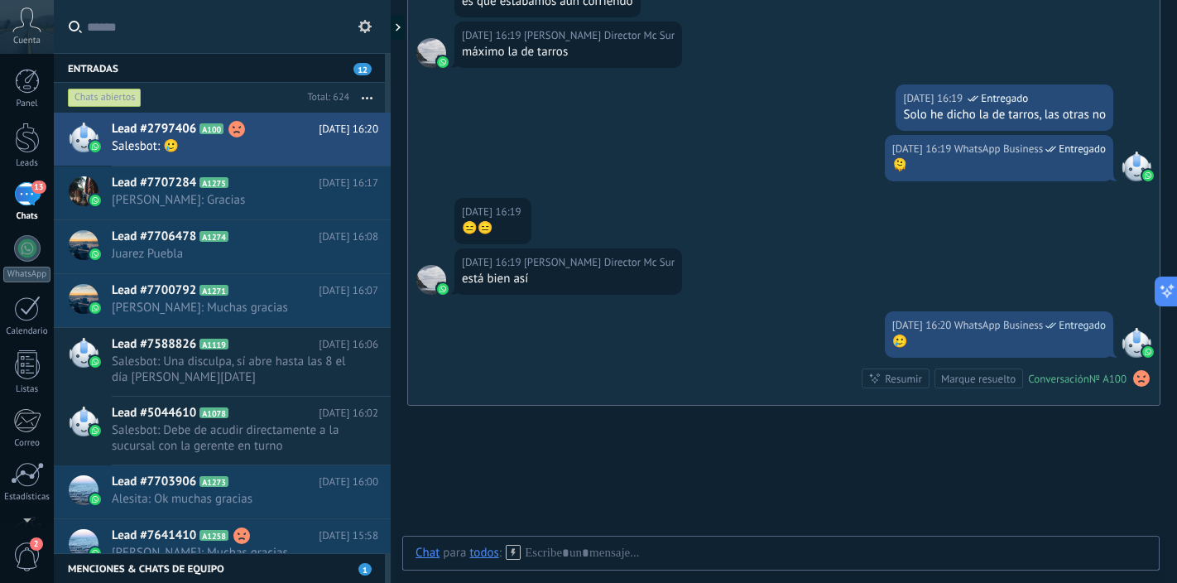
scroll to position [3408, 0]
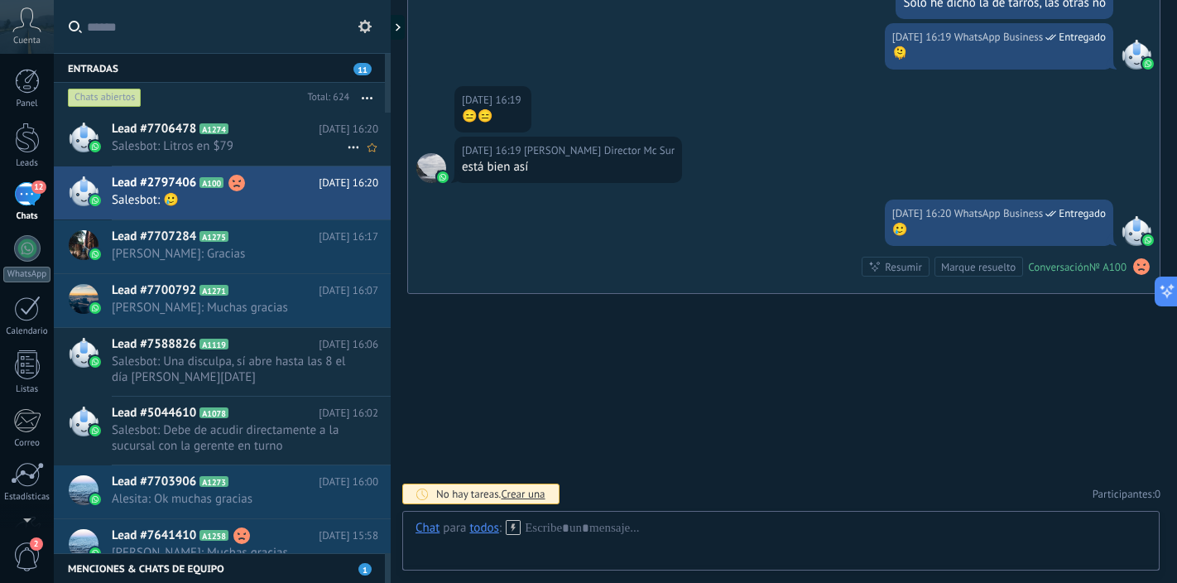
click at [286, 147] on span "Salesbot: Litros en $79" at bounding box center [229, 146] width 235 height 16
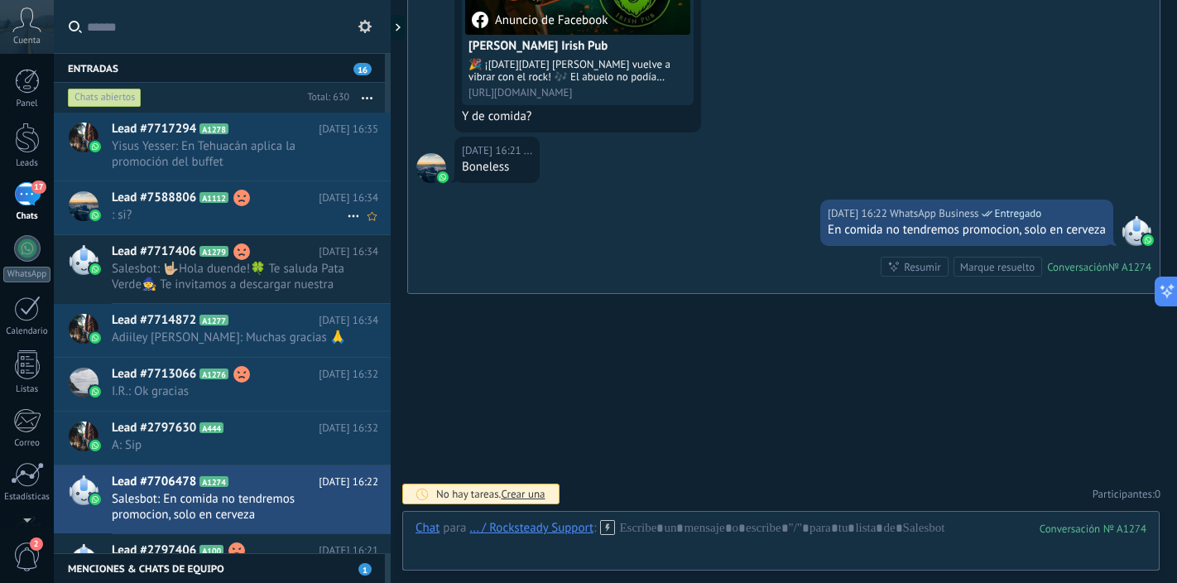
click at [276, 204] on h2 "Lead #7588806 A1112" at bounding box center [215, 198] width 207 height 17
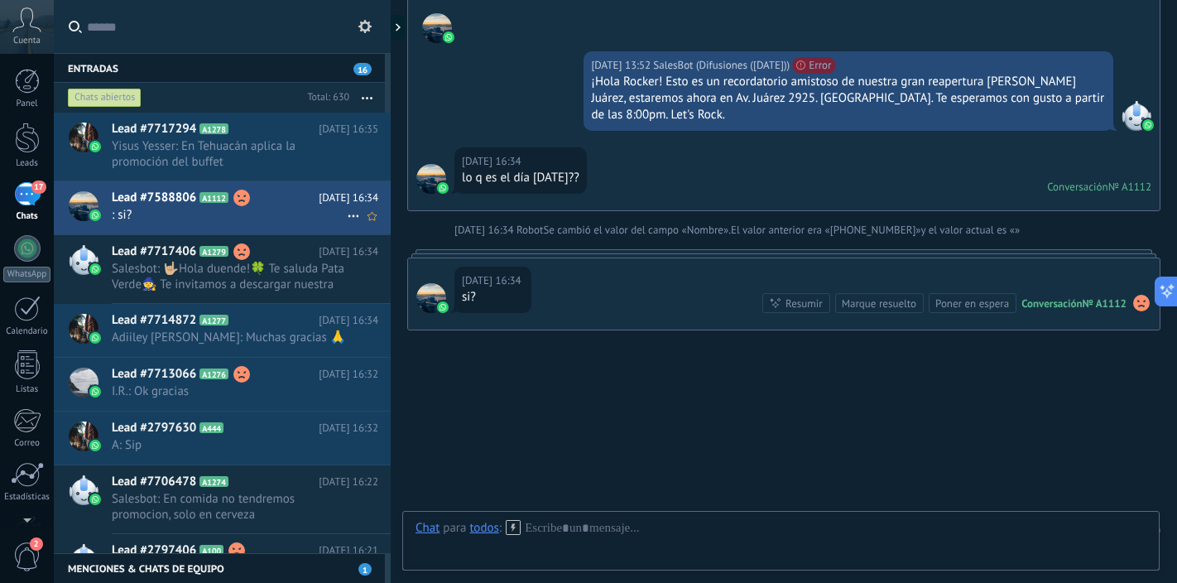
scroll to position [939, 0]
